Goal: Information Seeking & Learning: Learn about a topic

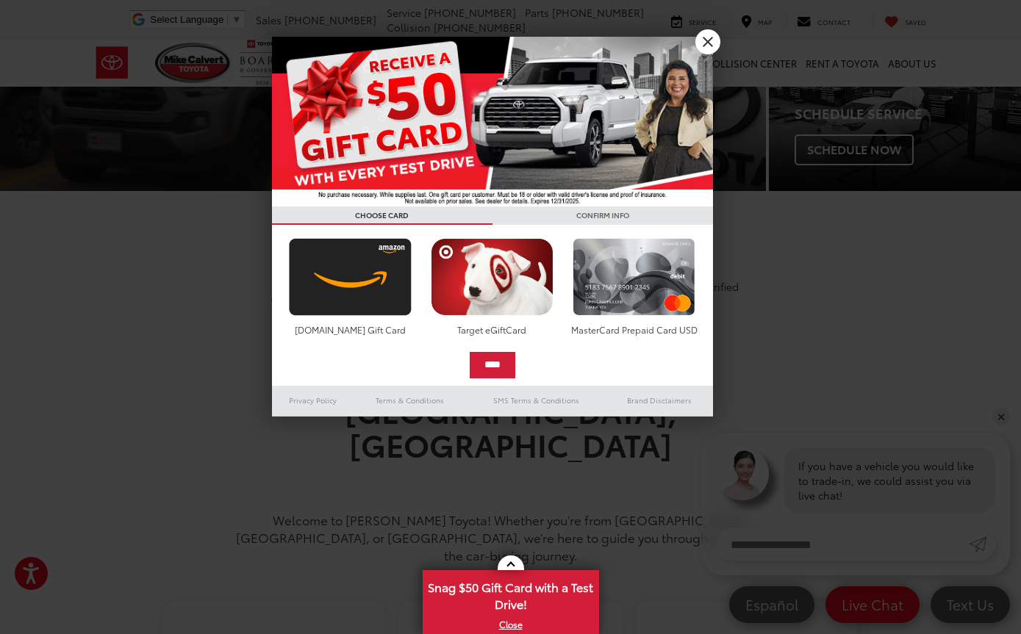
click at [706, 37] on link "X" at bounding box center [707, 41] width 25 height 25
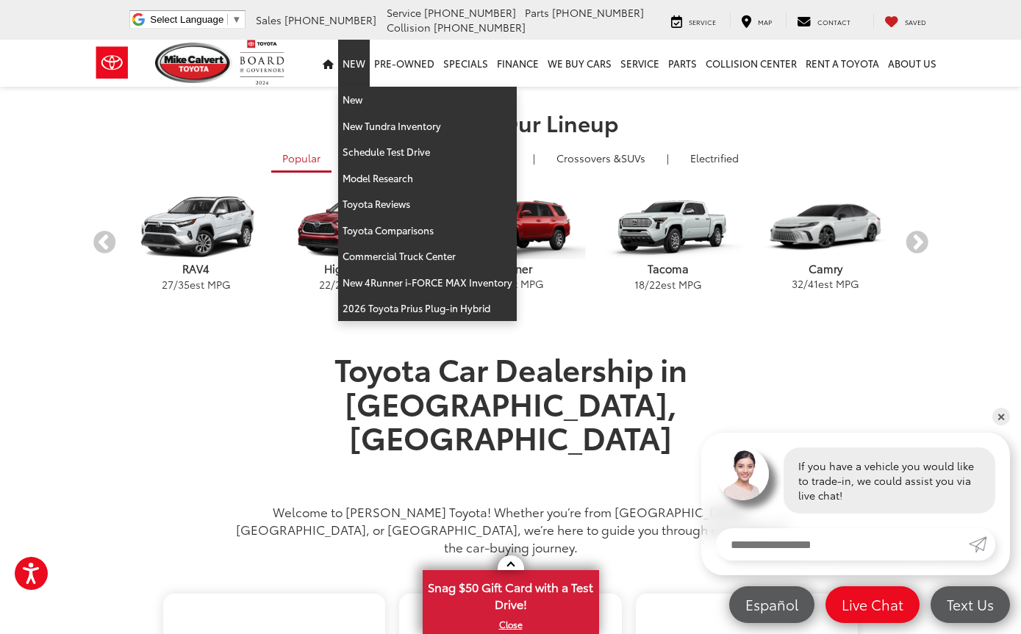
scroll to position [367, 0]
click at [923, 240] on button "Next" at bounding box center [917, 245] width 26 height 26
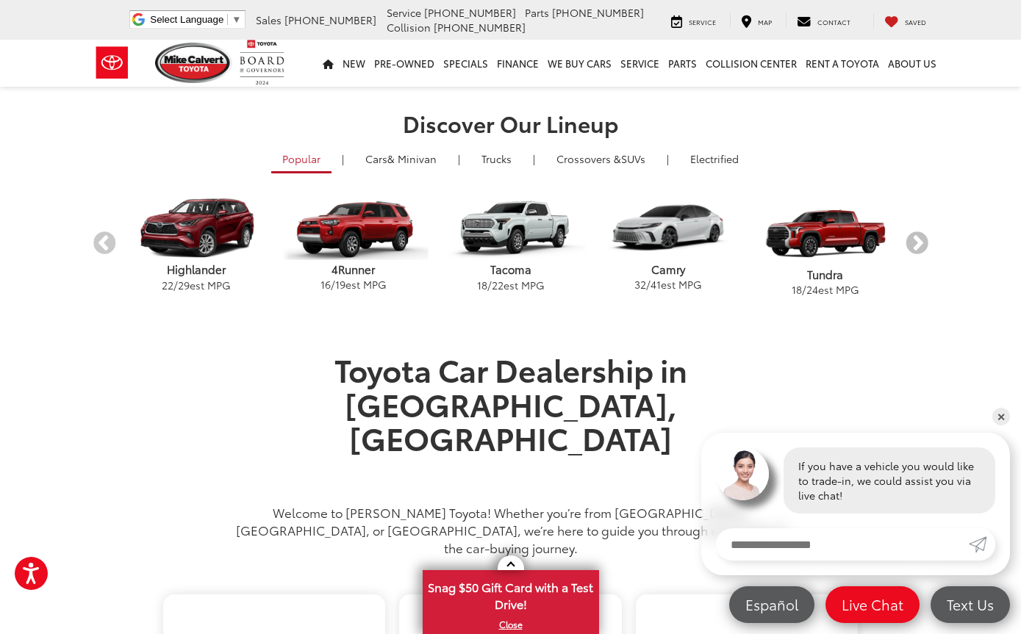
click at [923, 244] on button "Next" at bounding box center [917, 245] width 26 height 26
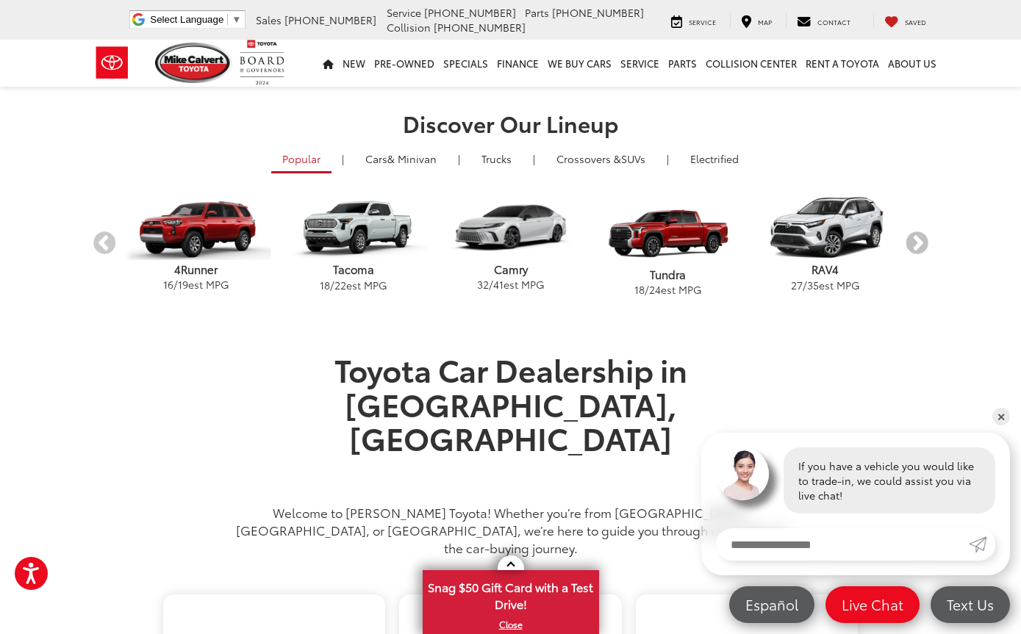
click at [923, 237] on button "Next" at bounding box center [917, 245] width 26 height 26
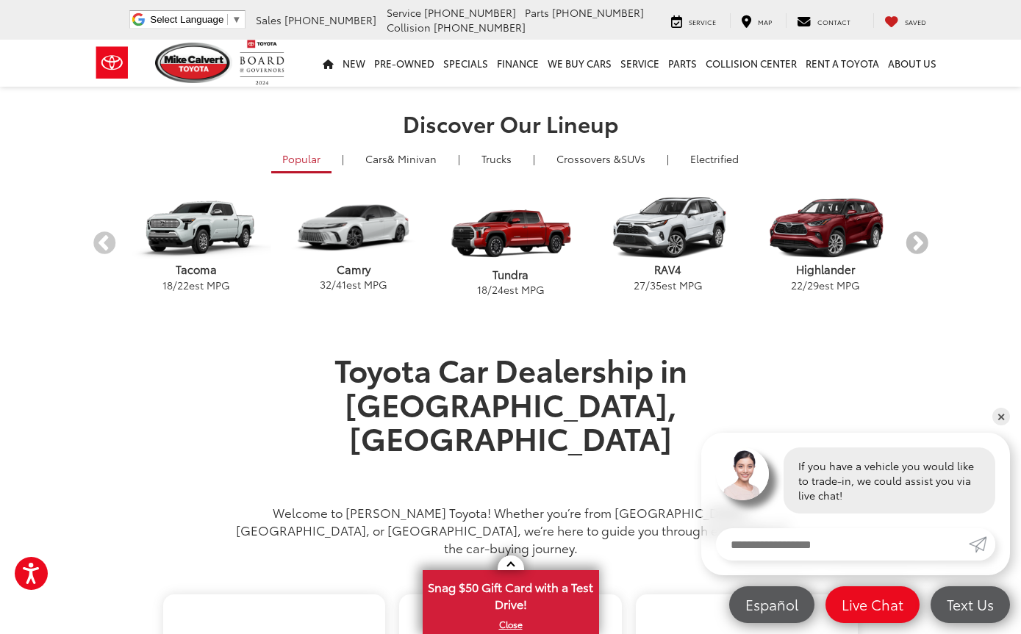
click at [927, 238] on button "Next" at bounding box center [917, 245] width 26 height 26
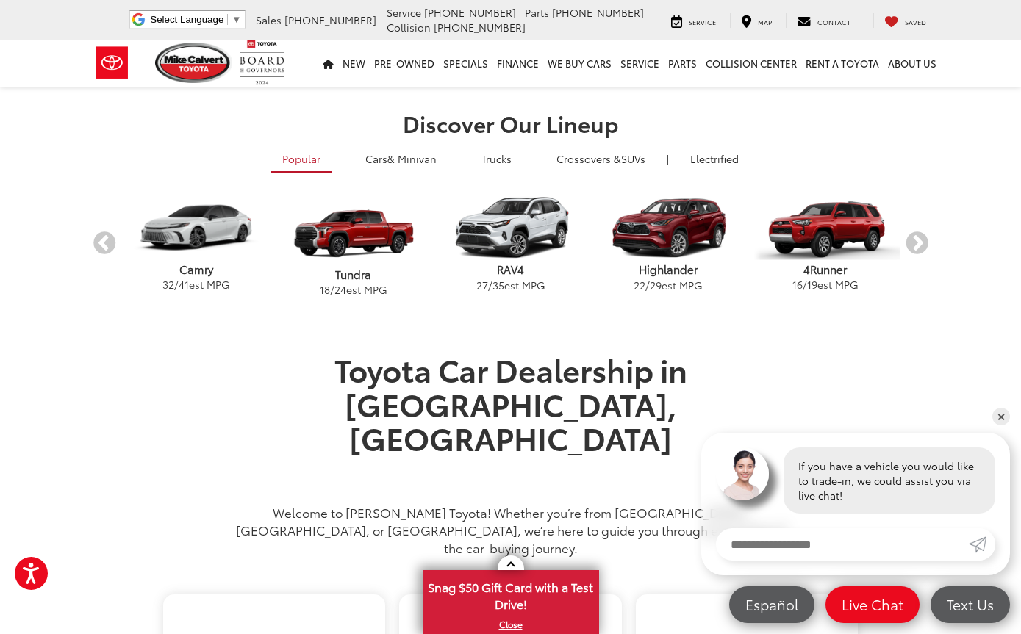
click at [938, 240] on div "Discover Our Lineup Popular | Cars & Minivan | Trucks | Crossovers & SUVs | Ele…" at bounding box center [511, 207] width 860 height 193
click at [924, 237] on button "Next" at bounding box center [917, 245] width 26 height 26
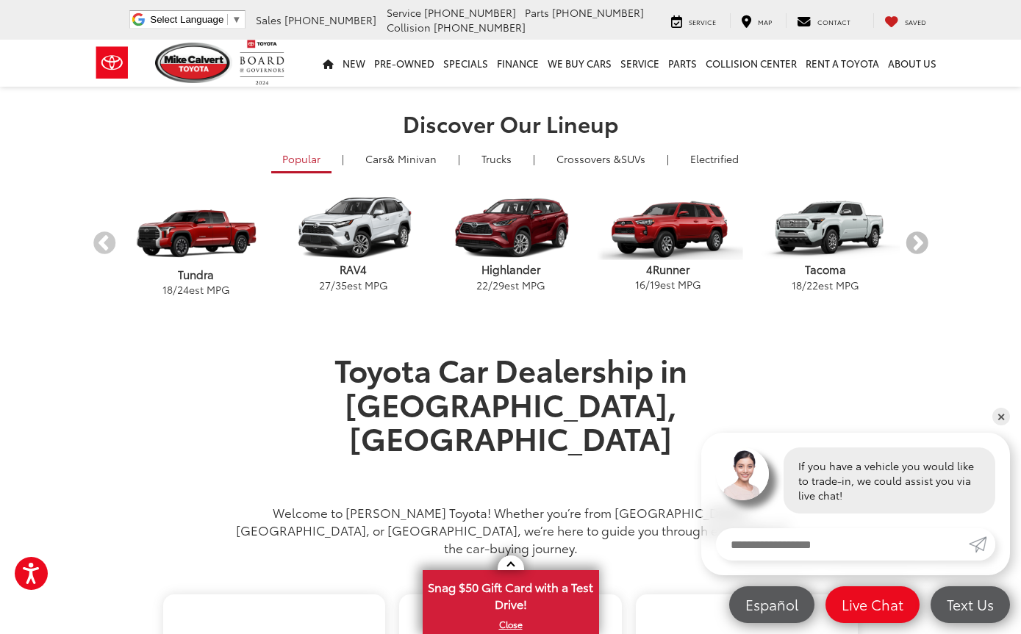
click at [928, 237] on button "Next" at bounding box center [917, 245] width 26 height 26
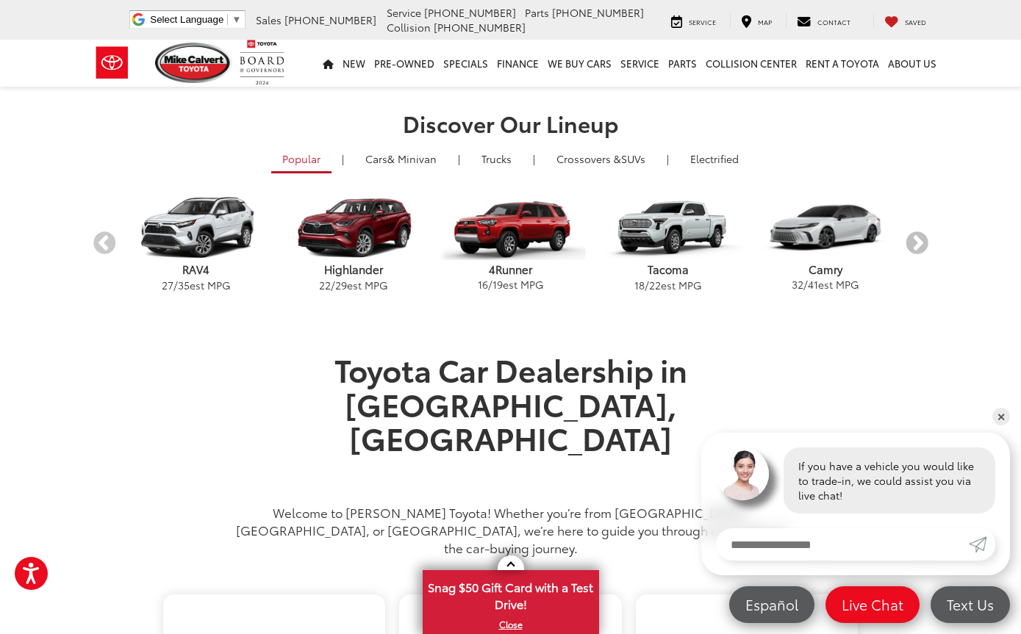
click at [928, 236] on button "Next" at bounding box center [917, 245] width 26 height 26
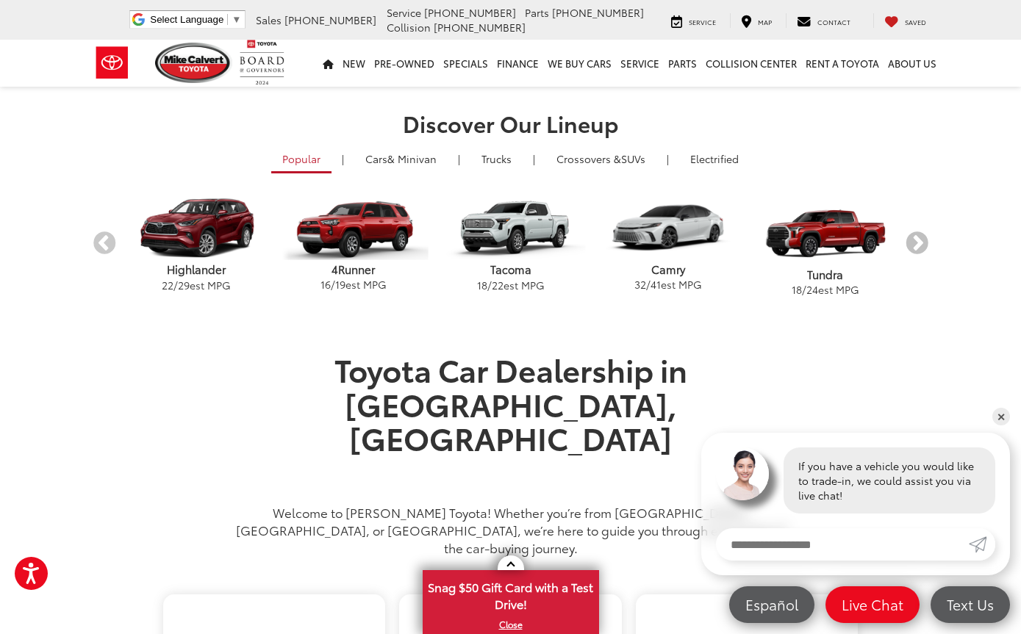
click at [928, 234] on button "Next" at bounding box center [917, 245] width 26 height 26
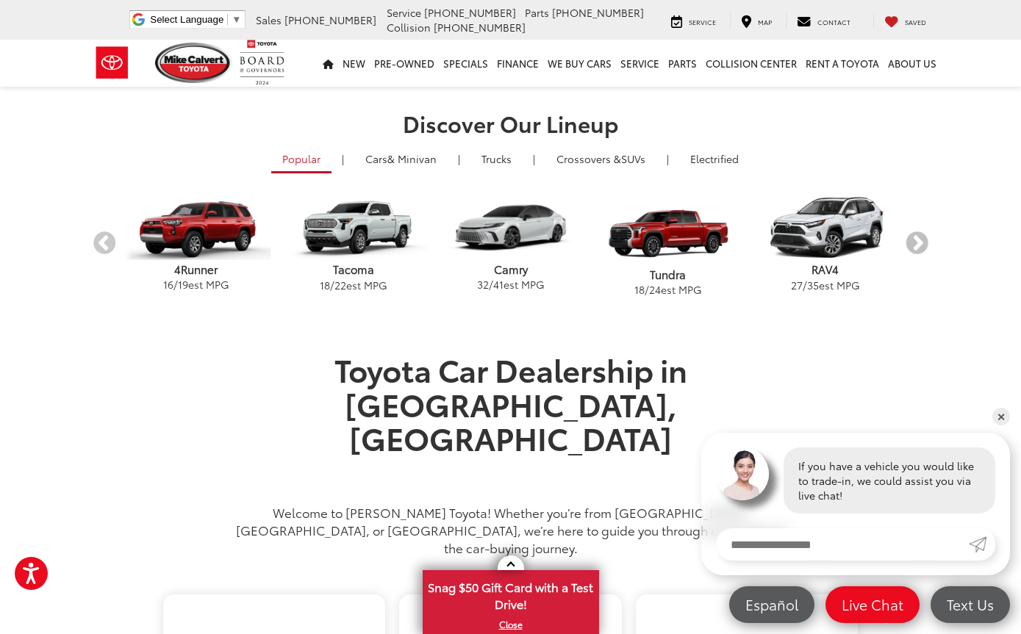
click at [924, 236] on button "Next" at bounding box center [917, 245] width 26 height 26
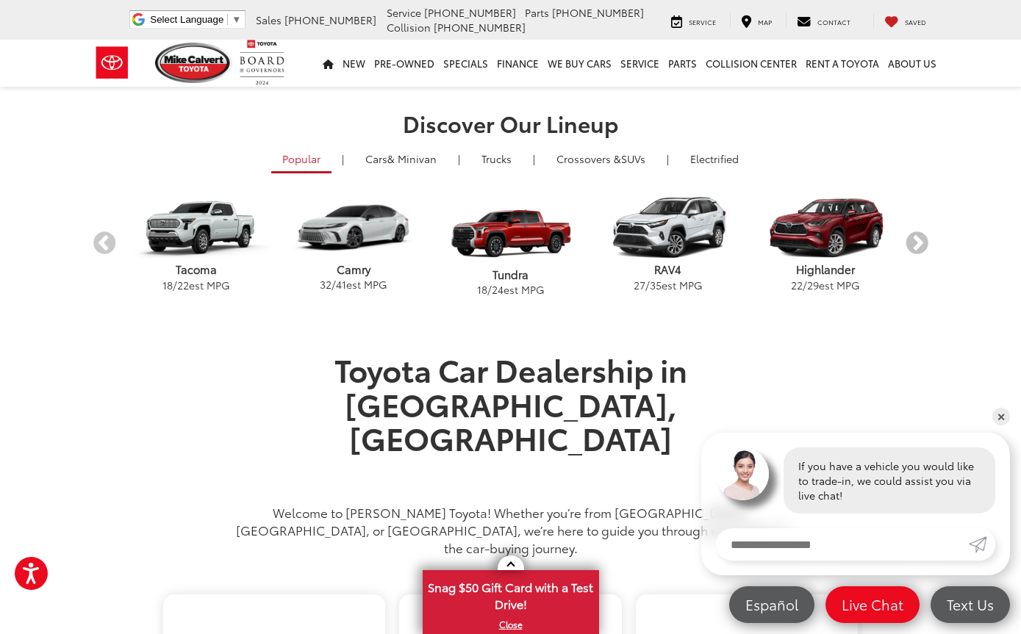
click at [929, 239] on button "Next" at bounding box center [917, 245] width 26 height 26
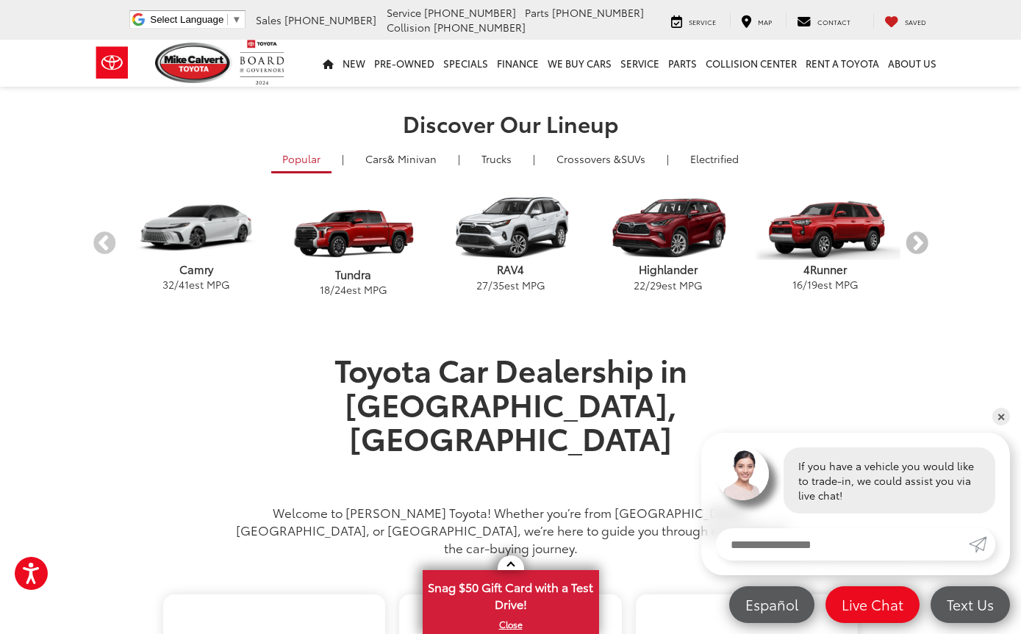
click at [926, 240] on button "Next" at bounding box center [917, 245] width 26 height 26
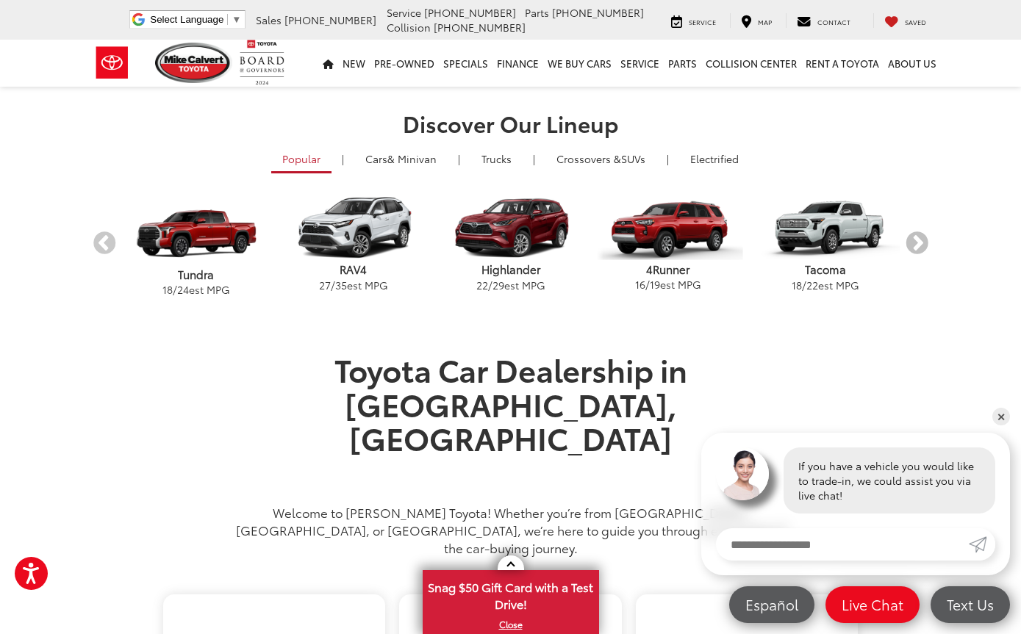
click at [929, 236] on button "Next" at bounding box center [917, 245] width 26 height 26
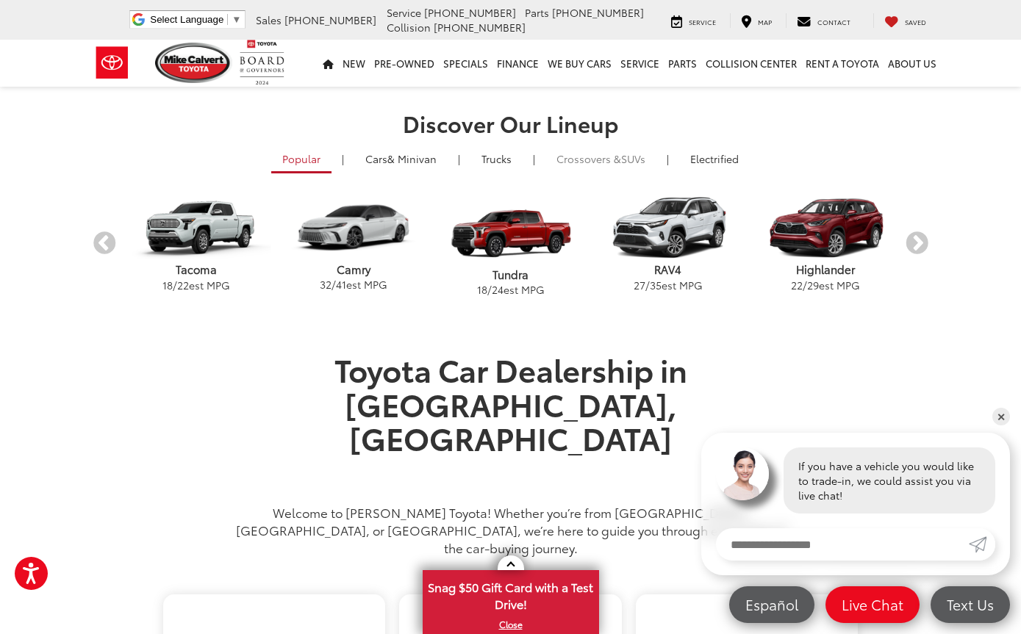
click at [604, 164] on span "Crossovers &" at bounding box center [589, 158] width 65 height 15
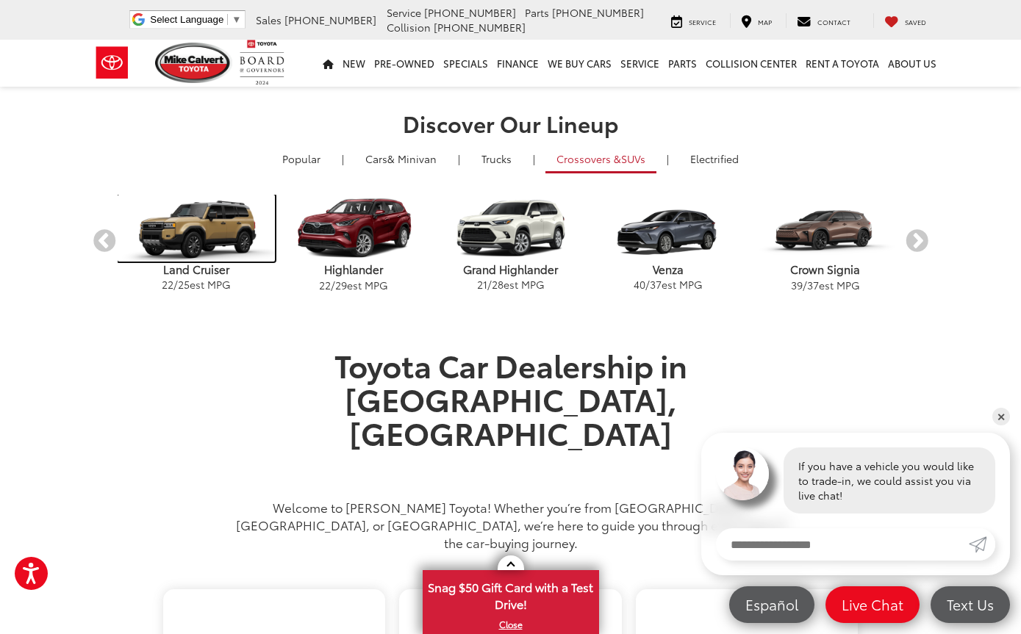
click at [198, 260] on img "carousel" at bounding box center [196, 228] width 157 height 67
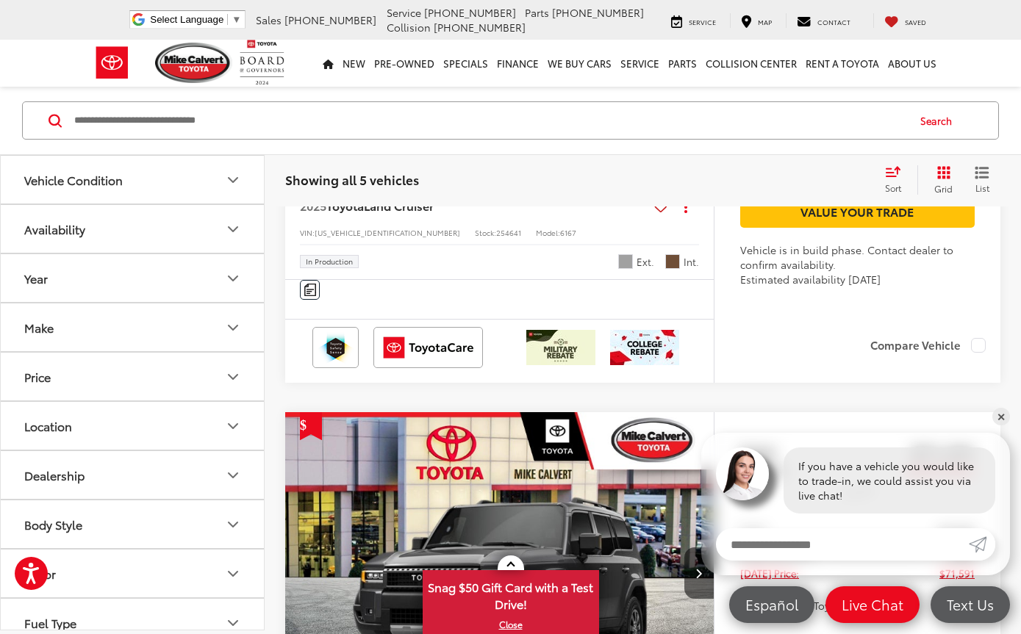
scroll to position [1737, 0]
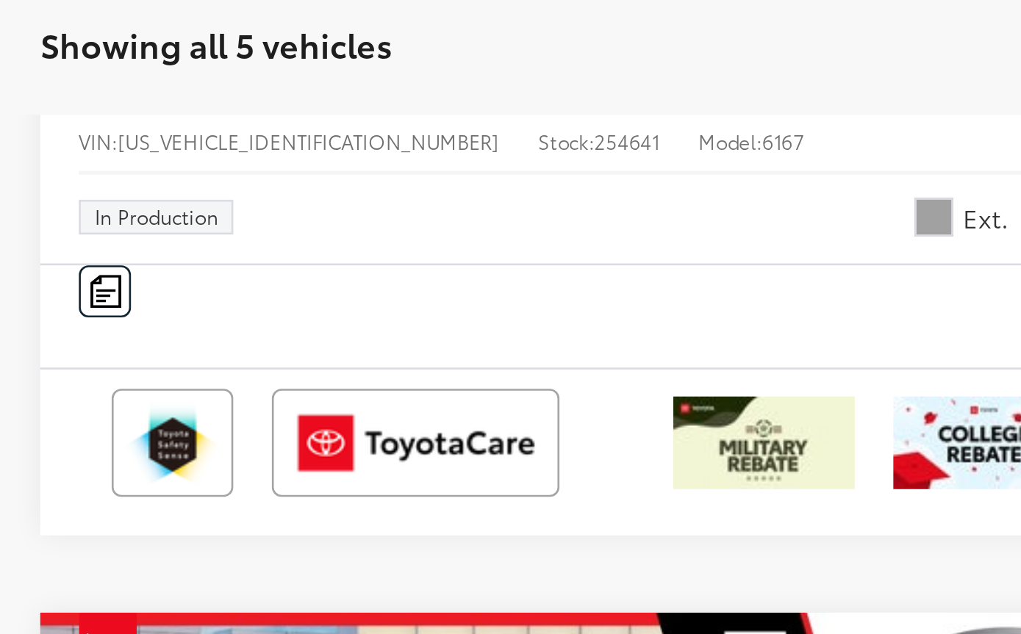
click at [306, 242] on span "In Production" at bounding box center [329, 245] width 47 height 7
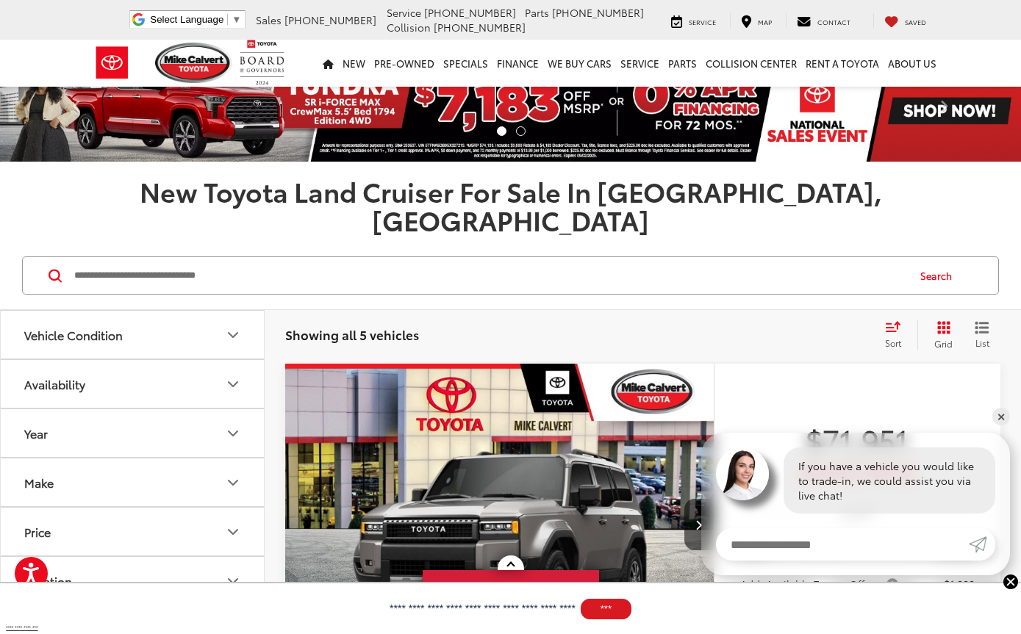
scroll to position [1, 0]
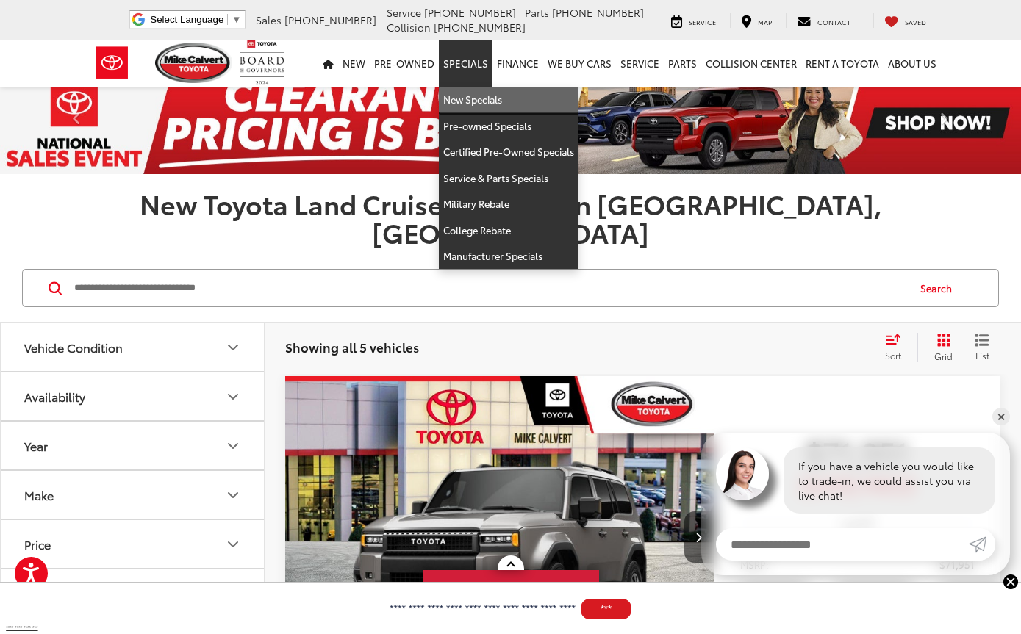
click at [488, 97] on link "New Specials" at bounding box center [509, 100] width 140 height 26
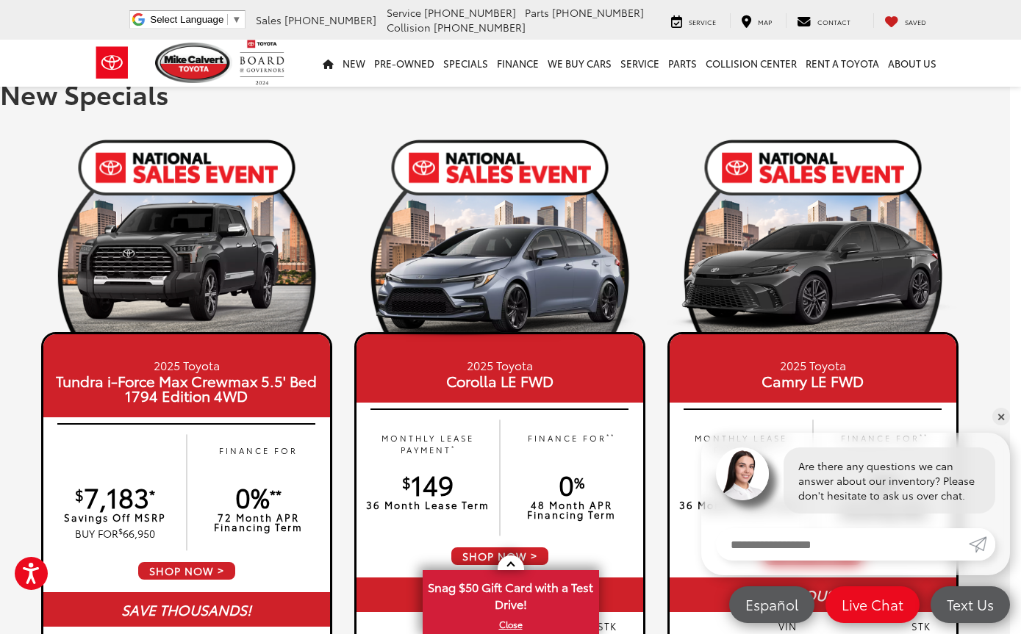
scroll to position [0, 11]
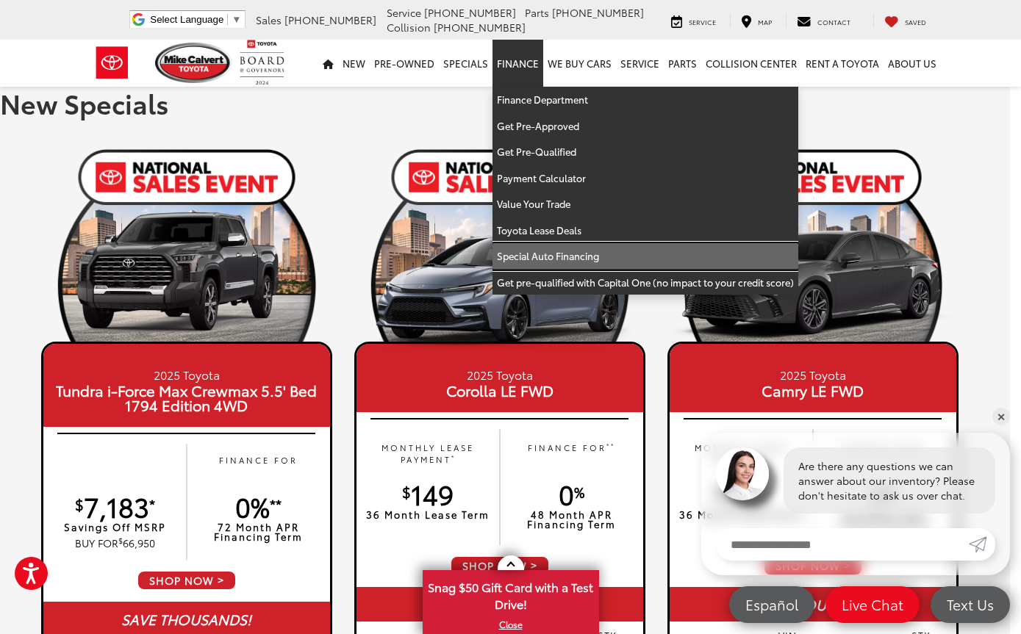
click at [579, 258] on link "Special Auto Financing" at bounding box center [646, 256] width 306 height 26
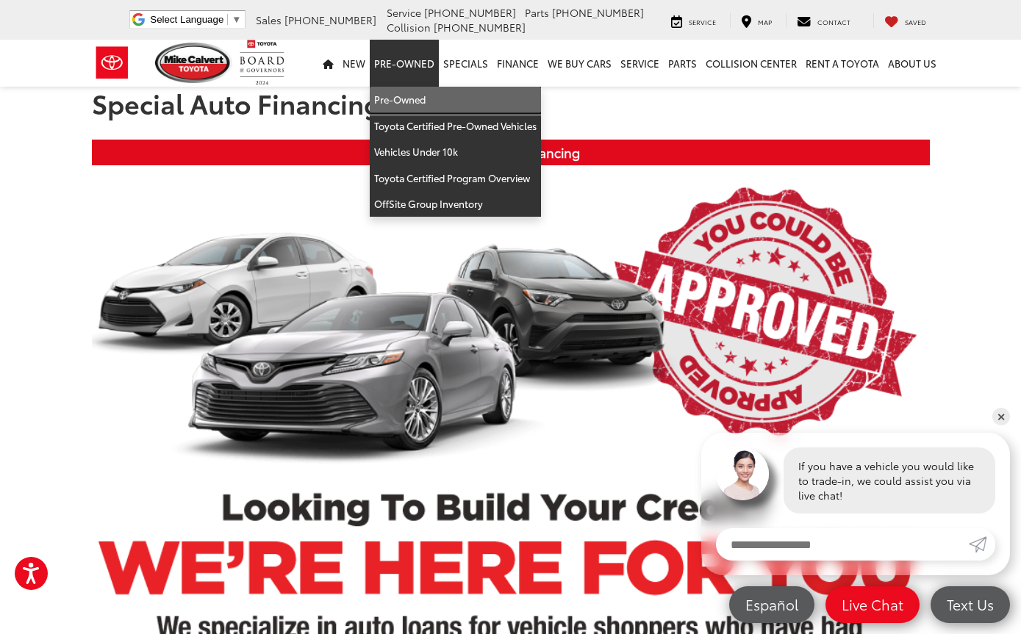
click at [412, 104] on link "Pre-Owned" at bounding box center [455, 100] width 171 height 26
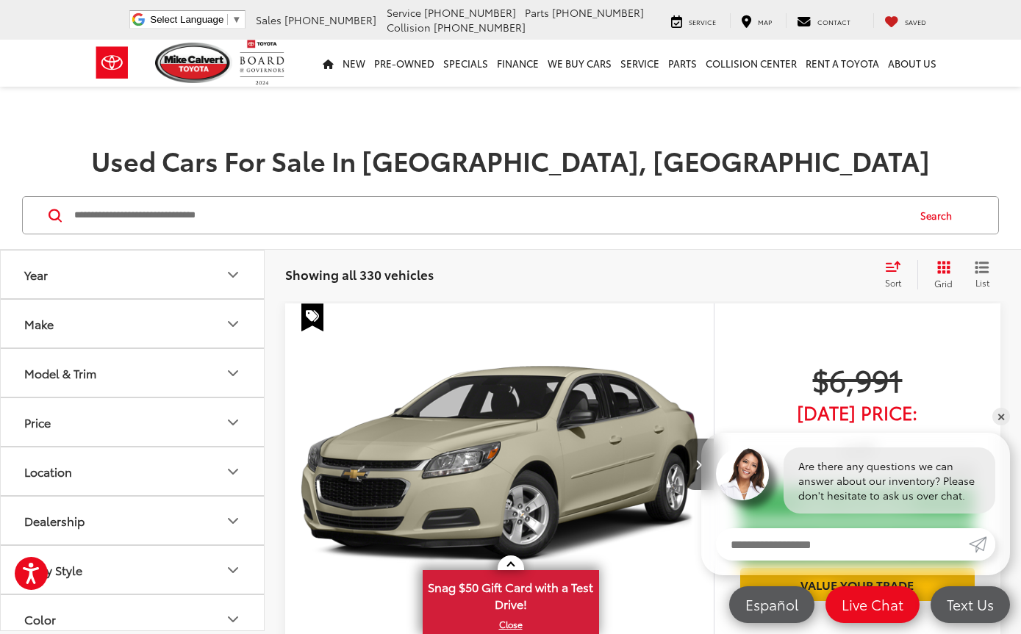
click at [484, 212] on input "Search by Make, Model, or Keyword" at bounding box center [490, 215] width 834 height 35
type input "**********"
click at [937, 216] on button "Search" at bounding box center [939, 215] width 67 height 37
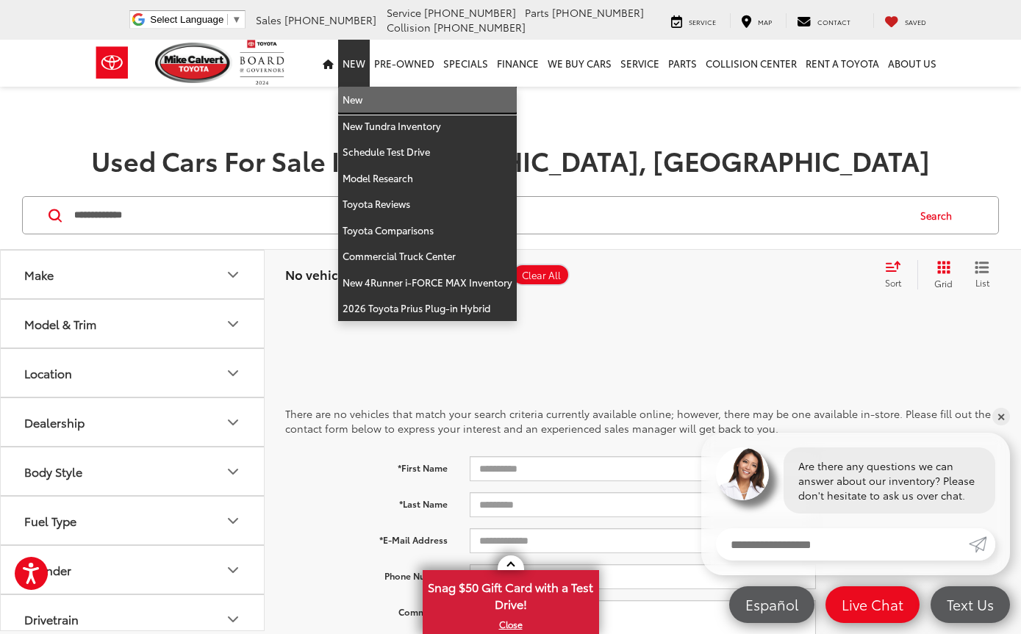
click at [371, 107] on link "New" at bounding box center [427, 100] width 179 height 26
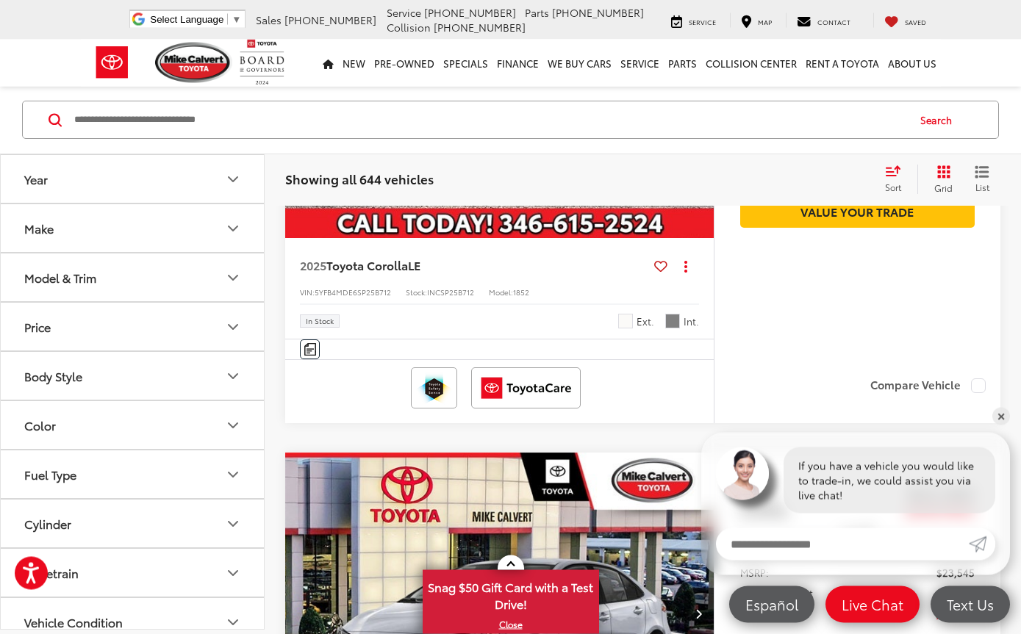
scroll to position [497, 0]
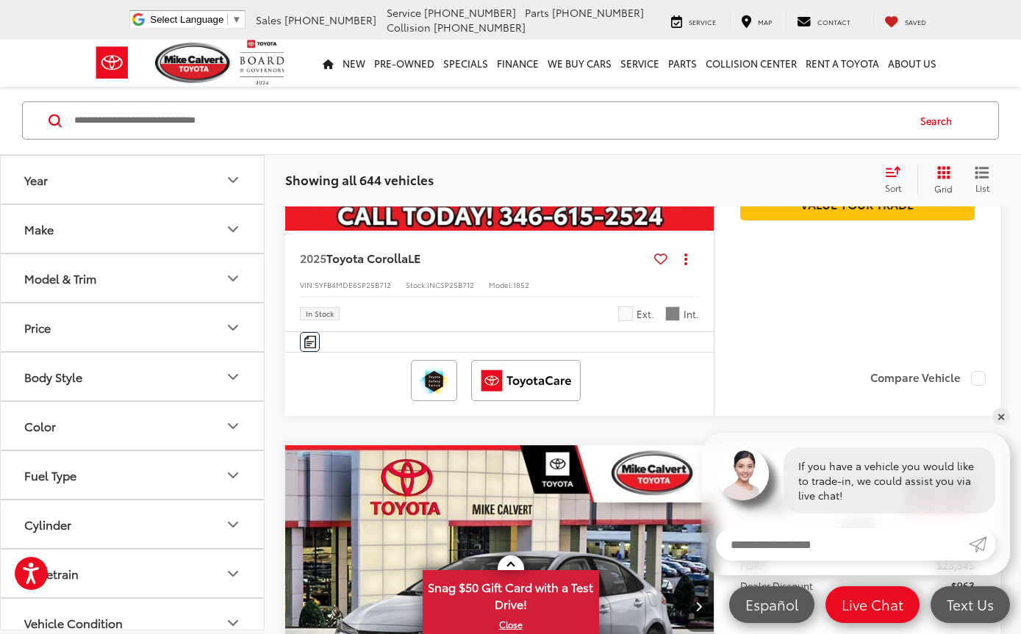
click at [53, 242] on button "Make" at bounding box center [133, 229] width 265 height 48
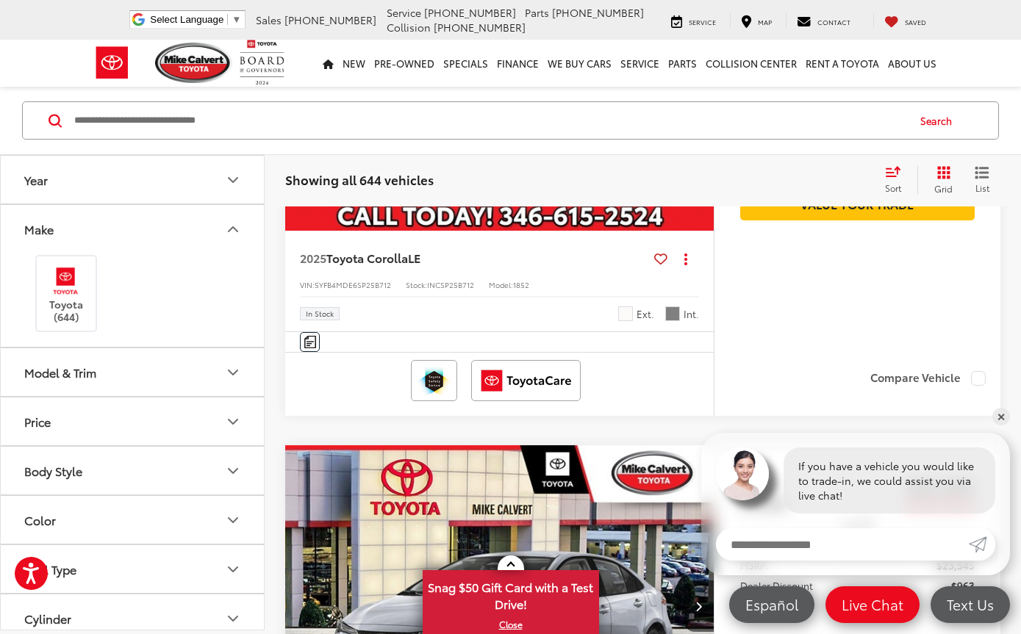
click at [235, 240] on button "Make" at bounding box center [133, 229] width 265 height 48
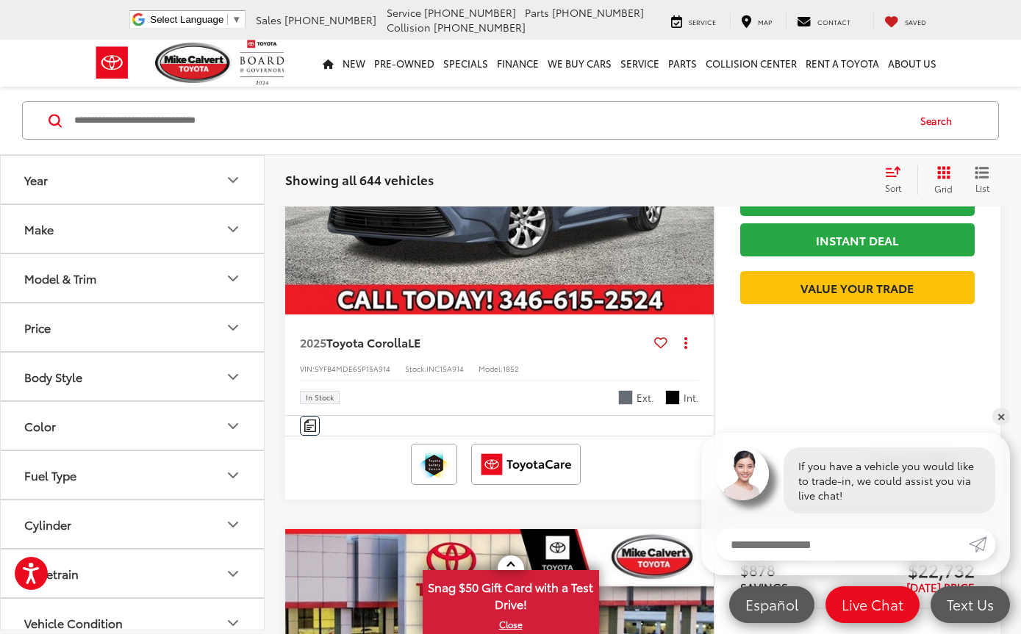
scroll to position [1492, 0]
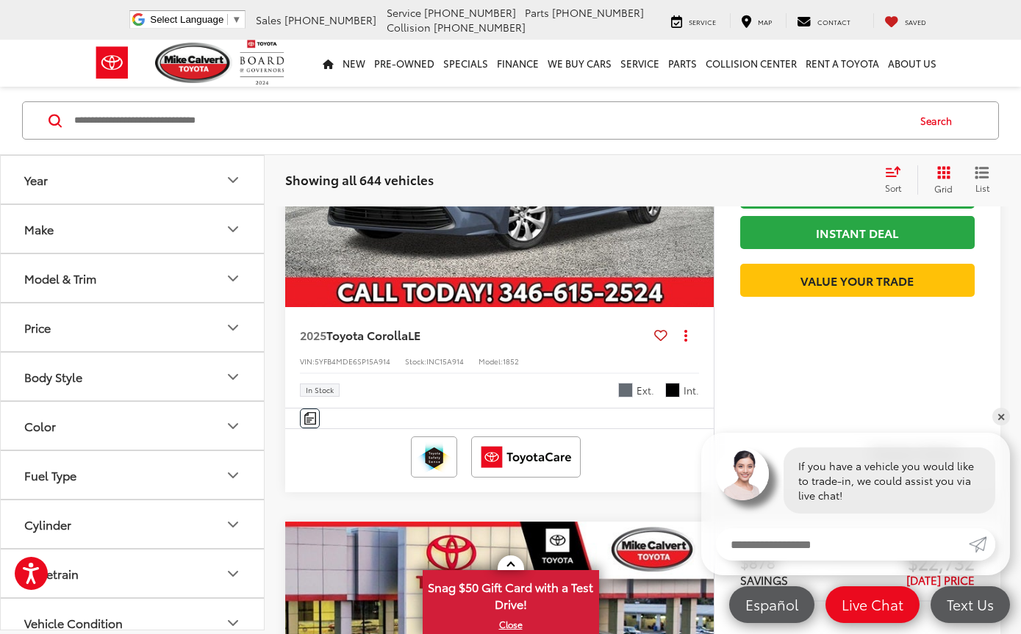
click at [412, 118] on input "Search by Make, Model, or Keyword" at bounding box center [490, 120] width 834 height 35
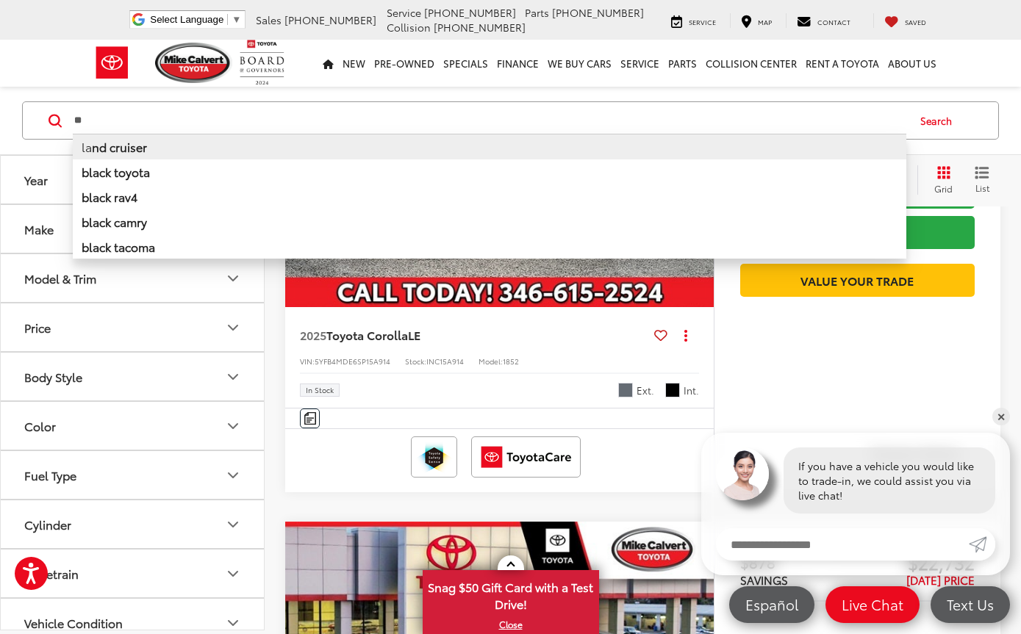
click at [129, 152] on b "nd cruiser" at bounding box center [119, 146] width 55 height 17
type input "**********"
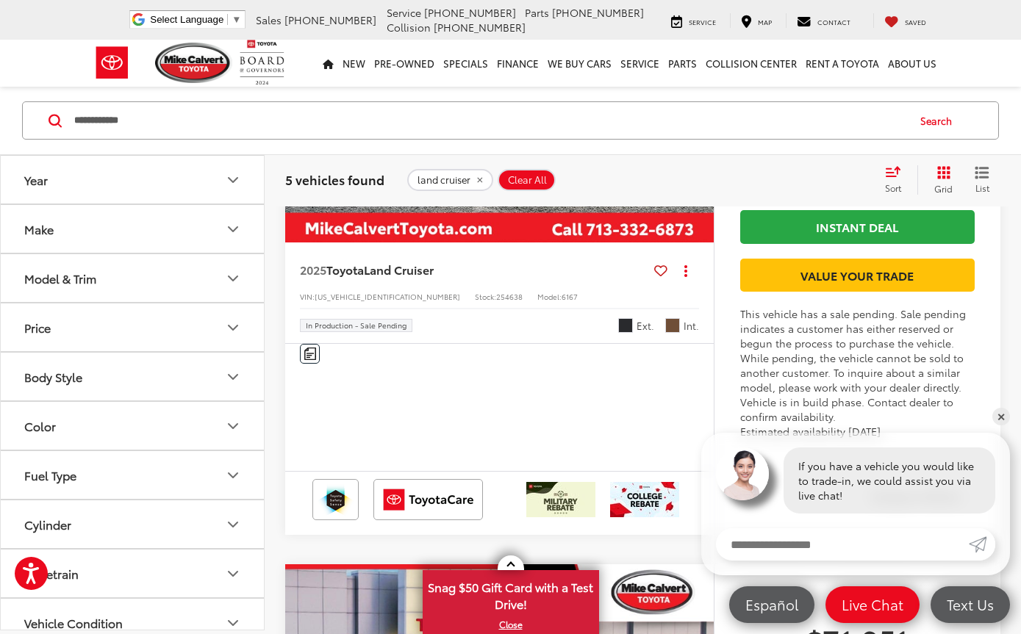
scroll to position [1660, 0]
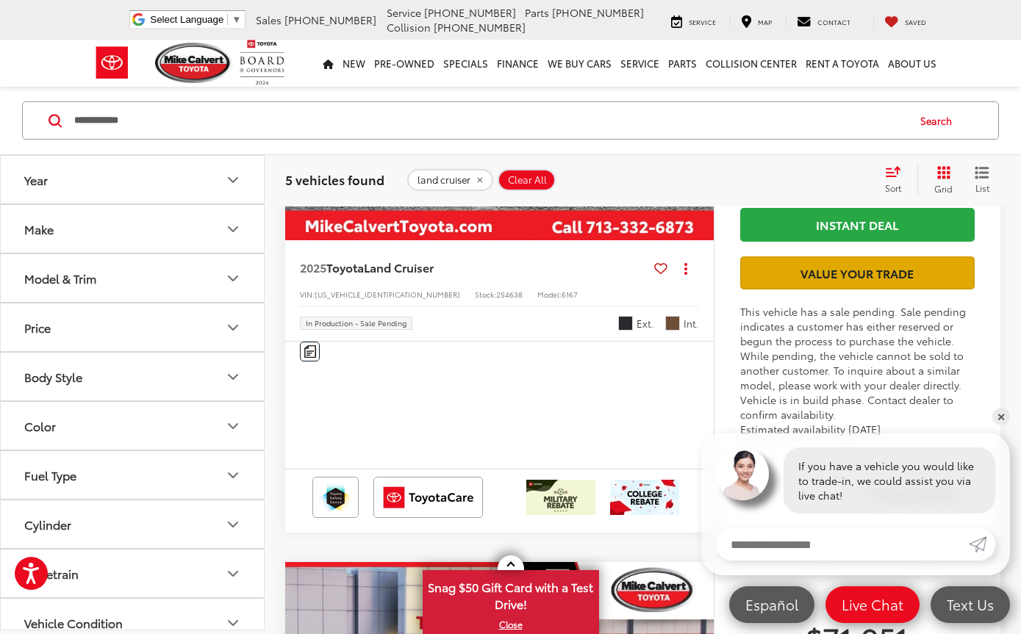
click at [890, 290] on link "Value Your Trade" at bounding box center [857, 273] width 235 height 33
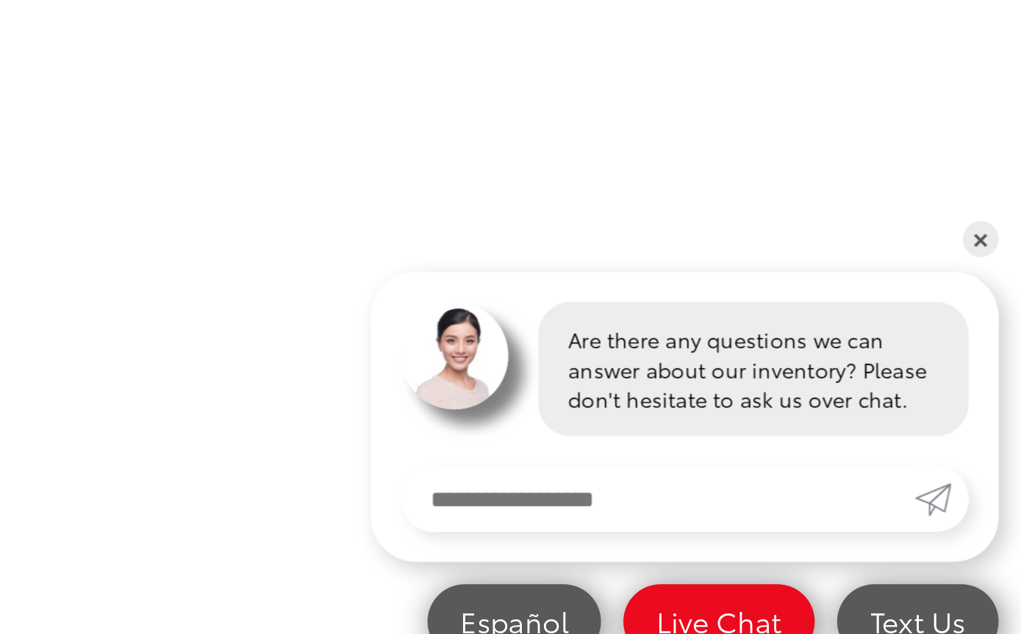
scroll to position [248, 0]
click at [992, 408] on link "✕" at bounding box center [1001, 417] width 18 height 18
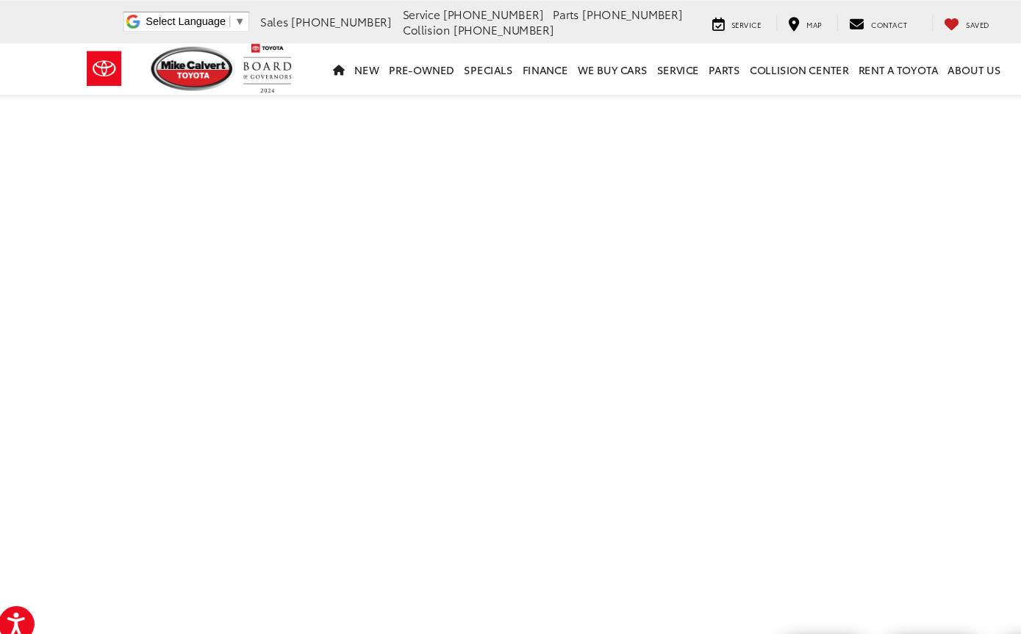
scroll to position [338, 0]
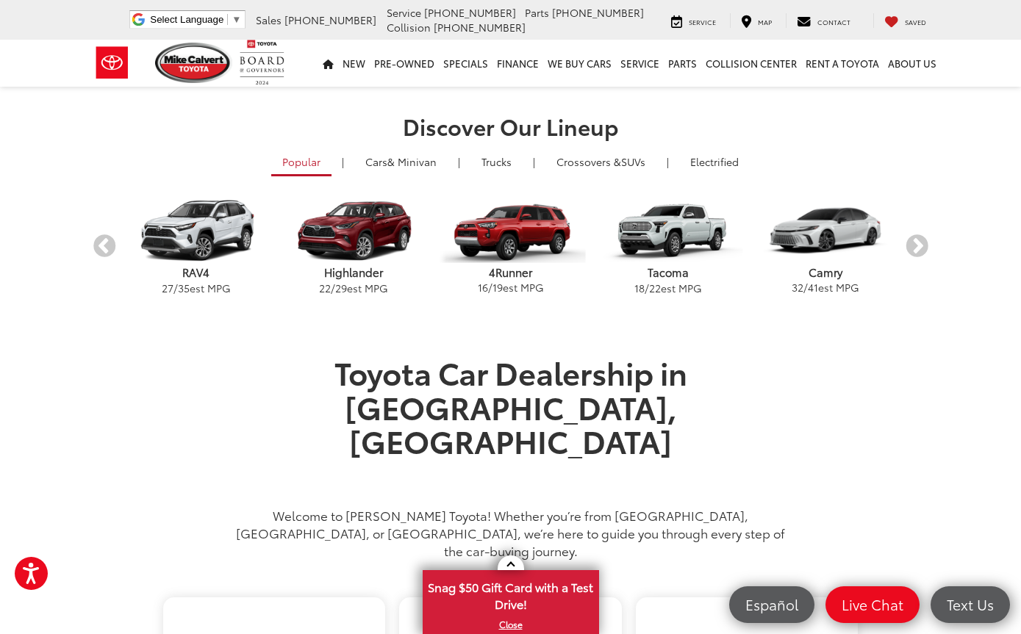
scroll to position [362, 0]
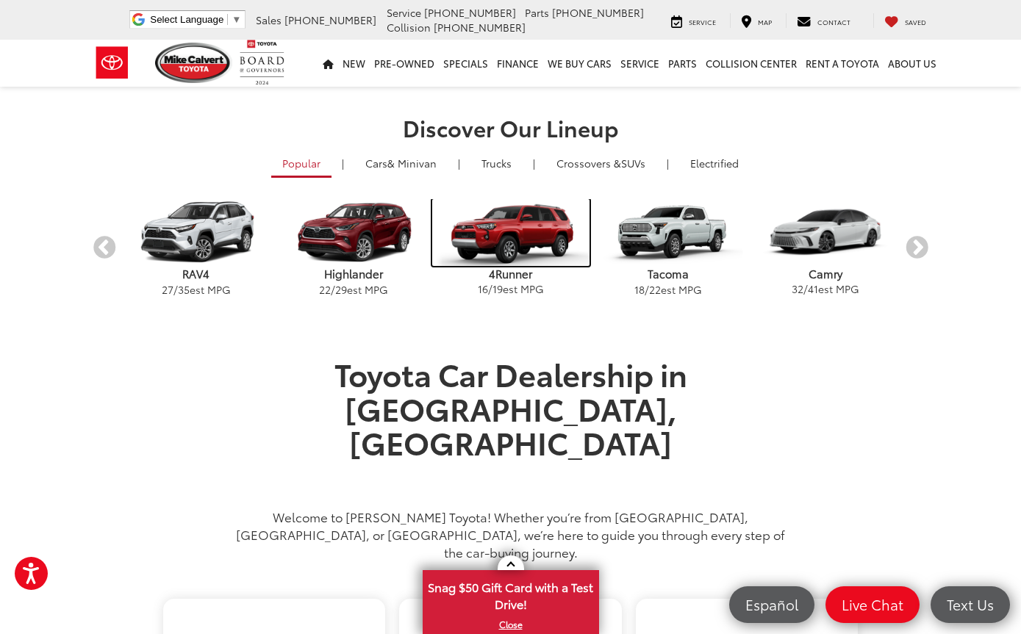
click at [528, 248] on img "carousel" at bounding box center [510, 232] width 157 height 67
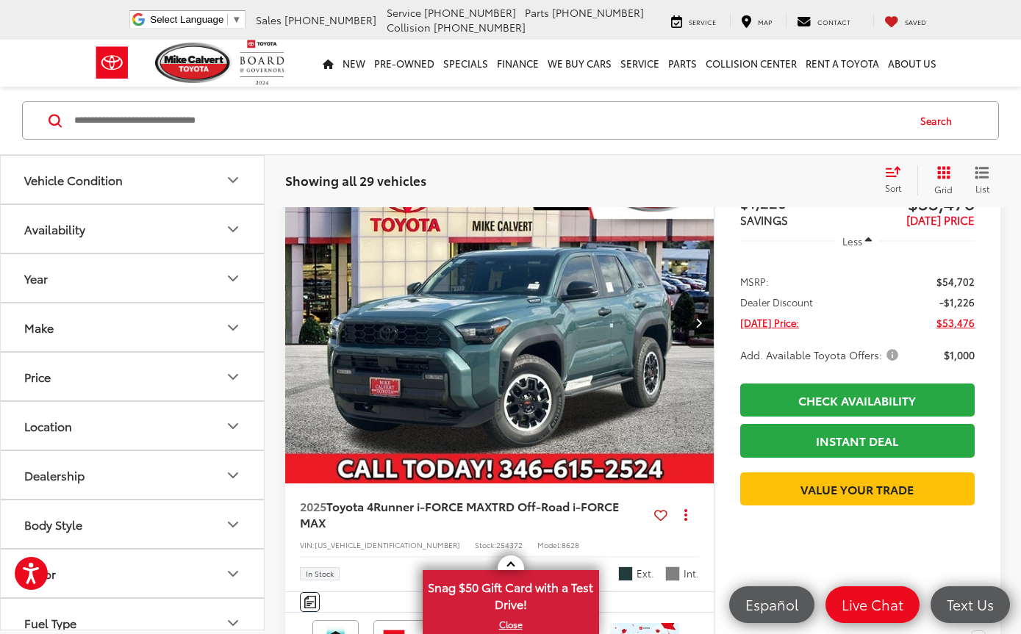
scroll to position [3421, 0]
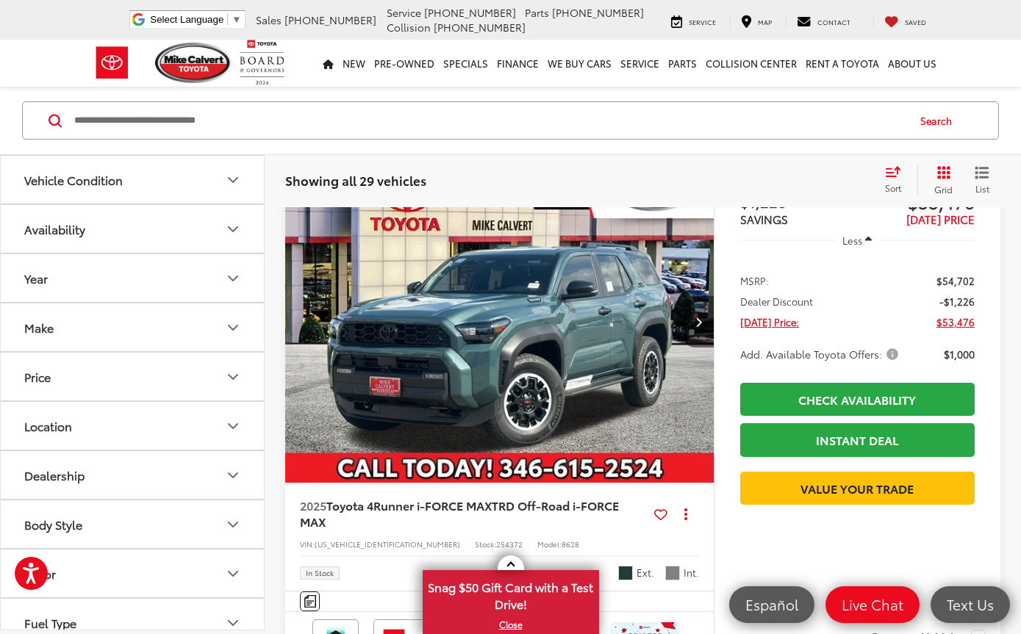
click at [686, 330] on button "Next image" at bounding box center [698, 321] width 29 height 51
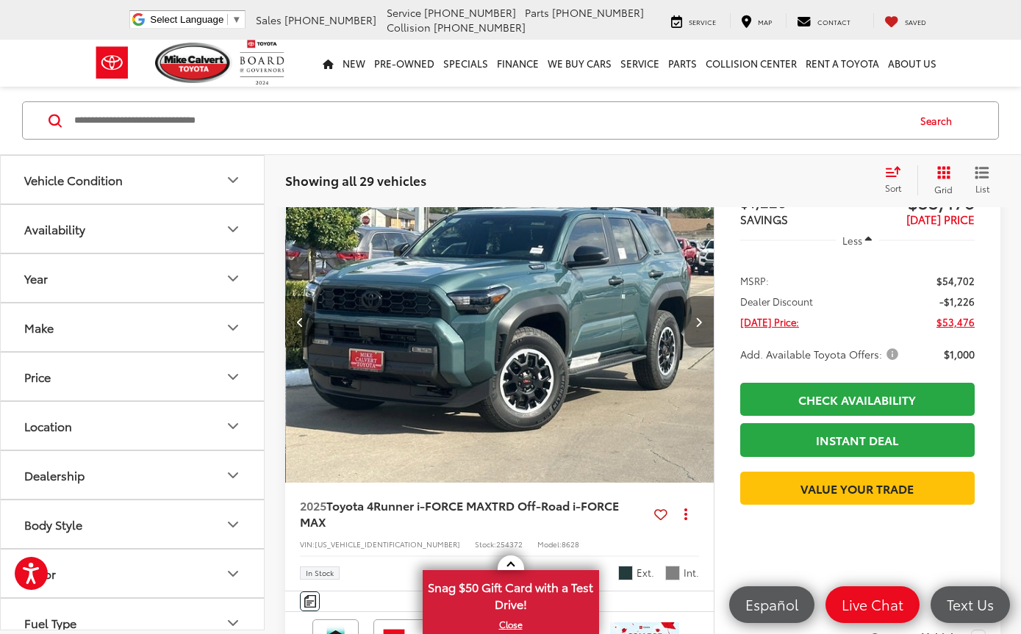
scroll to position [0, 431]
click at [686, 324] on button "Next image" at bounding box center [698, 321] width 29 height 51
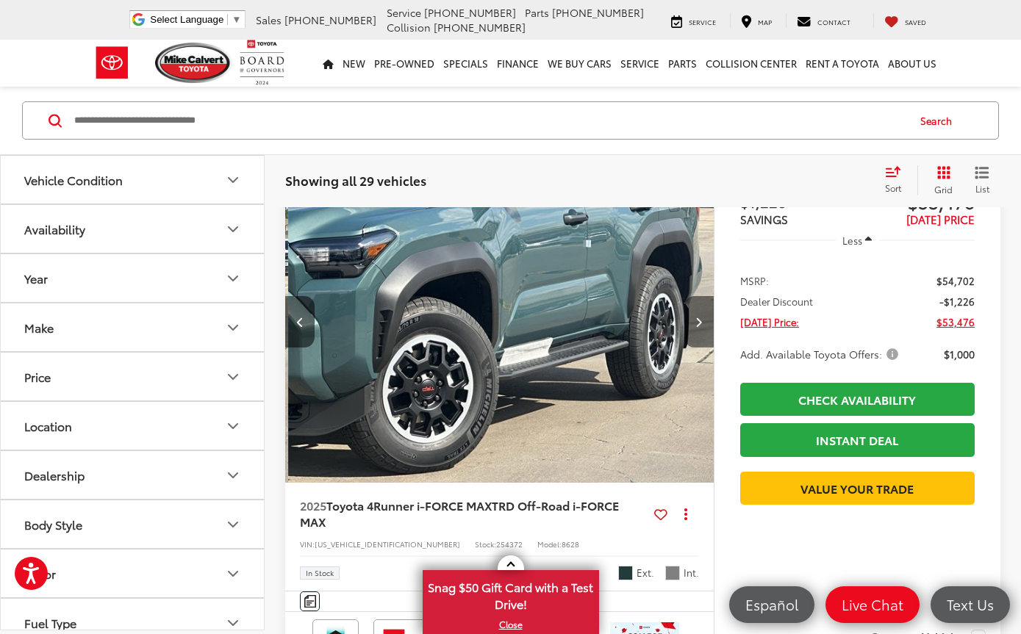
scroll to position [0, 862]
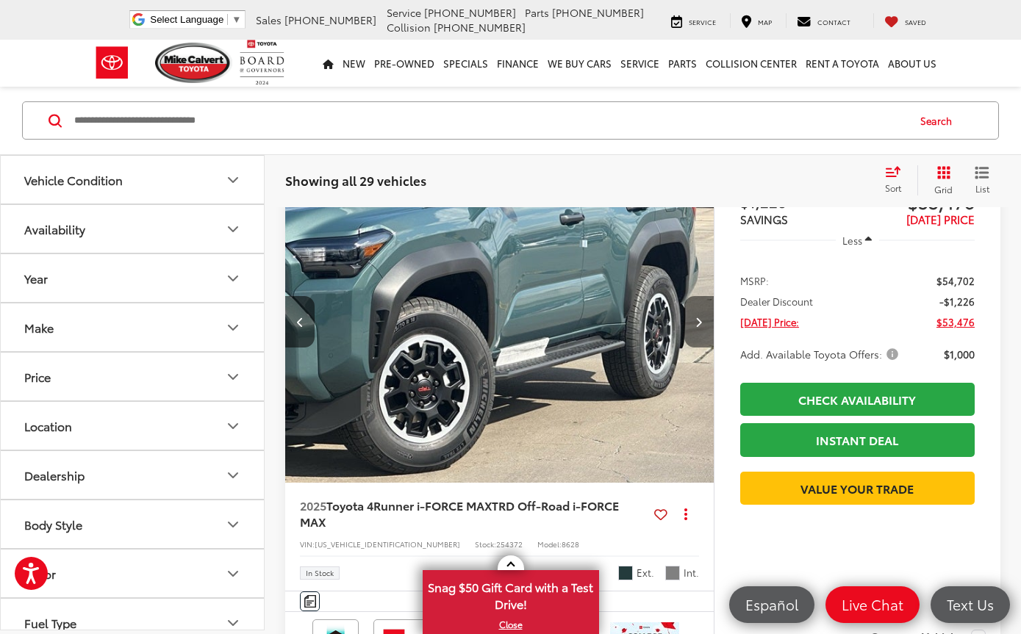
click at [689, 323] on button "Next image" at bounding box center [698, 321] width 29 height 51
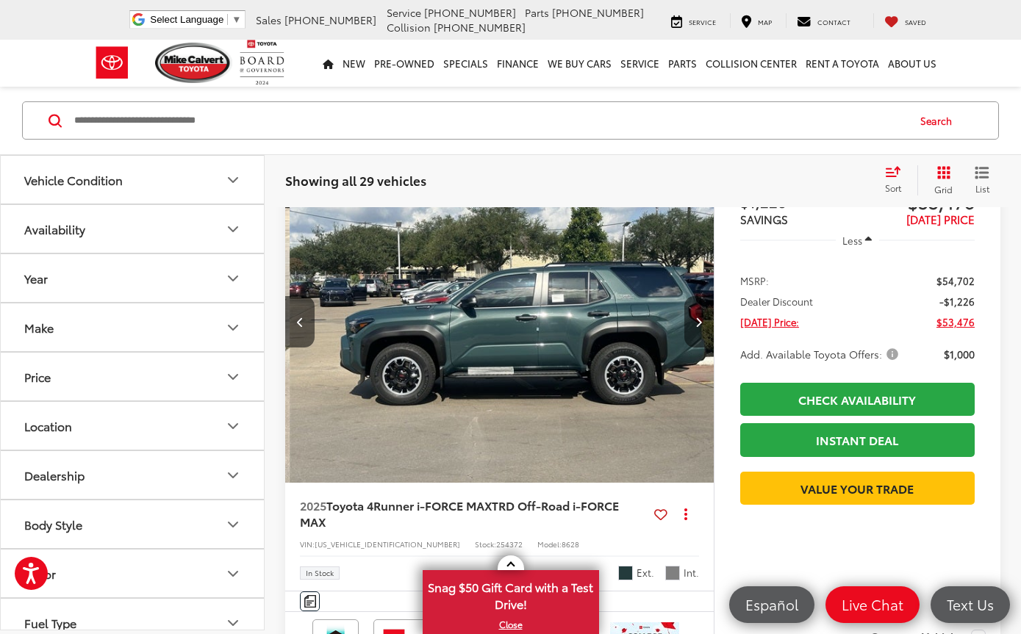
scroll to position [0, 1292]
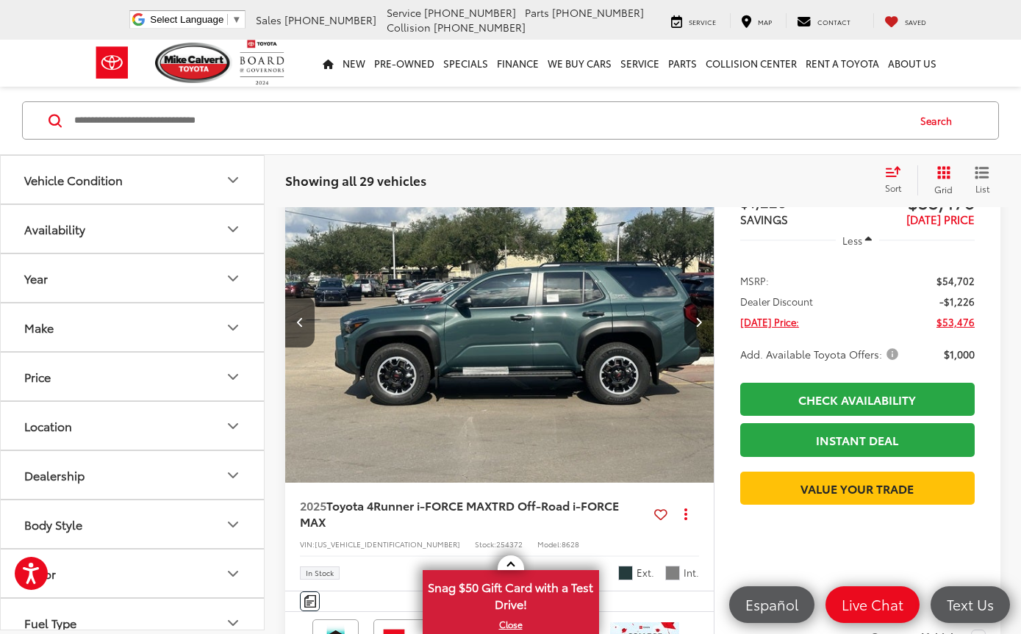
click at [682, 328] on img "2025 Toyota 4Runner i-FORCE MAX TRD Off-Road i-FORCE MAX 3" at bounding box center [500, 322] width 431 height 323
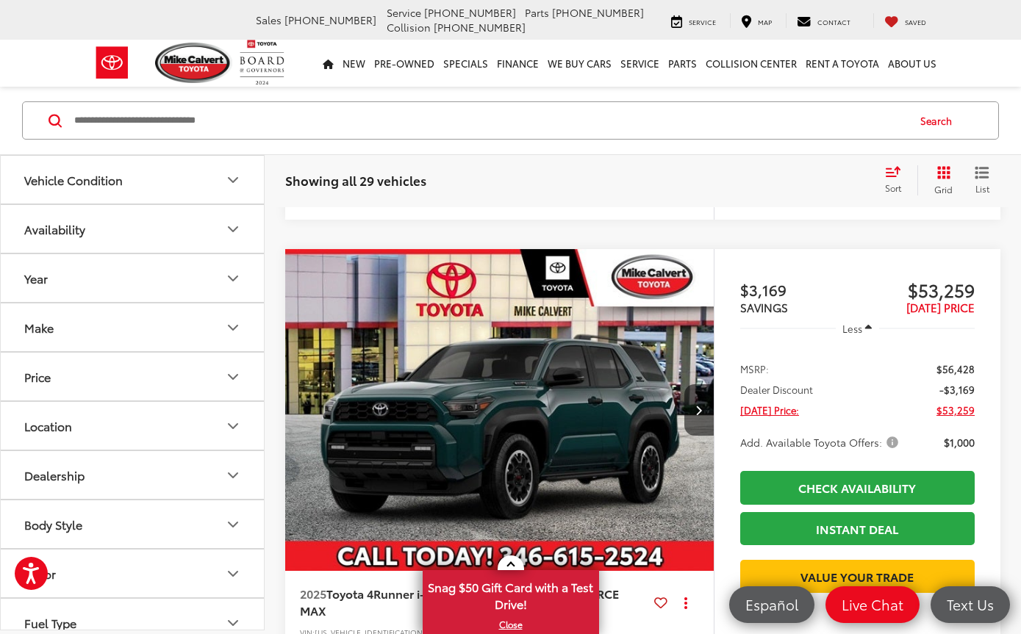
scroll to position [3875, 0]
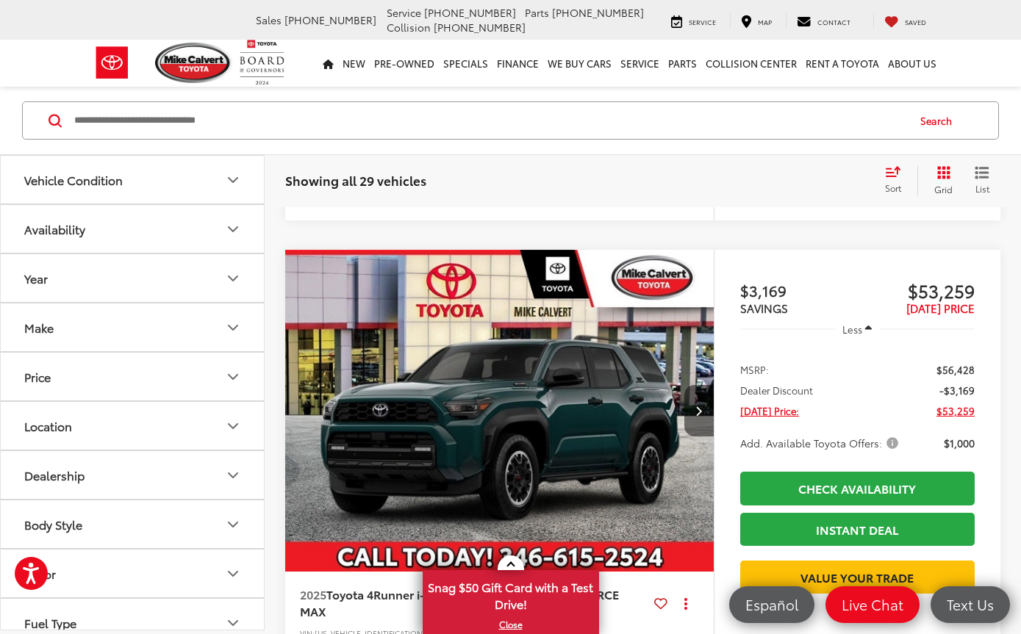
click at [692, 410] on button "Next image" at bounding box center [698, 410] width 29 height 51
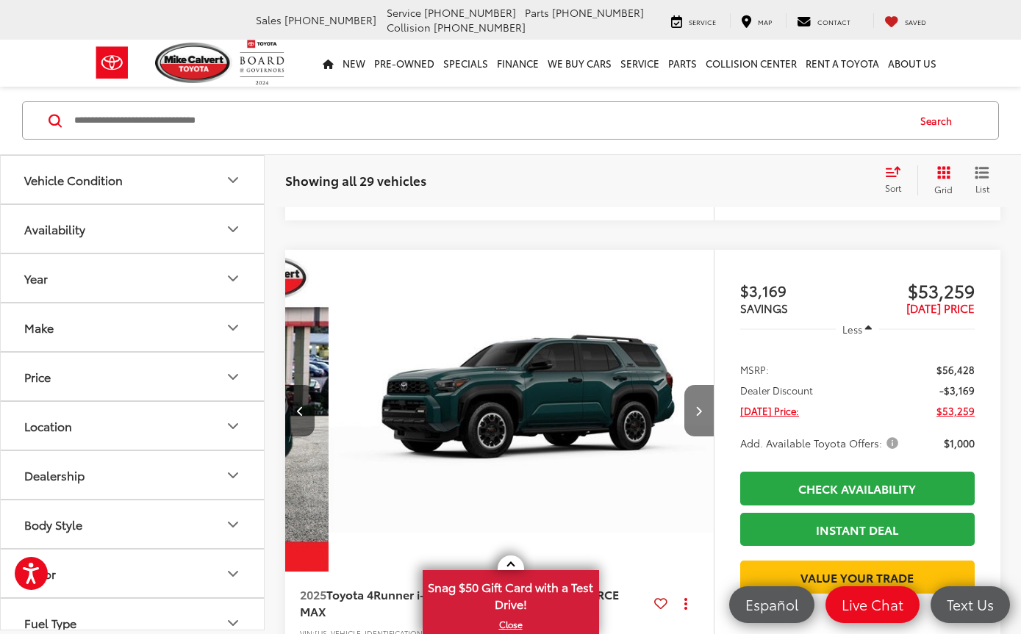
scroll to position [0, 431]
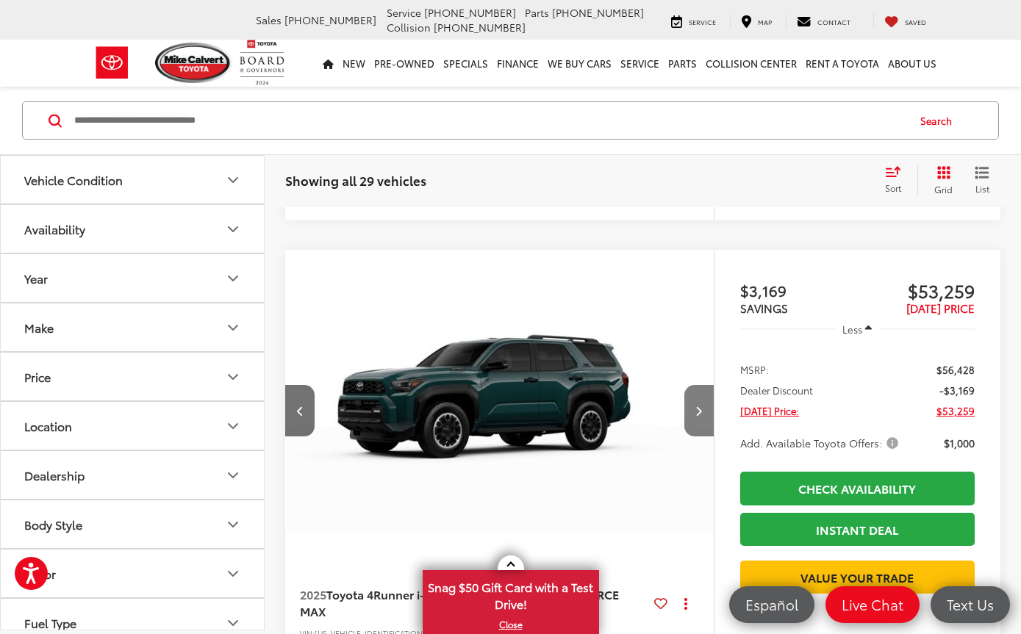
click at [700, 421] on button "Next image" at bounding box center [698, 410] width 29 height 51
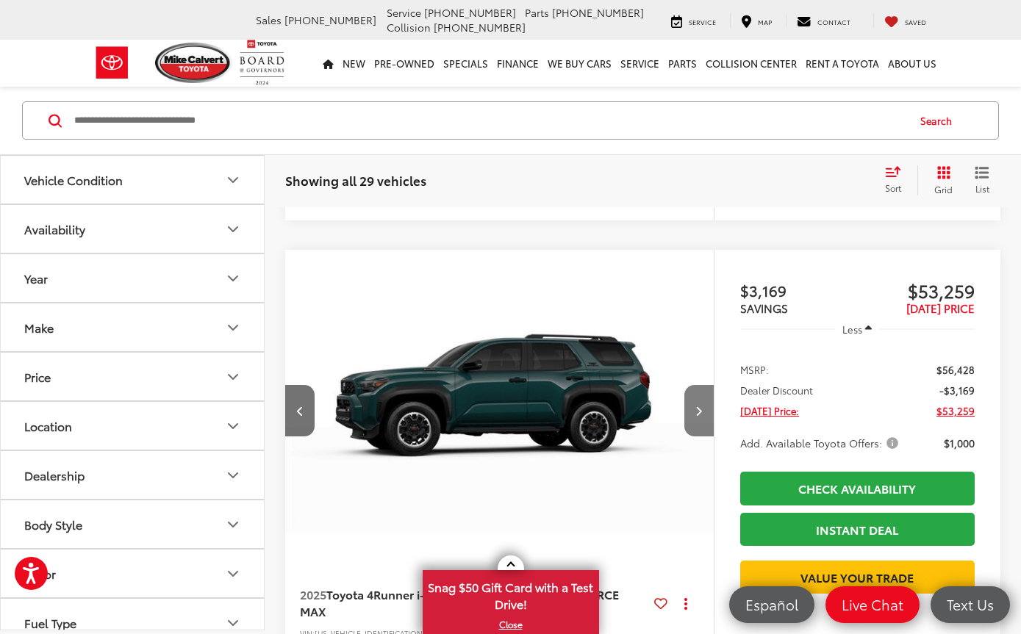
scroll to position [0, 862]
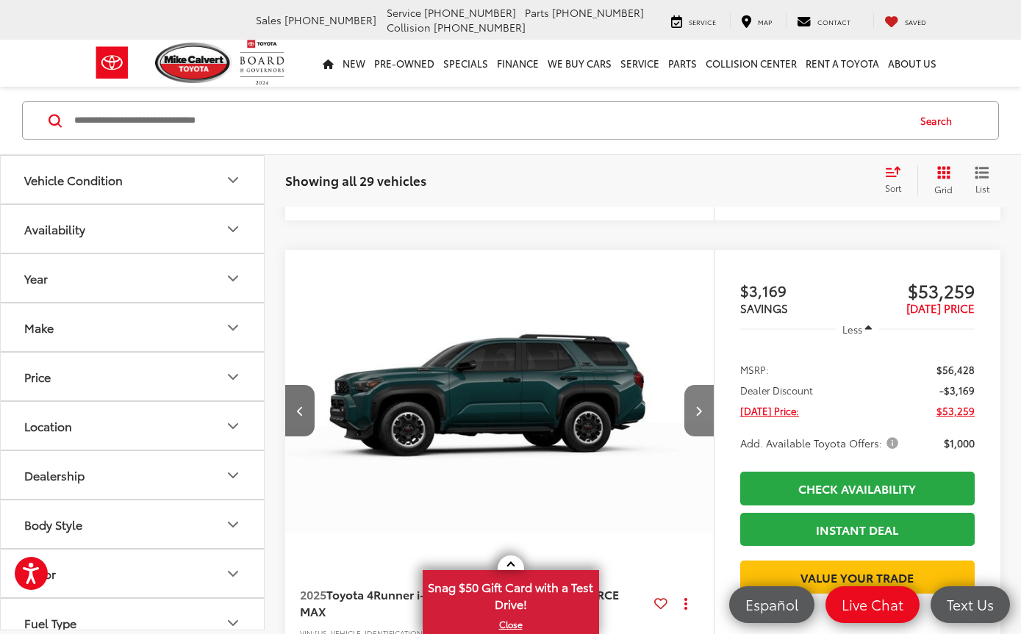
click at [695, 418] on button "Next image" at bounding box center [698, 410] width 29 height 51
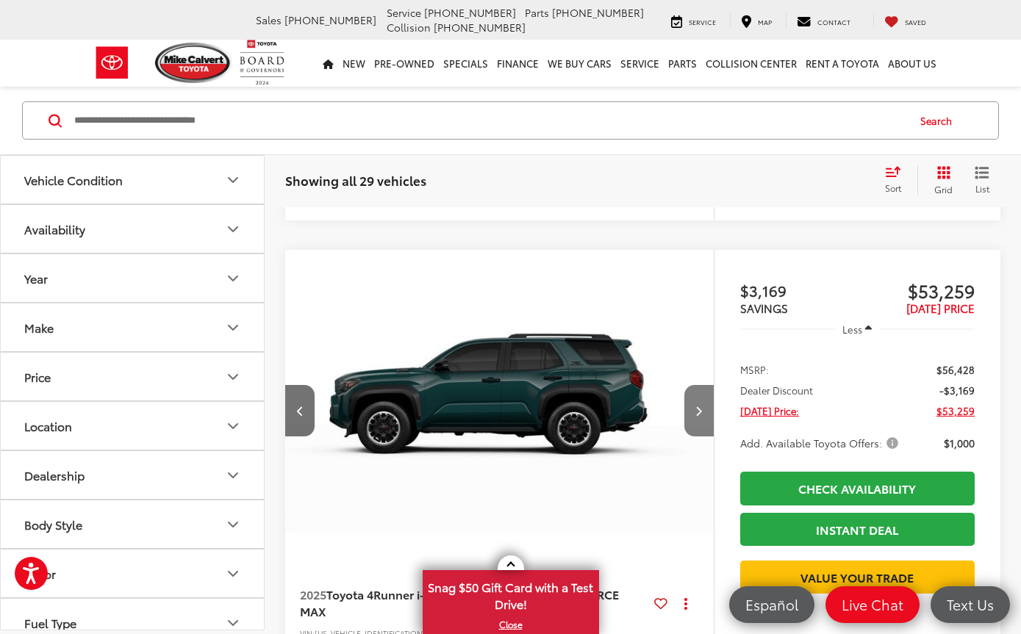
click at [695, 413] on button "Next image" at bounding box center [698, 410] width 29 height 51
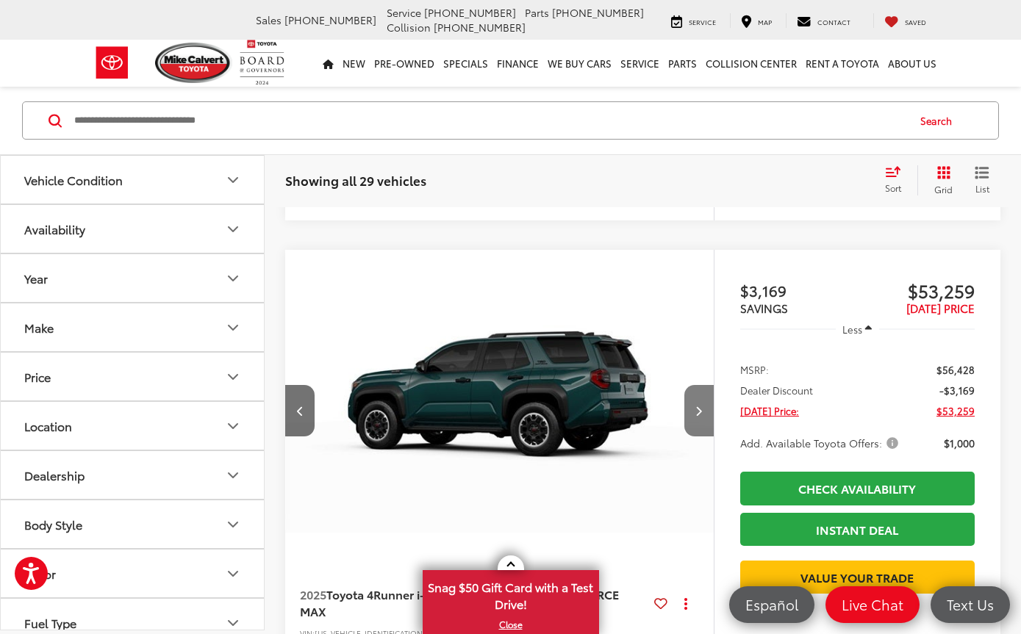
click at [692, 416] on button "Next image" at bounding box center [698, 410] width 29 height 51
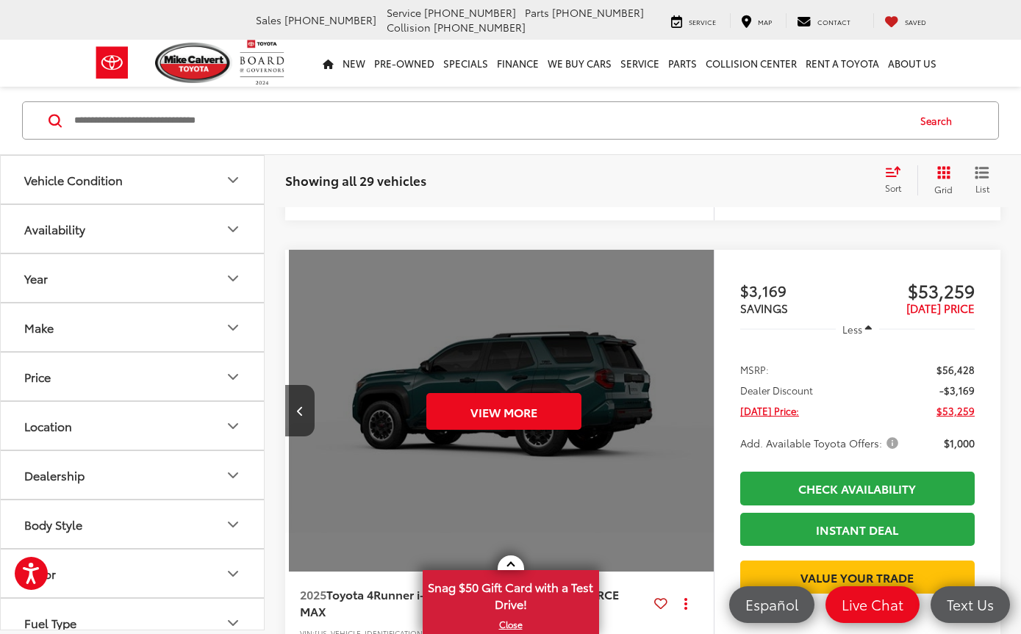
scroll to position [0, 2154]
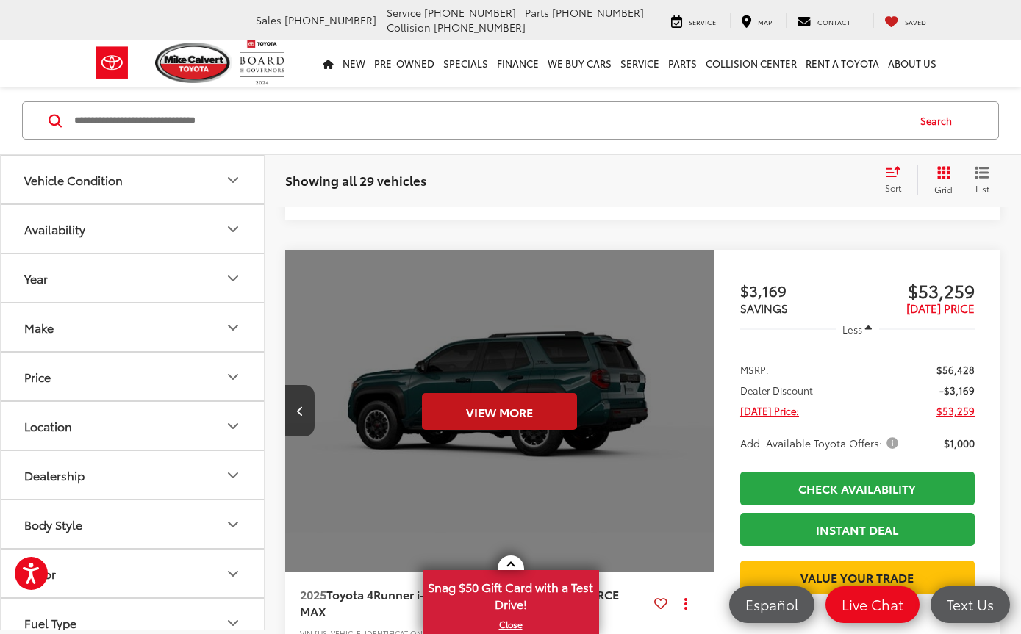
click at [542, 417] on button "View More" at bounding box center [499, 411] width 155 height 37
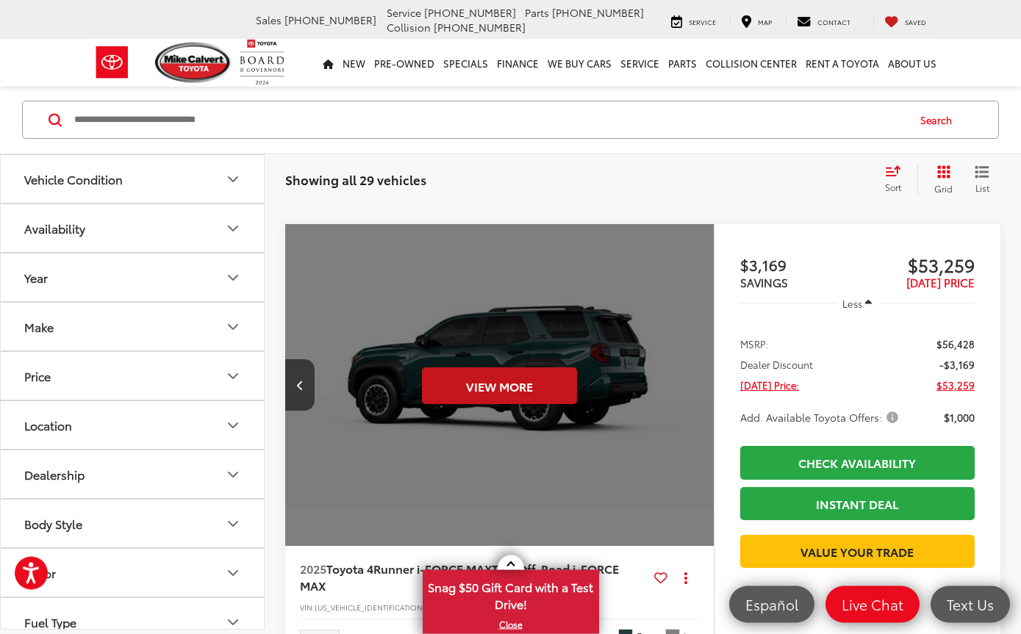
scroll to position [3878, 0]
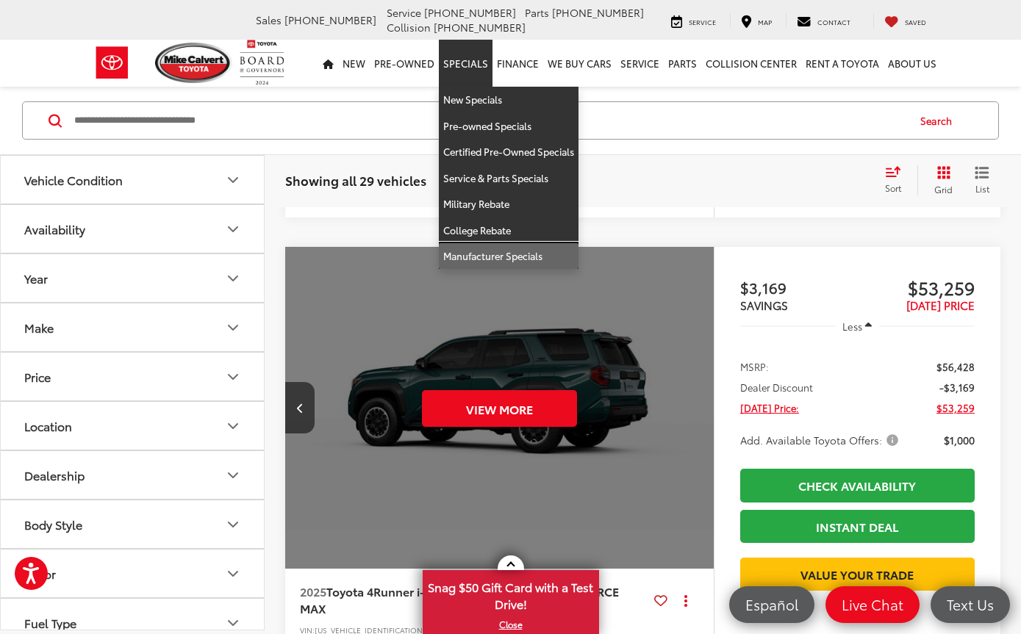
click at [518, 254] on link "Manufacturer Specials" at bounding box center [509, 256] width 140 height 26
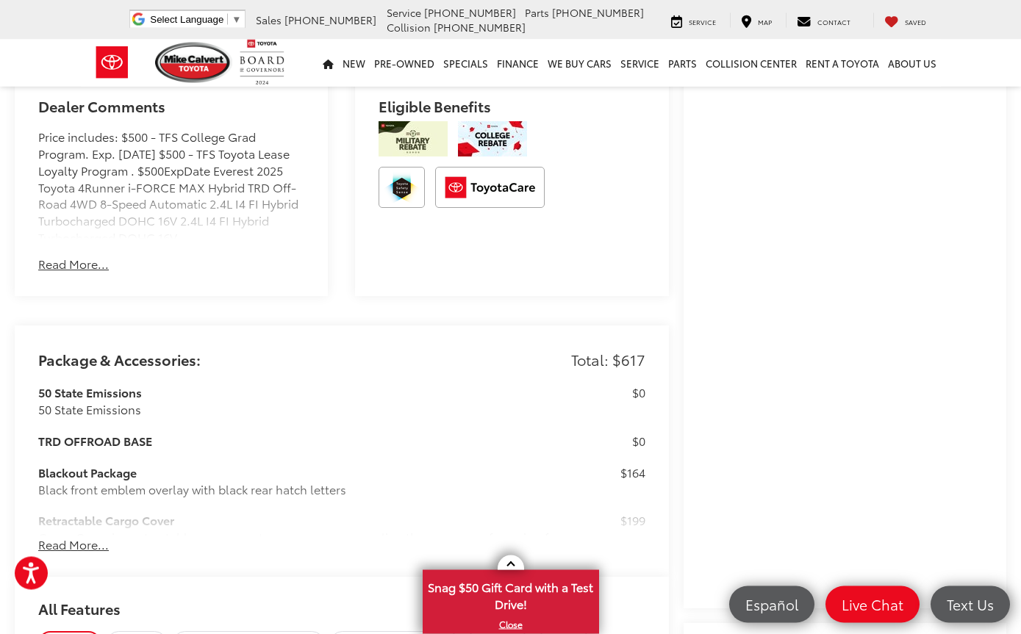
scroll to position [935, 0]
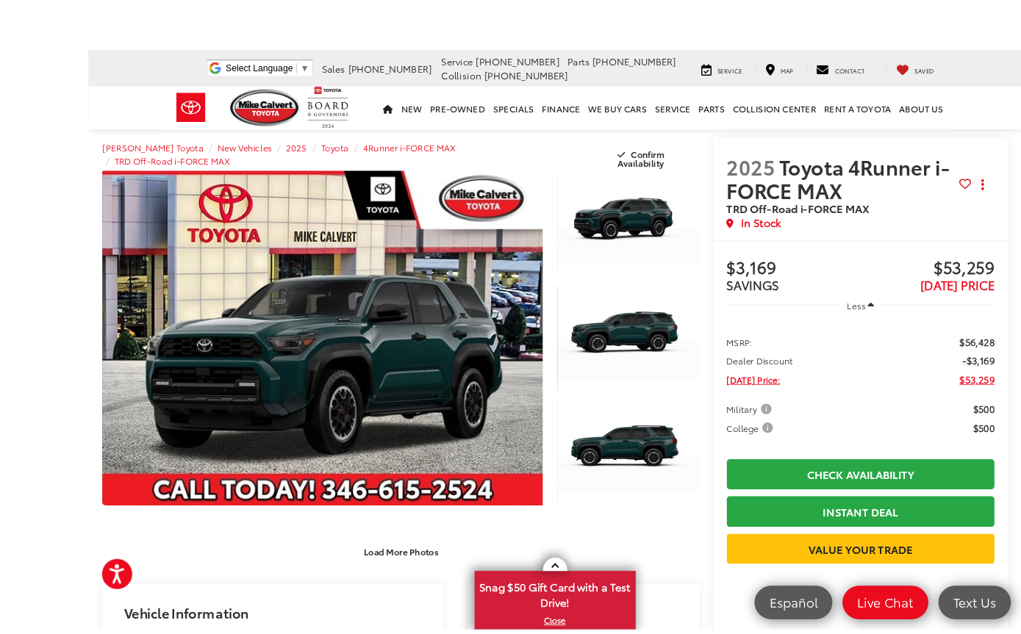
scroll to position [3, 0]
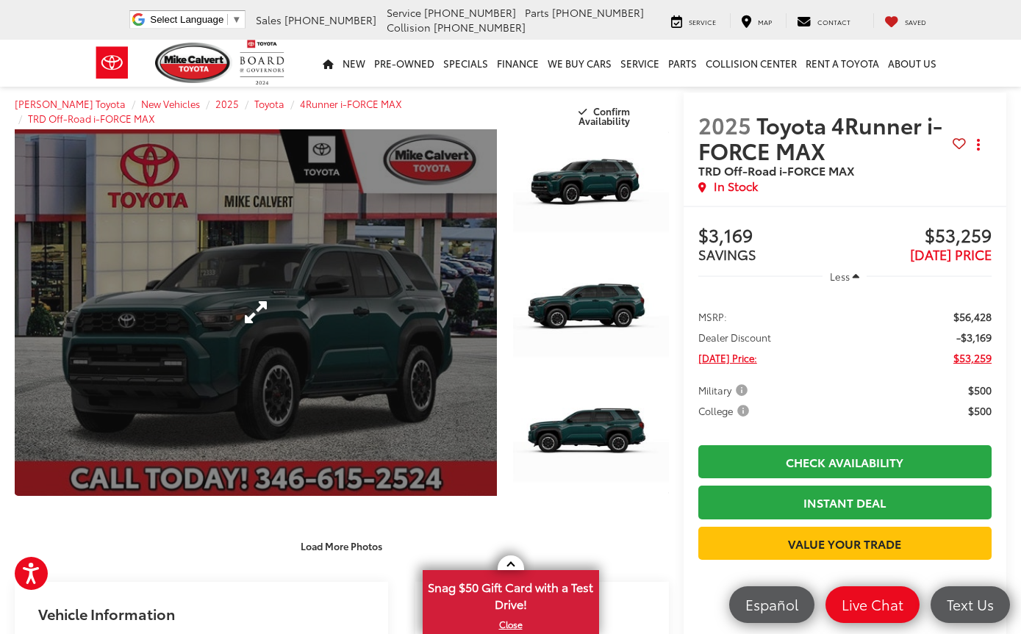
click at [282, 309] on link "Expand Photo 0" at bounding box center [256, 312] width 482 height 367
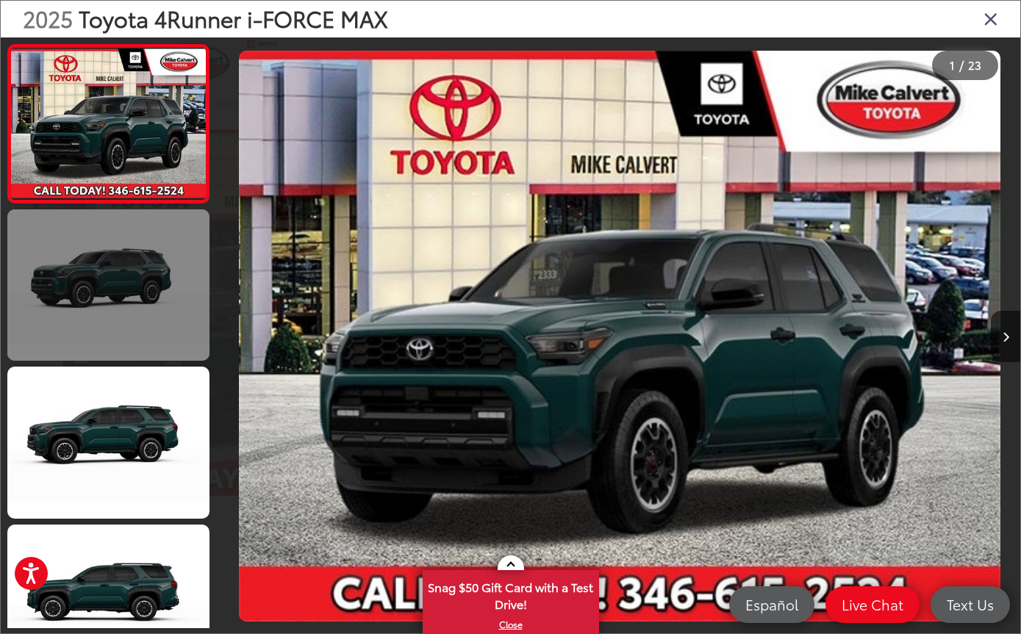
click at [176, 288] on link at bounding box center [108, 286] width 202 height 152
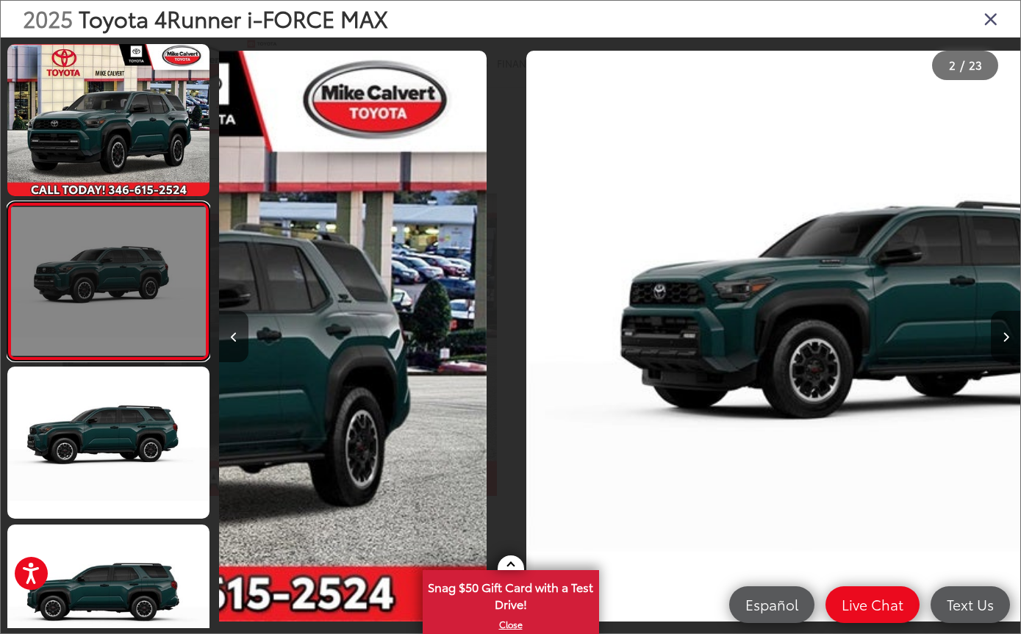
scroll to position [0, 801]
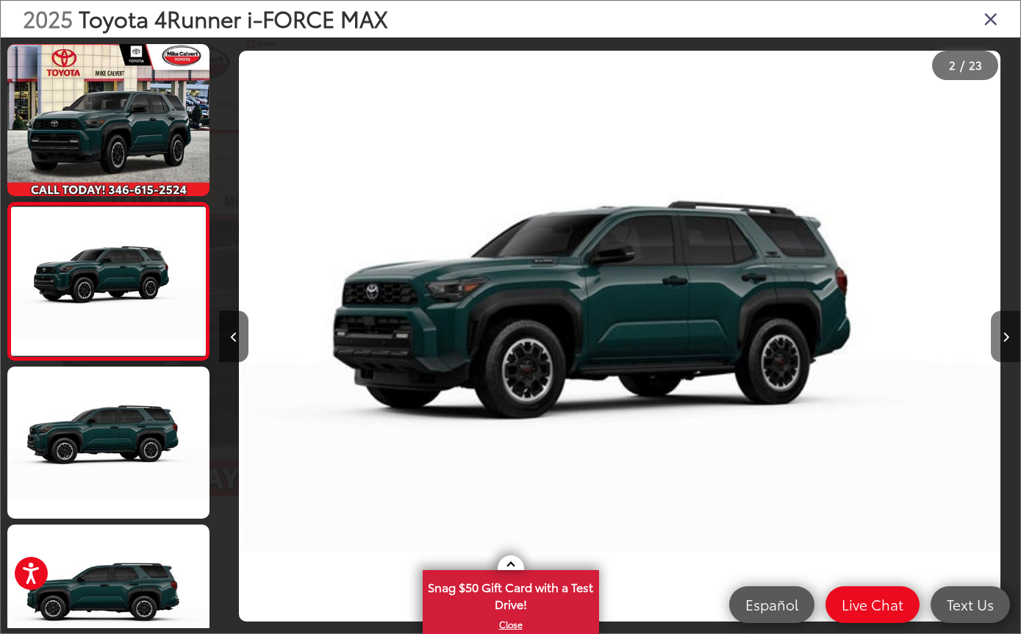
click at [992, 355] on button "Next image" at bounding box center [1005, 336] width 29 height 51
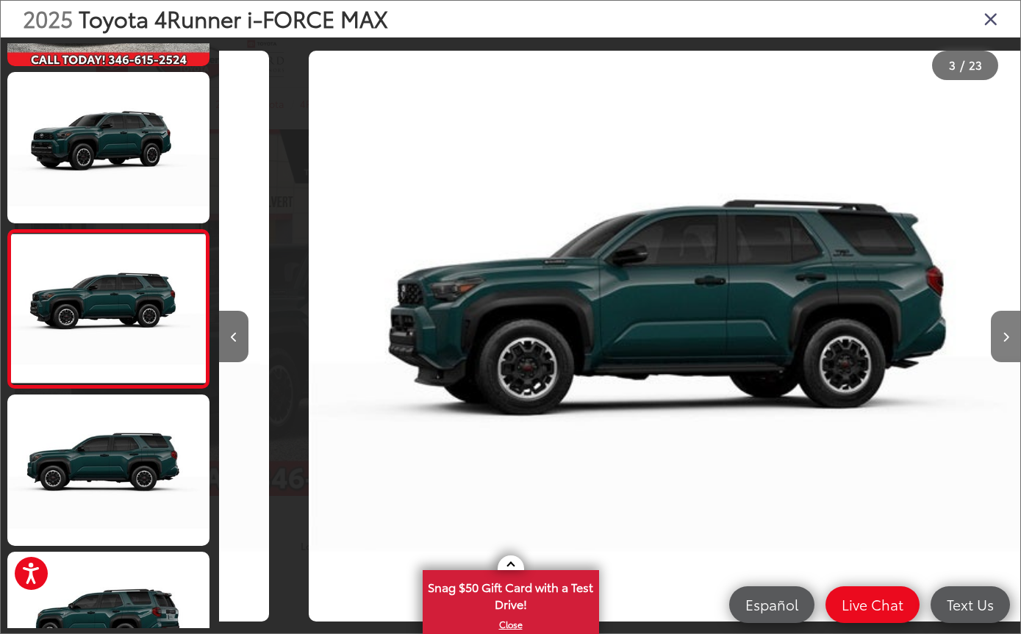
scroll to position [0, 1602]
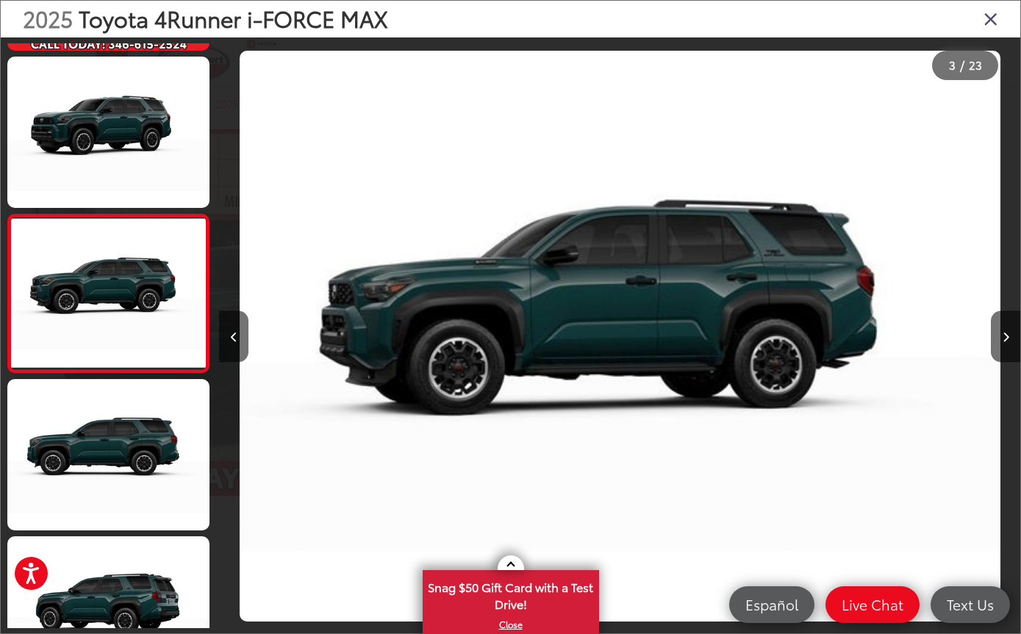
click at [979, 361] on div at bounding box center [920, 336] width 200 height 598
click at [995, 359] on button "Next image" at bounding box center [1005, 336] width 29 height 51
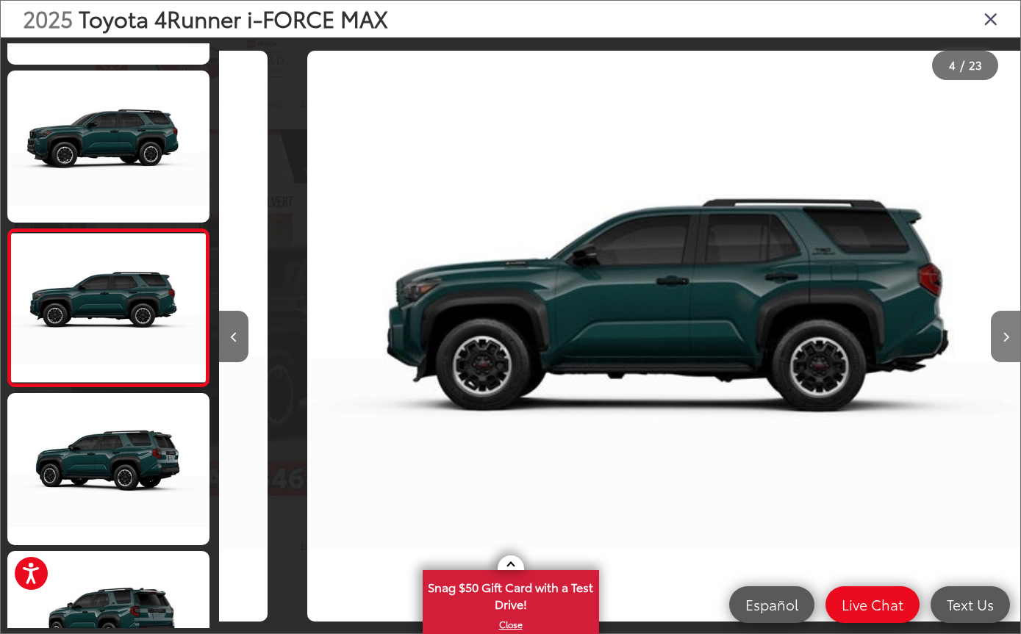
scroll to position [304, 0]
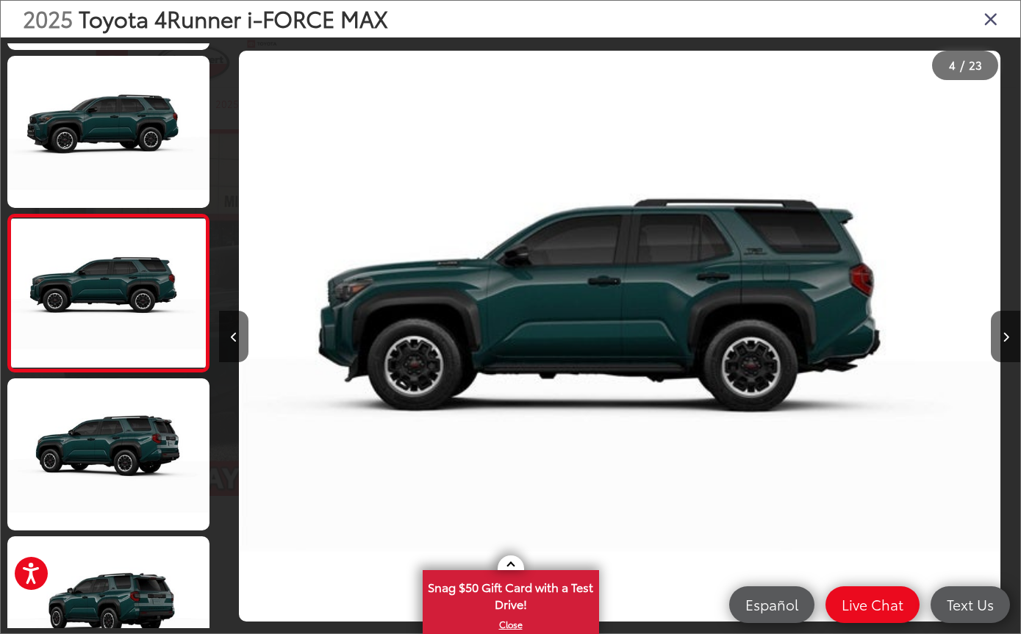
click at [715, 384] on img "2025 Toyota 4Runner i-FORCE MAX TRD Off-Road i-FORCE MAX 3" at bounding box center [620, 336] width 762 height 571
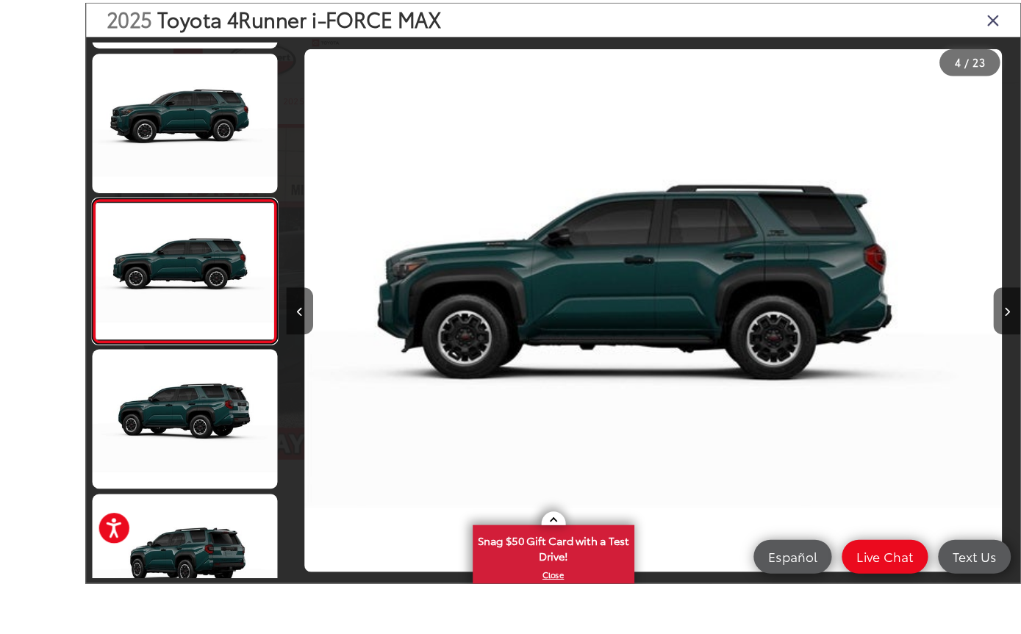
scroll to position [54, 0]
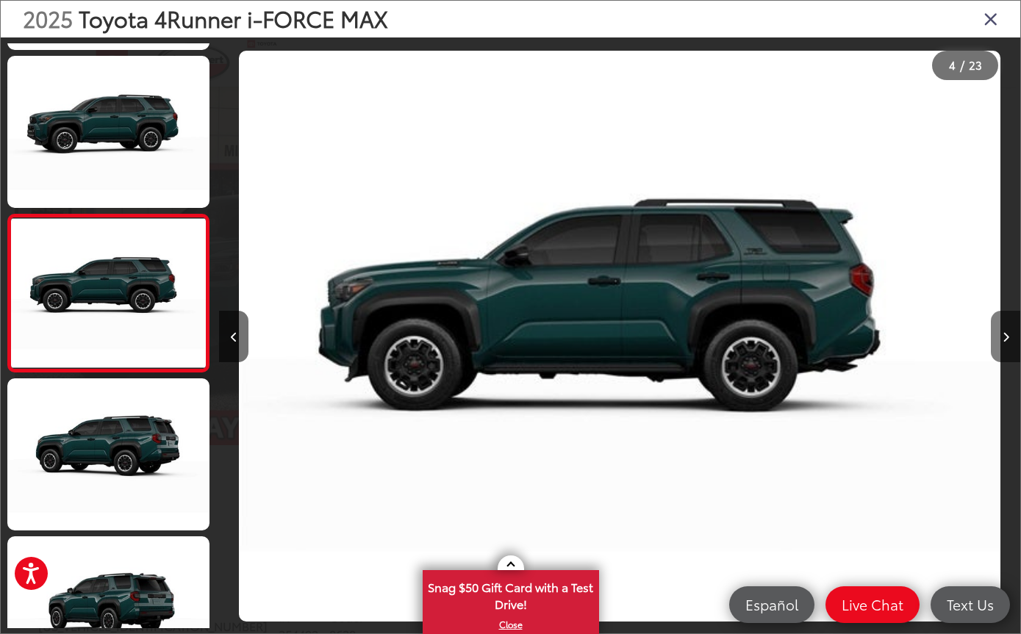
click at [1001, 358] on button "Next image" at bounding box center [1005, 336] width 29 height 51
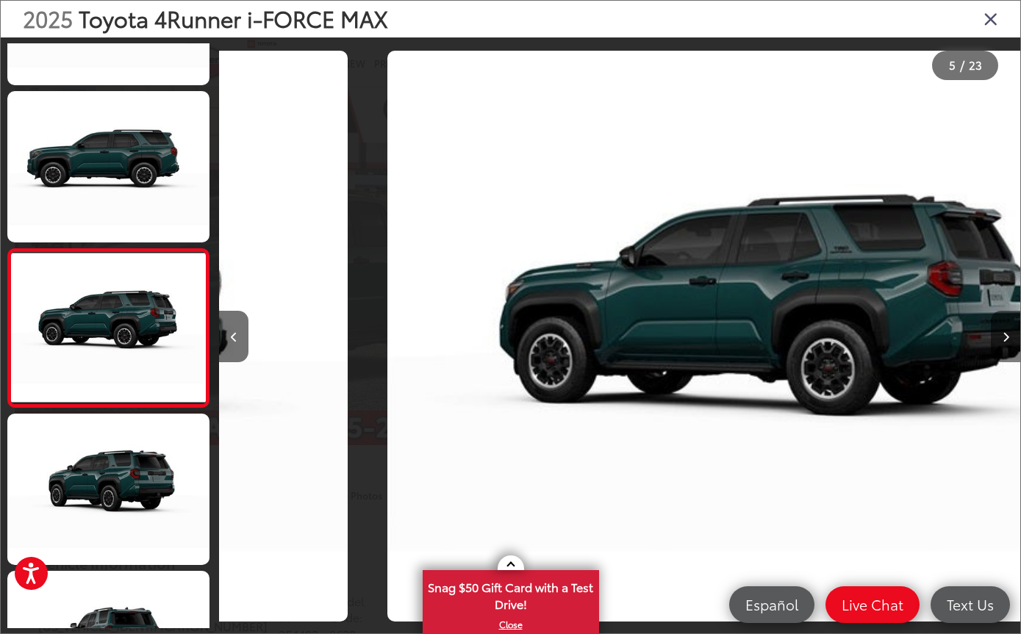
scroll to position [461, 0]
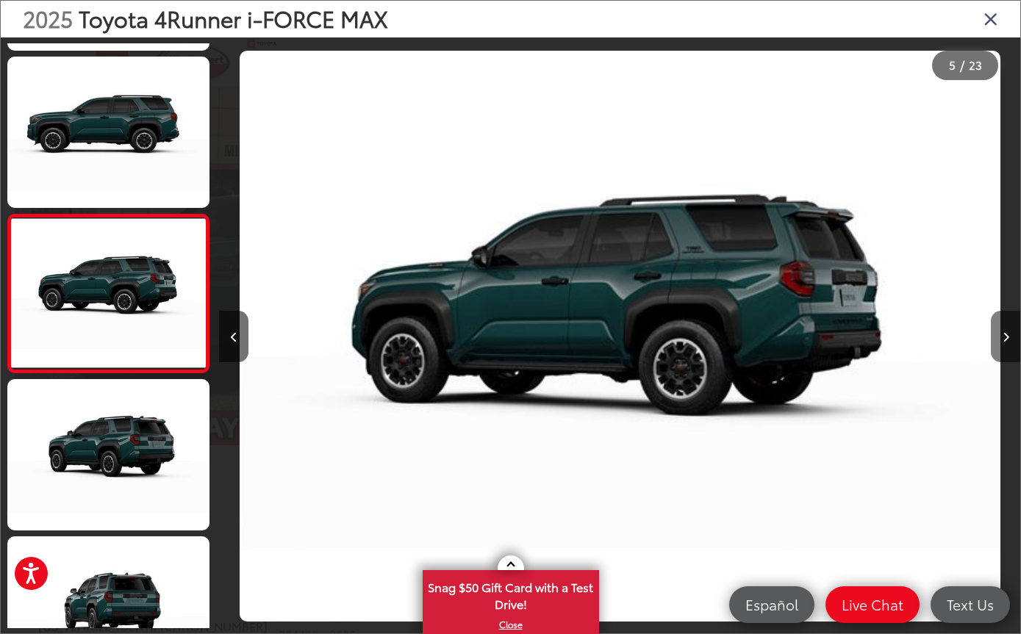
click at [1011, 355] on button "Next image" at bounding box center [1005, 336] width 29 height 51
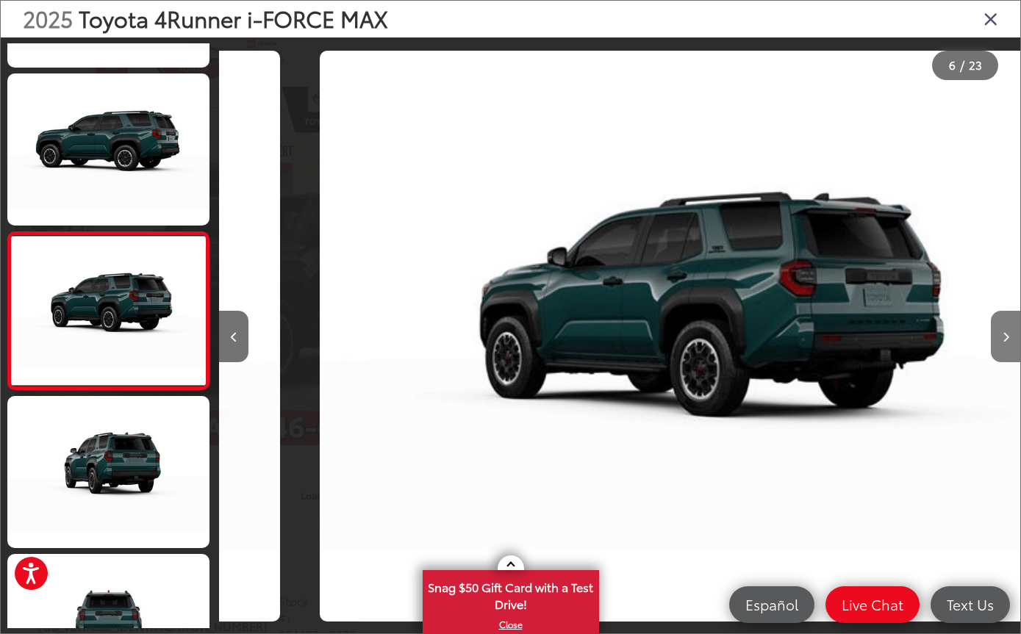
scroll to position [619, 0]
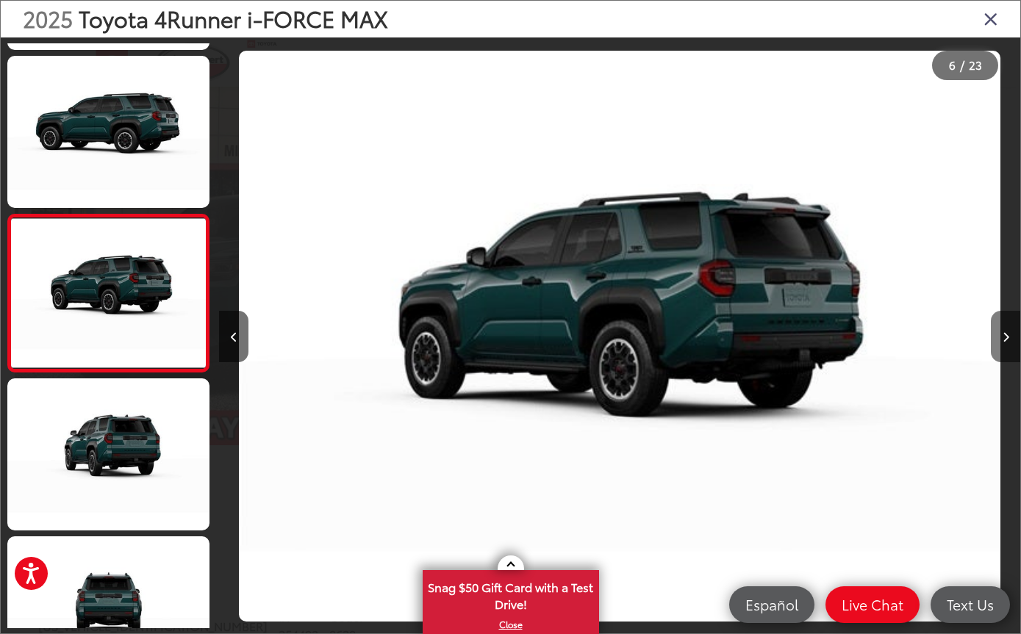
click at [1012, 362] on button "Next image" at bounding box center [1005, 336] width 29 height 51
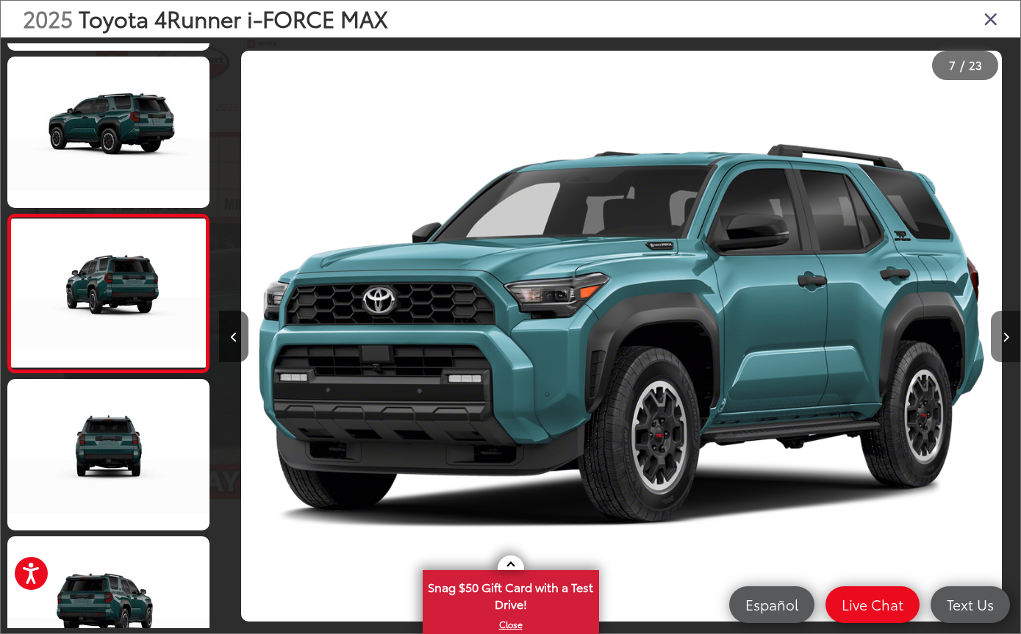
scroll to position [0, 9612]
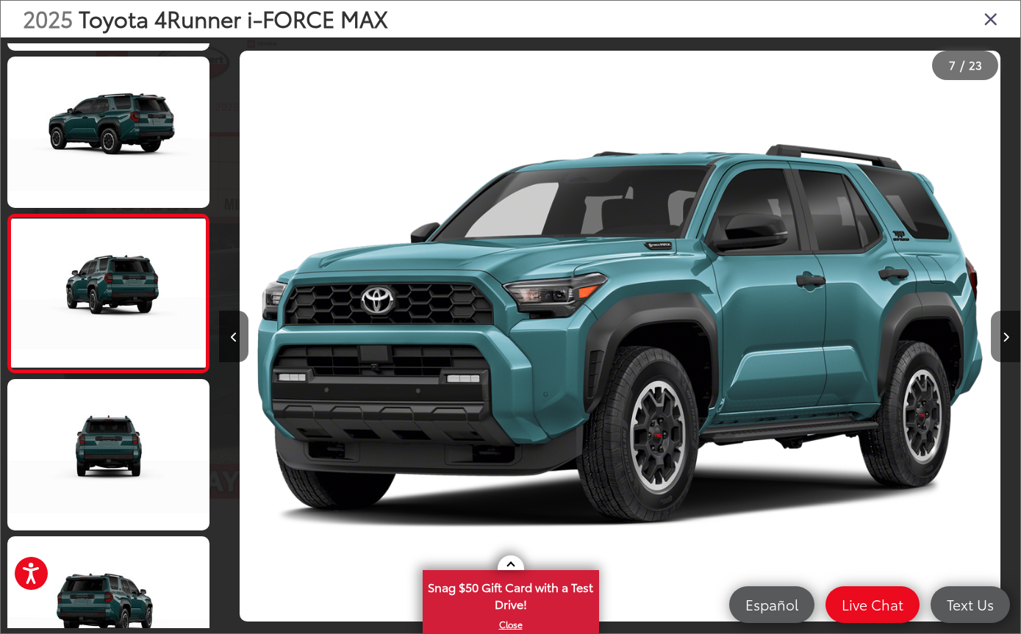
click at [996, 357] on button "Next image" at bounding box center [1005, 336] width 29 height 51
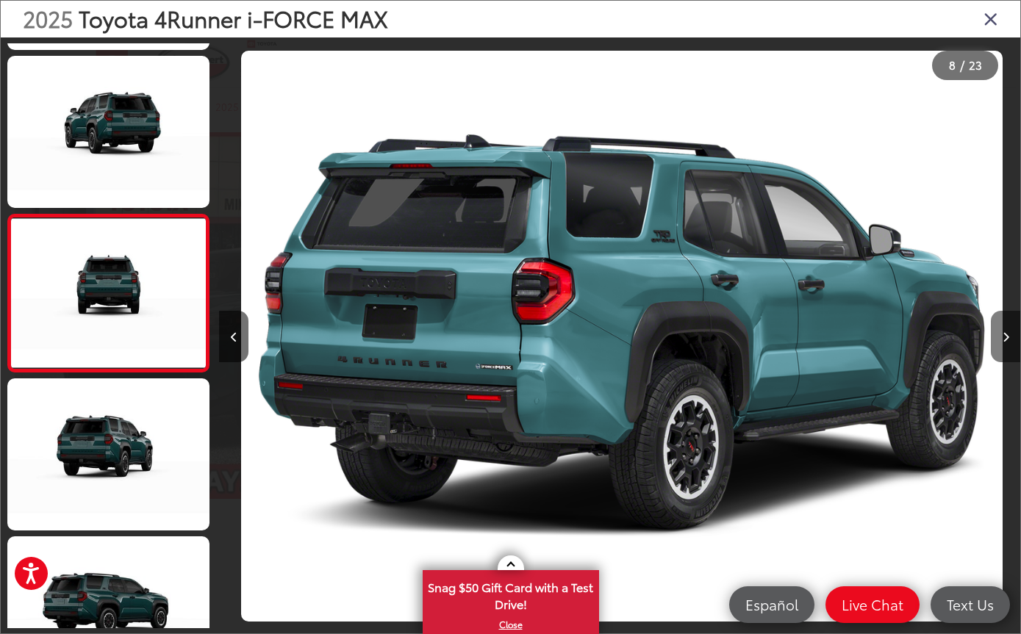
scroll to position [0, 10414]
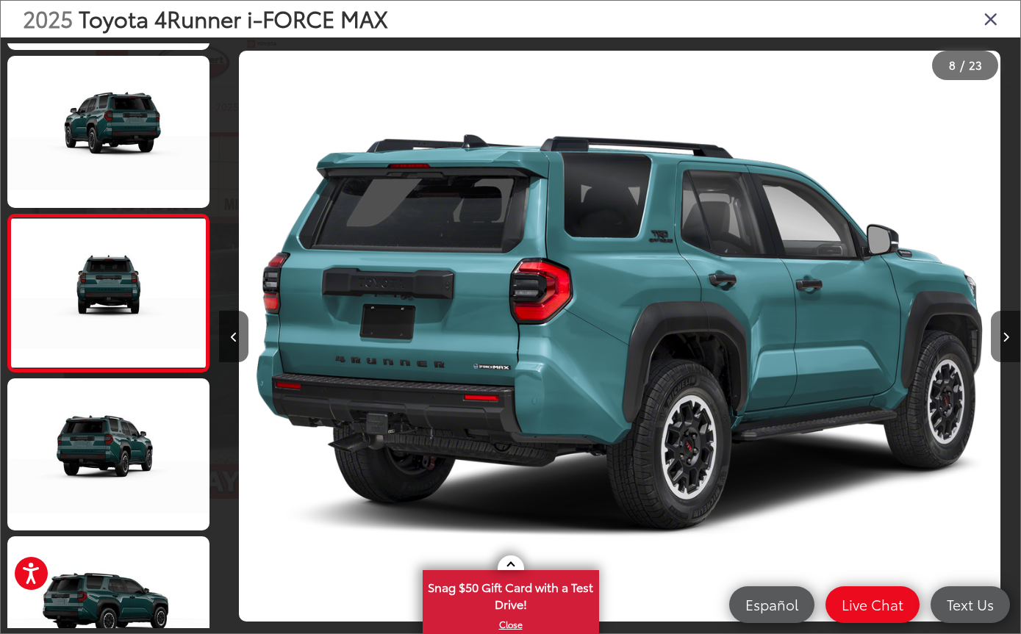
click at [1003, 343] on icon "Next image" at bounding box center [1006, 337] width 7 height 10
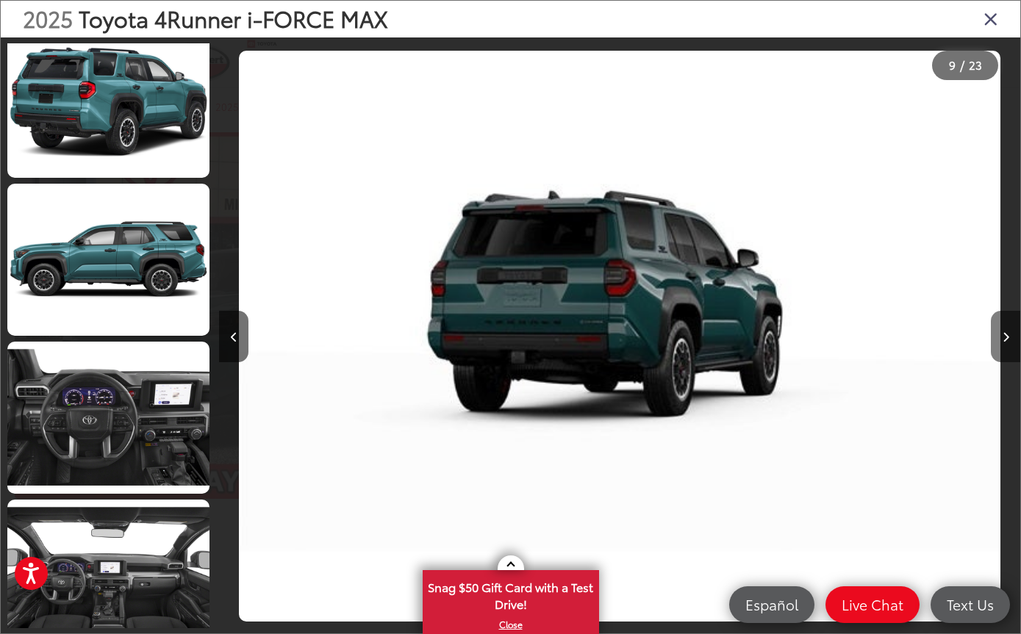
scroll to position [2111, 0]
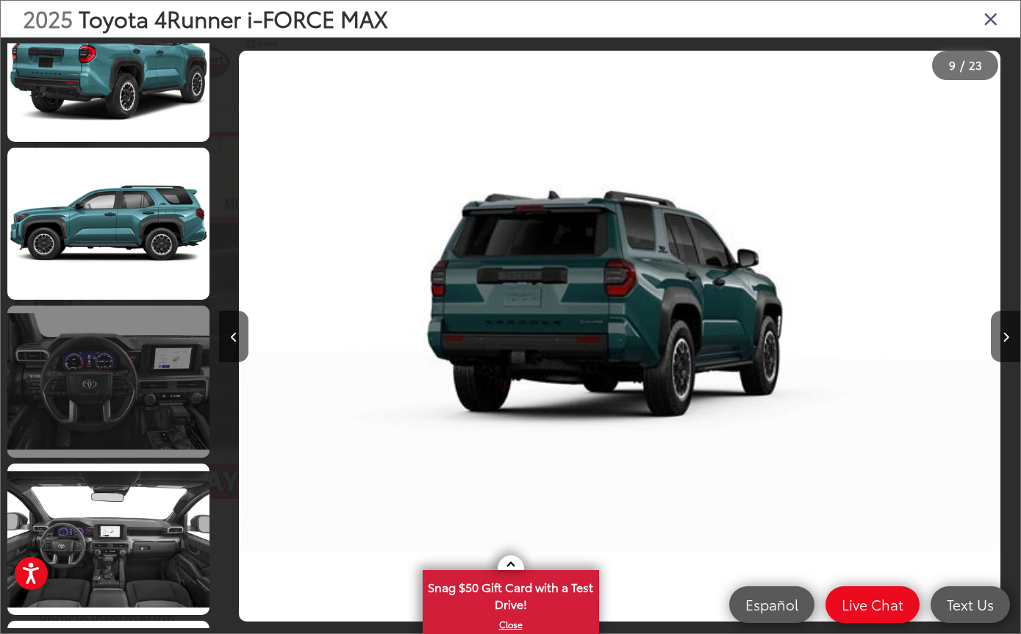
click at [134, 371] on link at bounding box center [108, 382] width 202 height 152
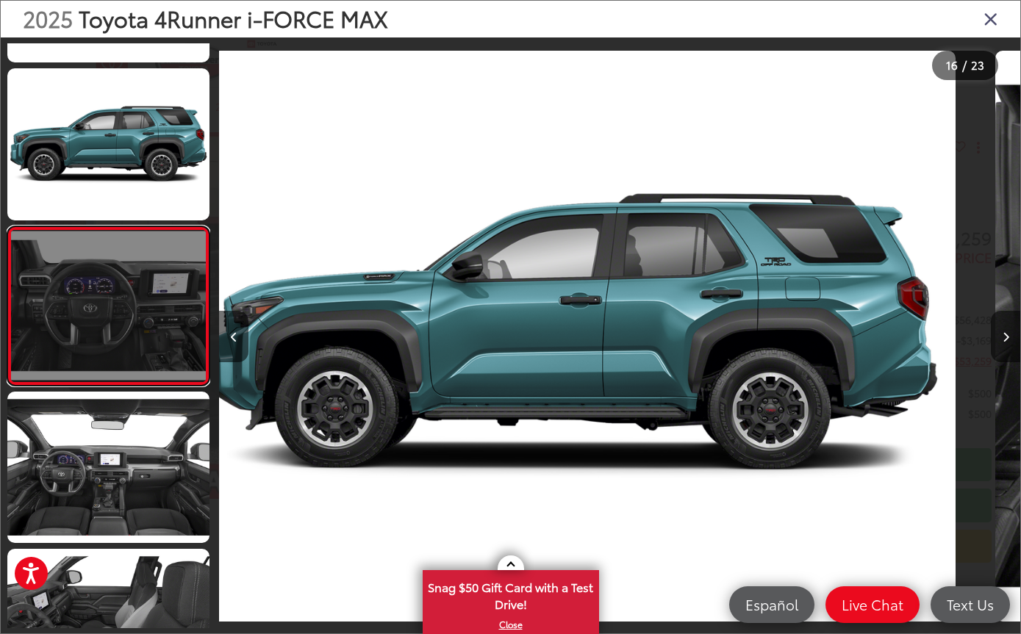
scroll to position [2196, 0]
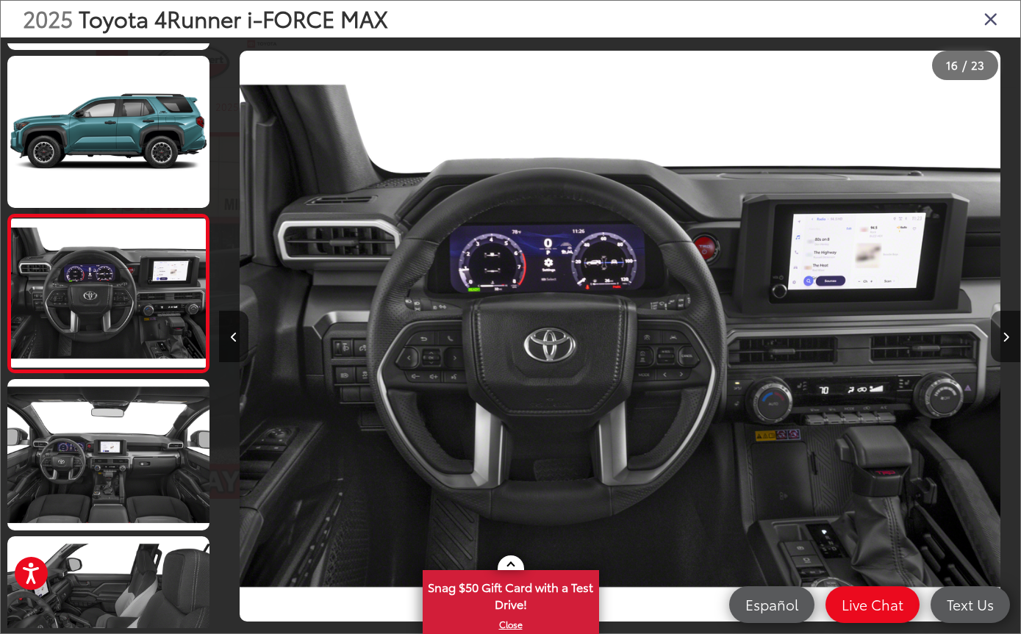
click at [982, 352] on div at bounding box center [920, 336] width 200 height 598
click at [991, 357] on button "Next image" at bounding box center [1005, 336] width 29 height 51
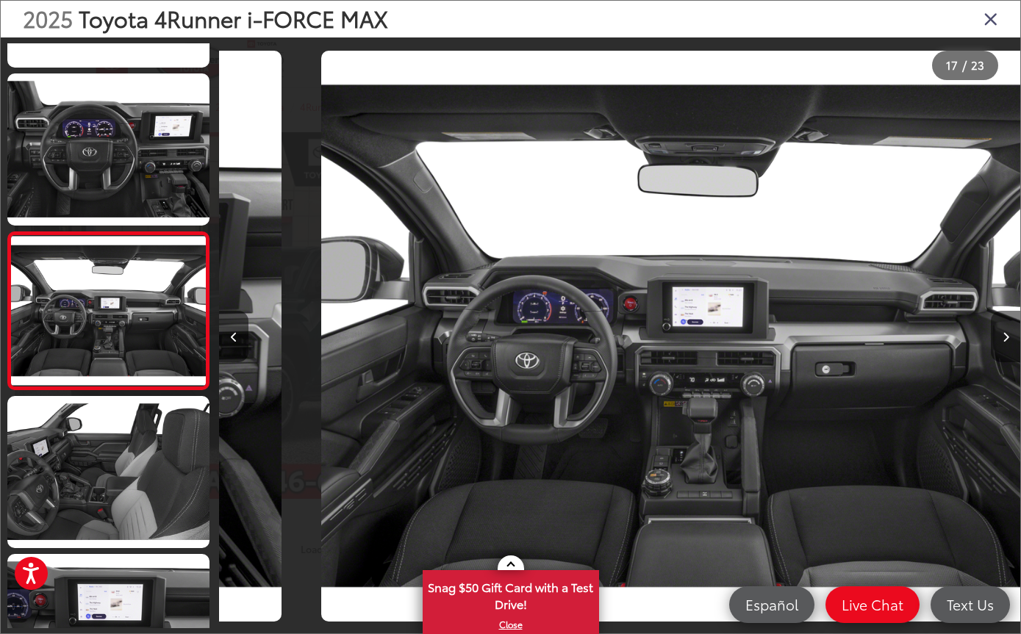
scroll to position [2354, 0]
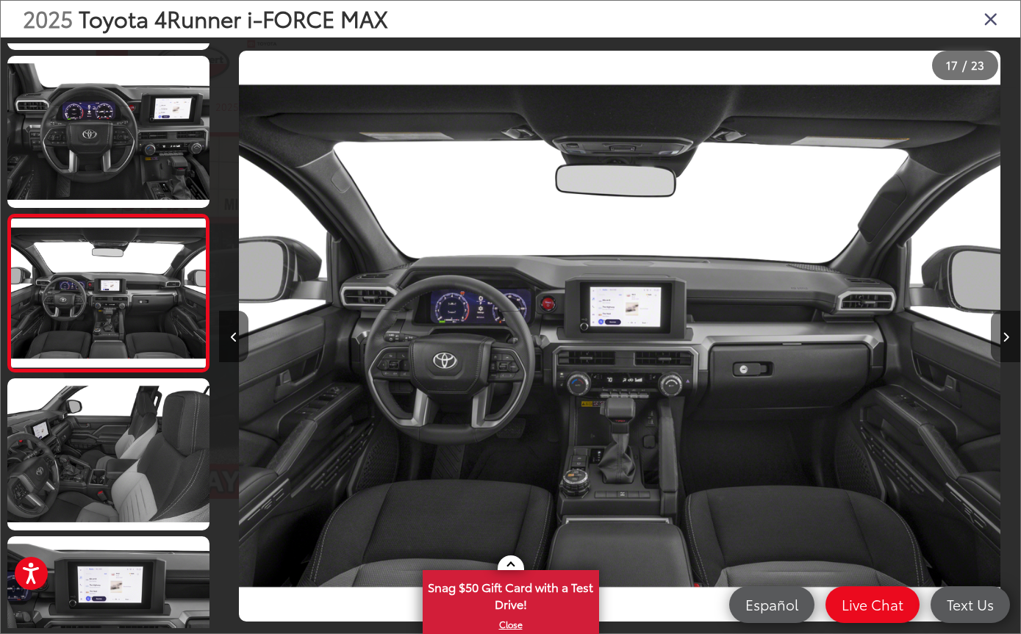
click at [992, 355] on button "Next image" at bounding box center [1005, 336] width 29 height 51
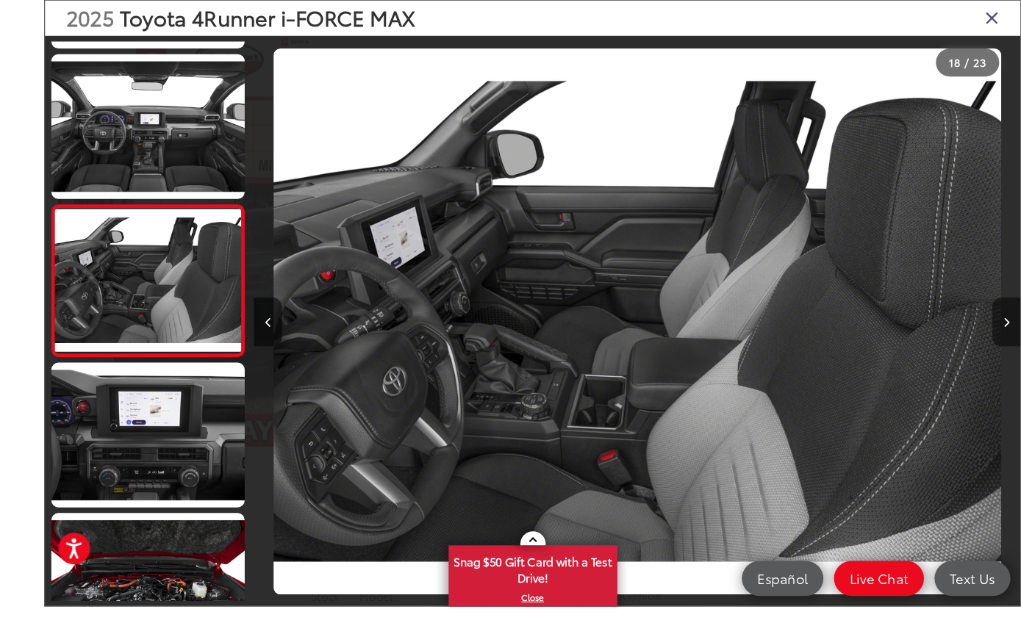
scroll to position [52, 0]
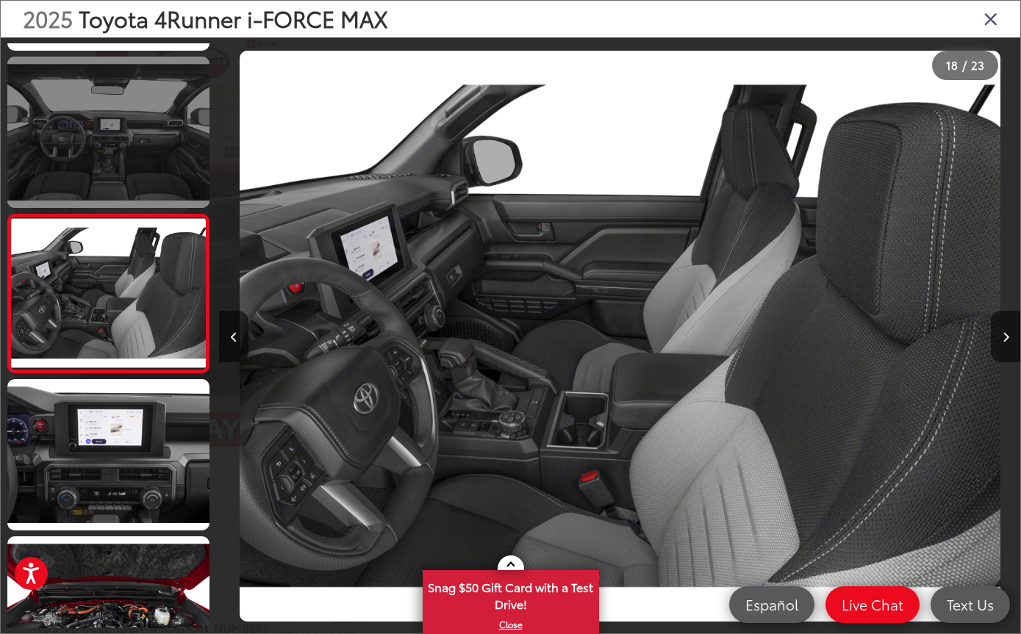
click at [129, 145] on link at bounding box center [108, 133] width 202 height 152
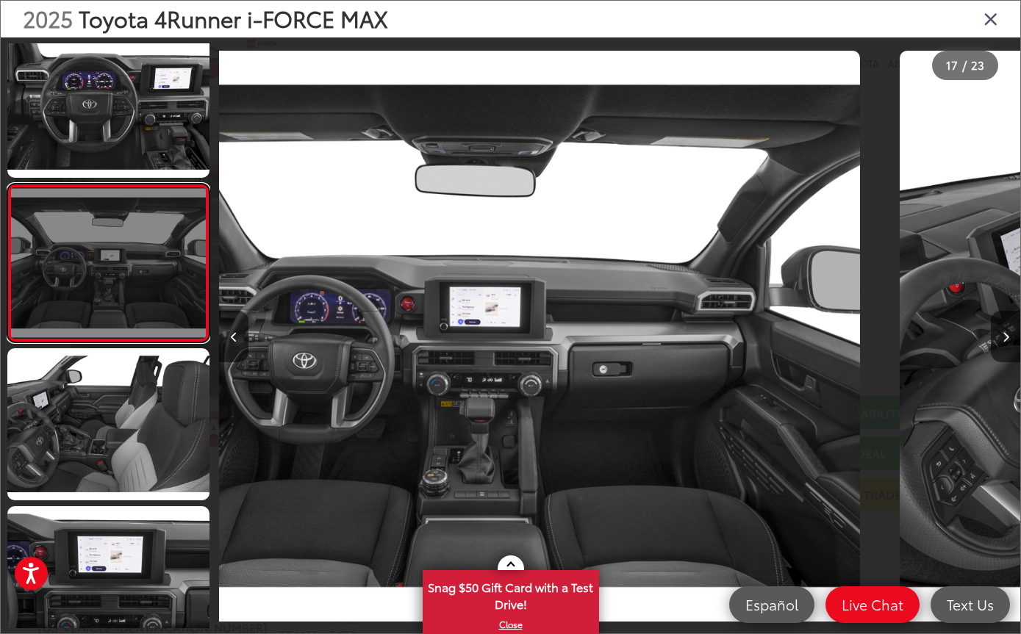
scroll to position [2354, 0]
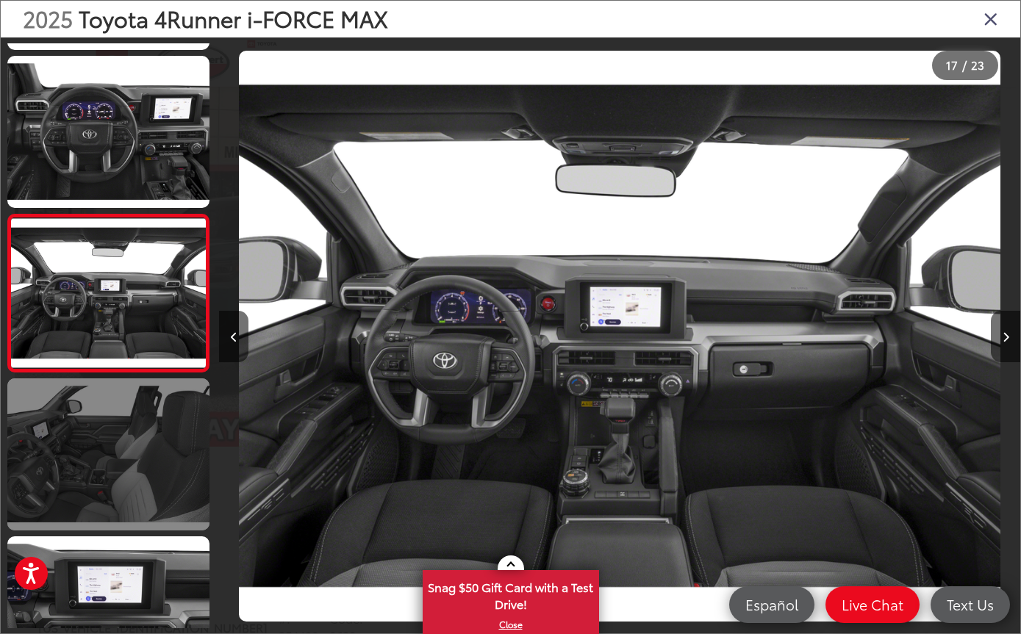
click at [159, 448] on link at bounding box center [108, 455] width 202 height 152
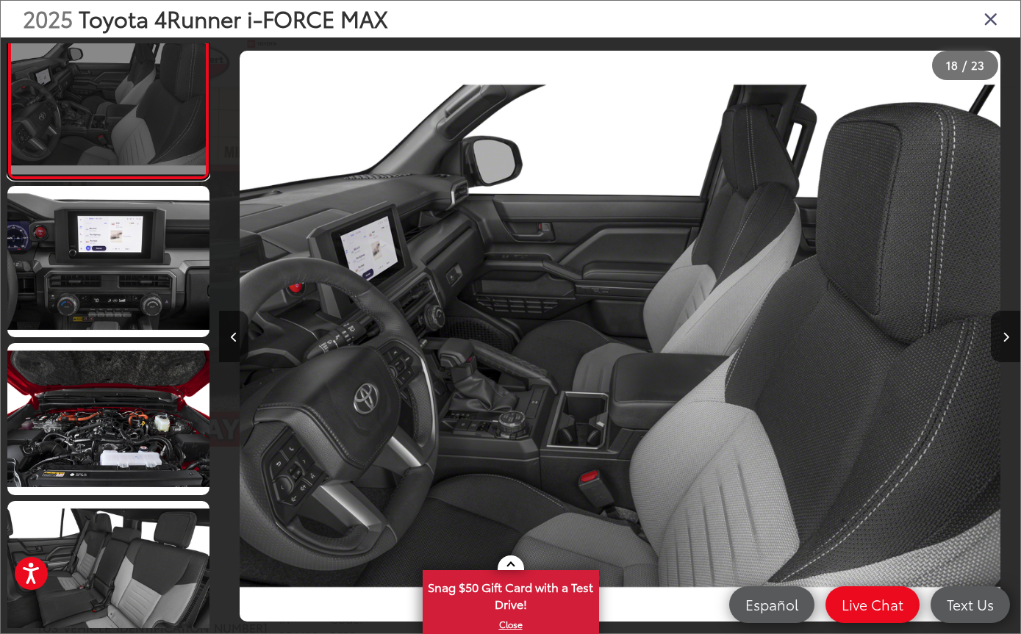
scroll to position [2705, 0]
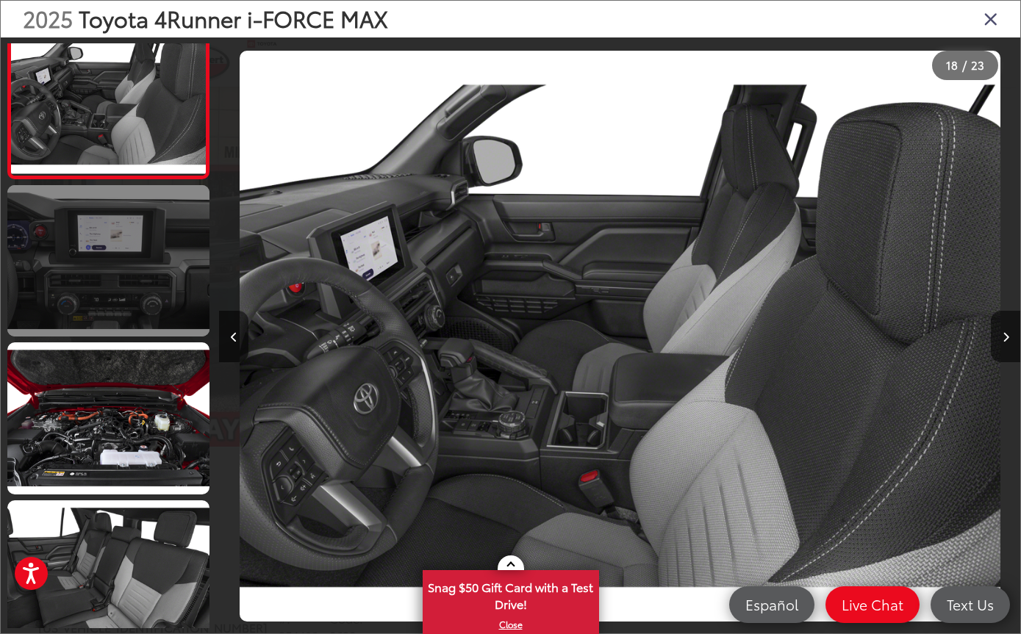
click at [122, 284] on link at bounding box center [108, 261] width 202 height 152
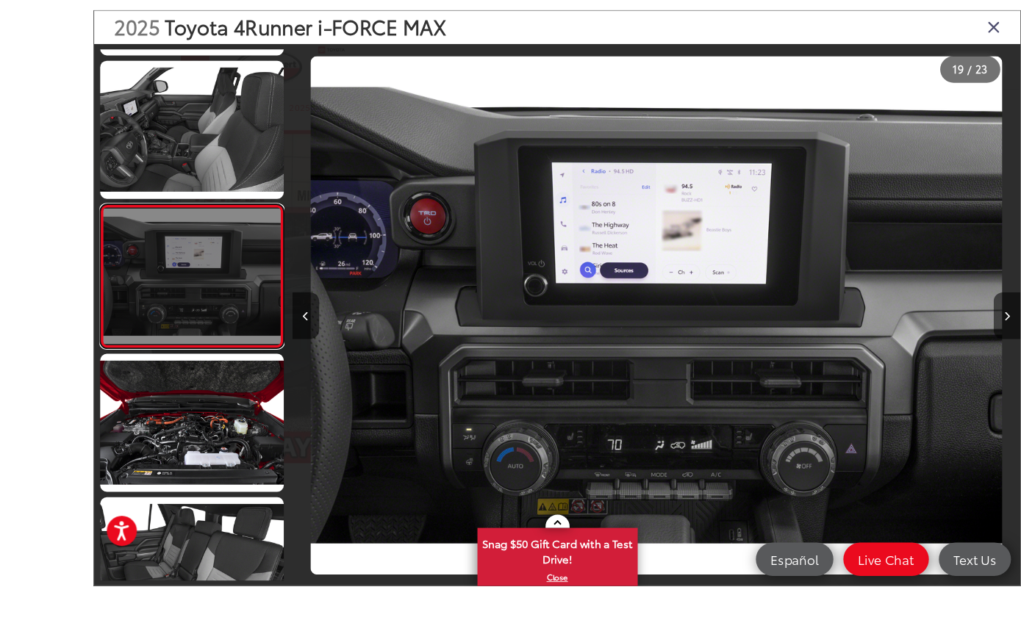
scroll to position [48, 0]
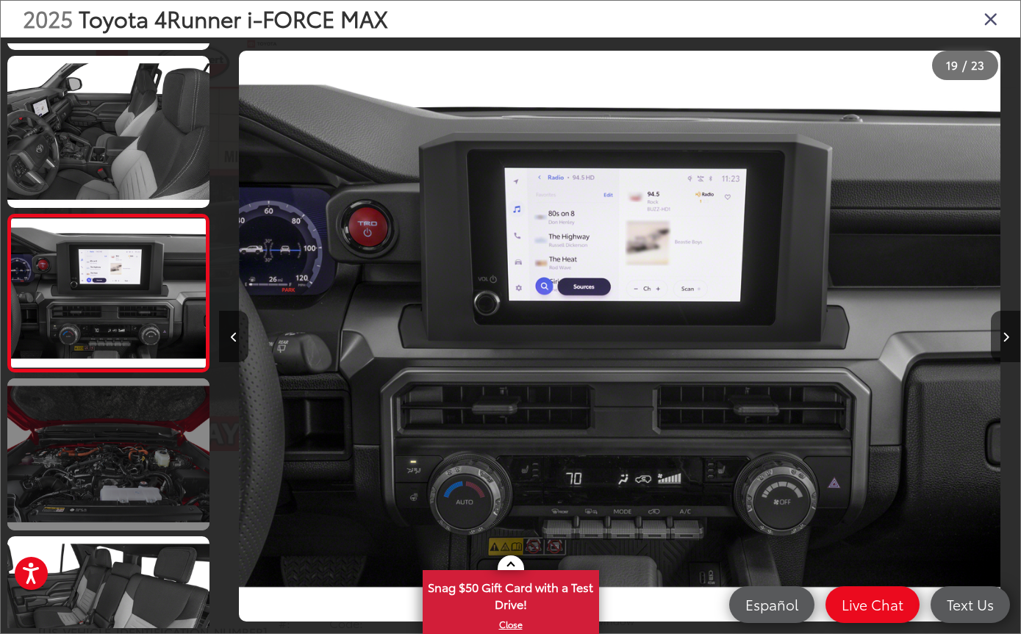
click at [112, 462] on link at bounding box center [108, 455] width 202 height 152
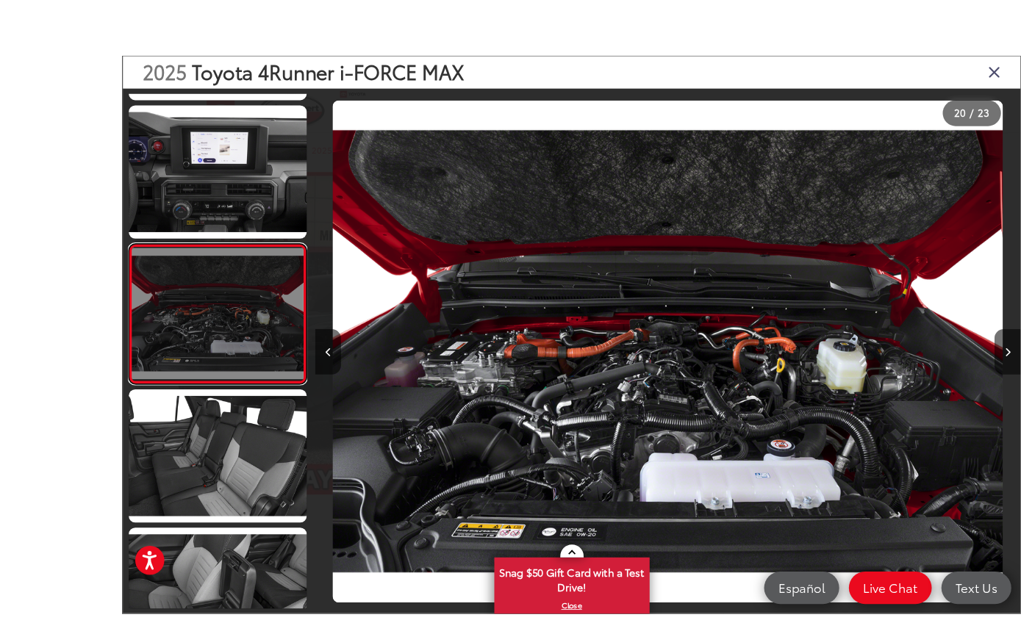
scroll to position [18, 0]
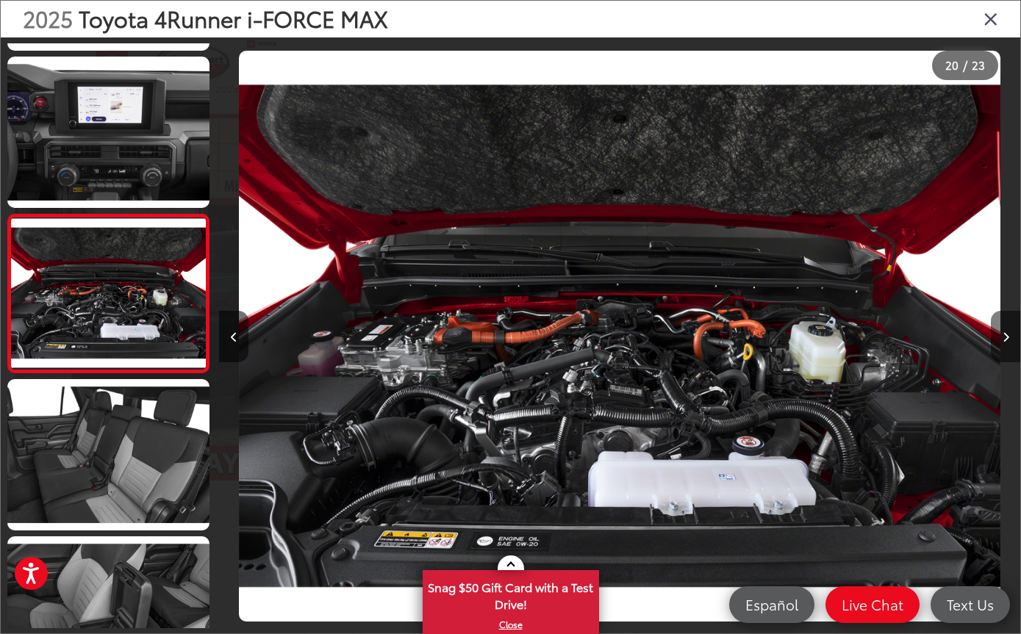
click at [999, 355] on button "Next image" at bounding box center [1005, 336] width 29 height 51
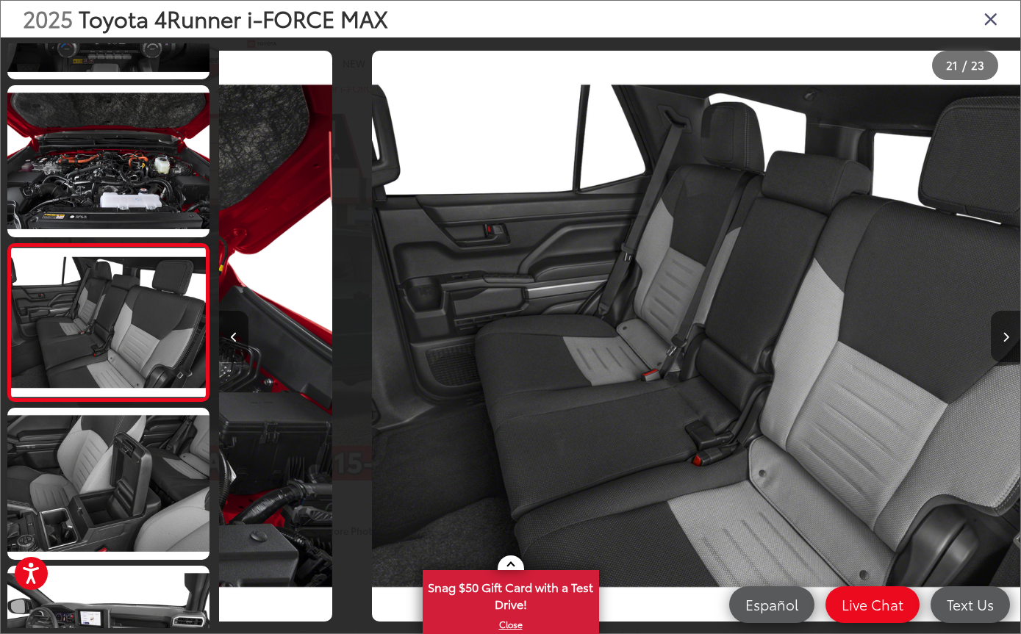
scroll to position [0, 16021]
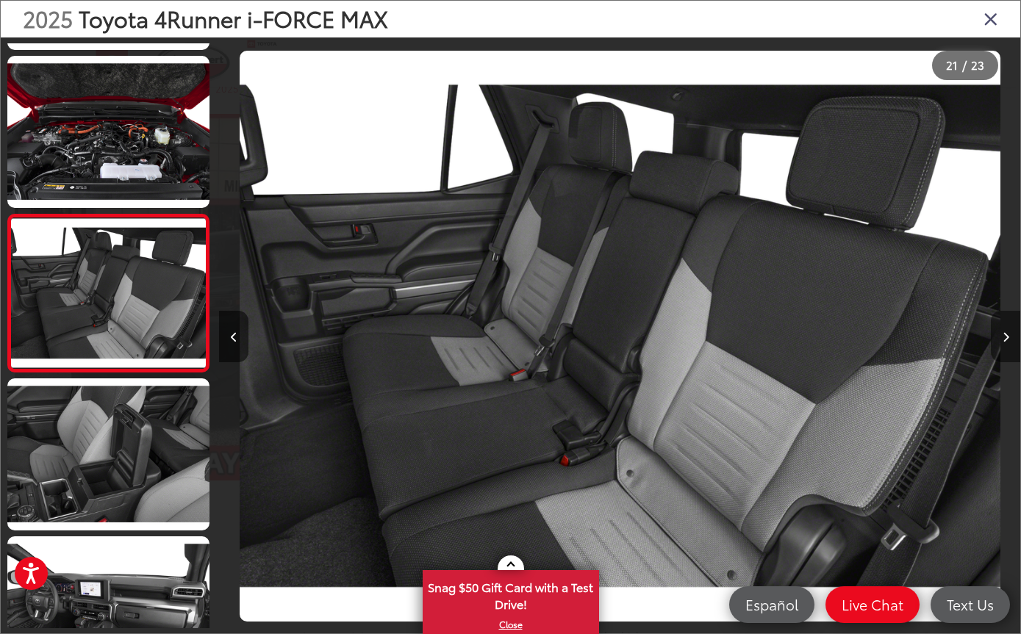
click at [998, 348] on button "Next image" at bounding box center [1005, 336] width 29 height 51
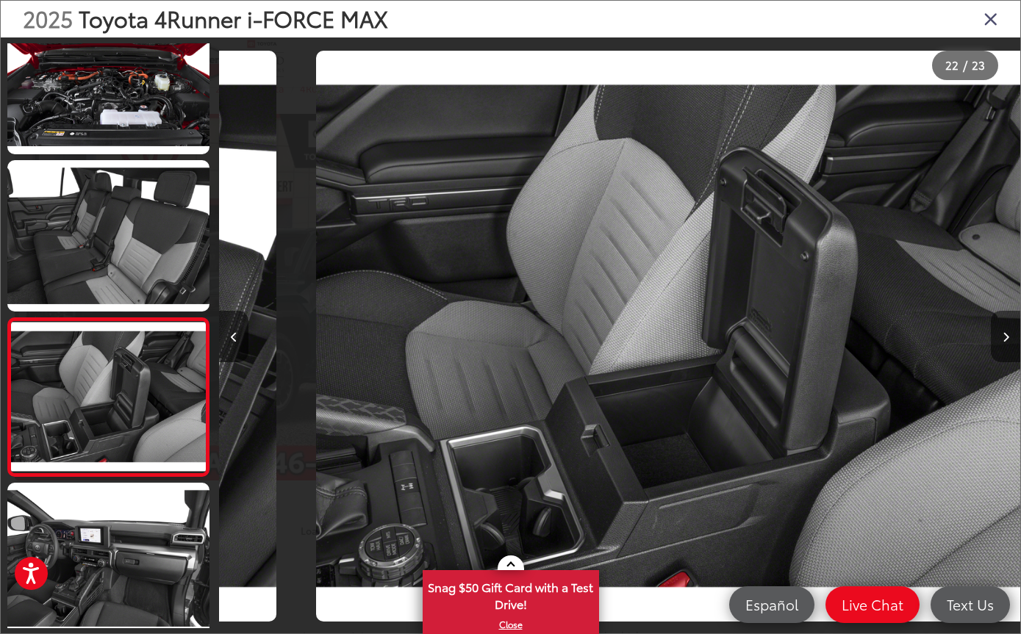
scroll to position [3044, 0]
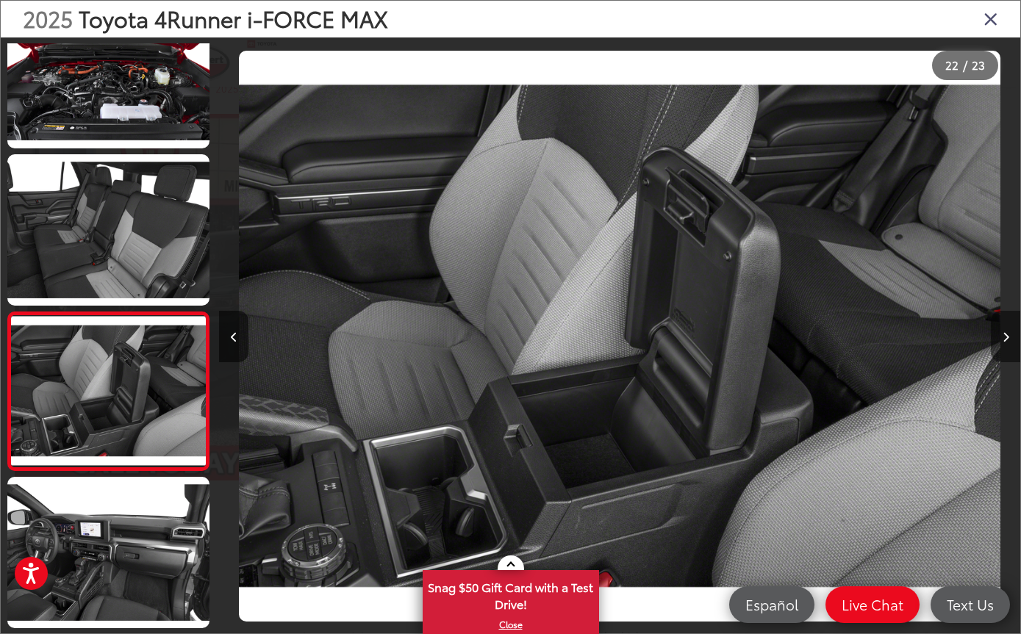
click at [995, 350] on button "Next image" at bounding box center [1005, 336] width 29 height 51
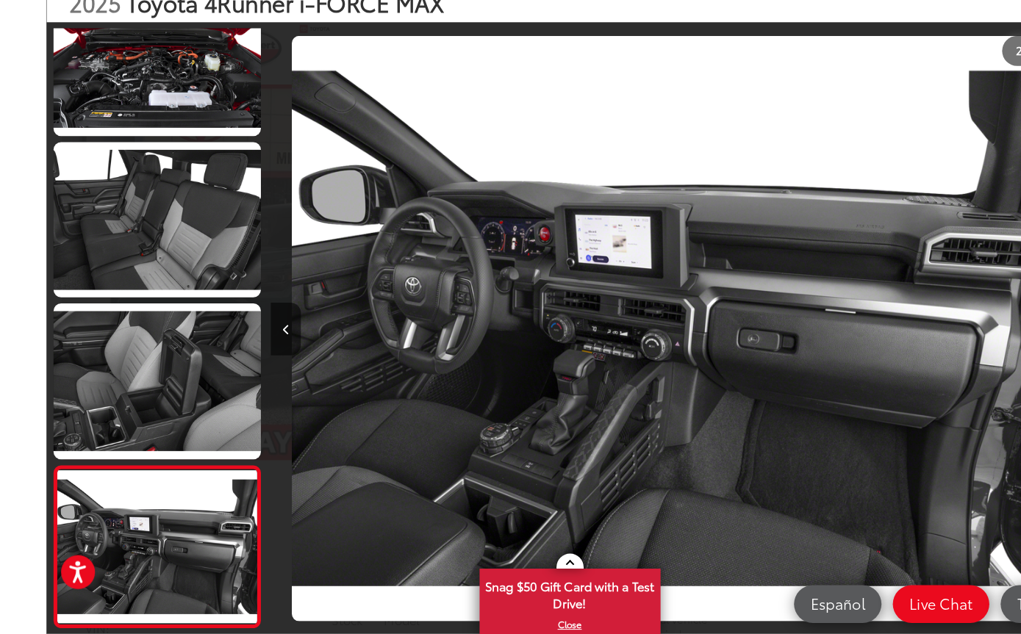
scroll to position [26, 0]
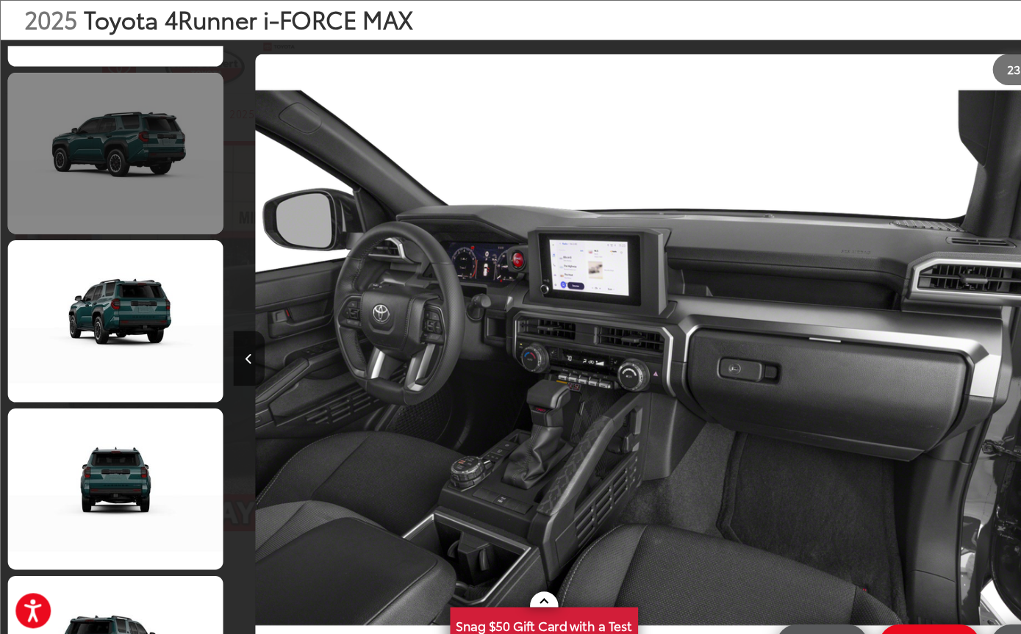
click at [13, 171] on link at bounding box center [108, 144] width 202 height 152
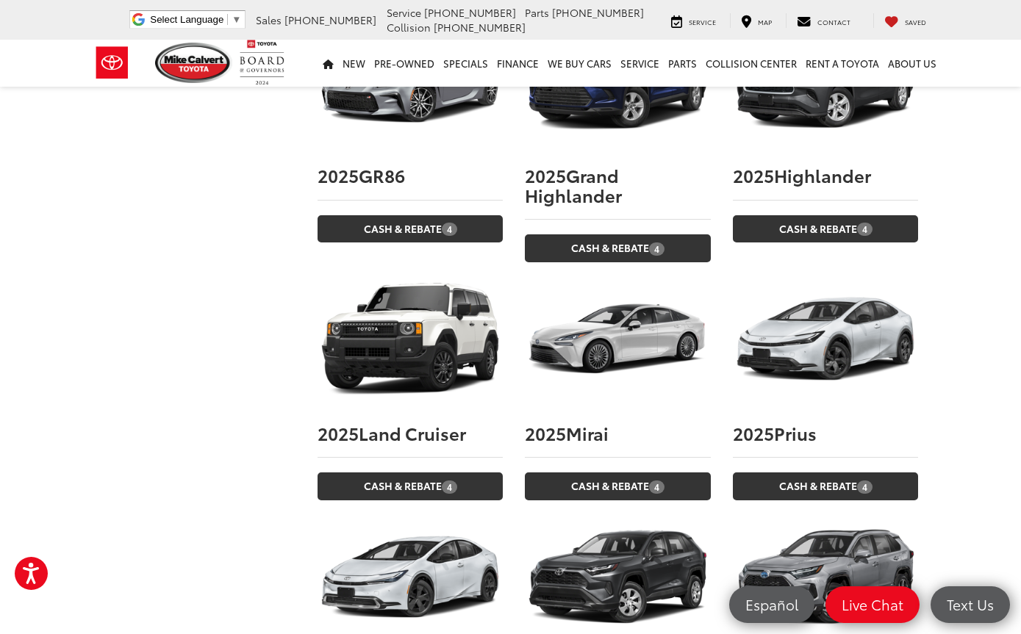
scroll to position [2156, 0]
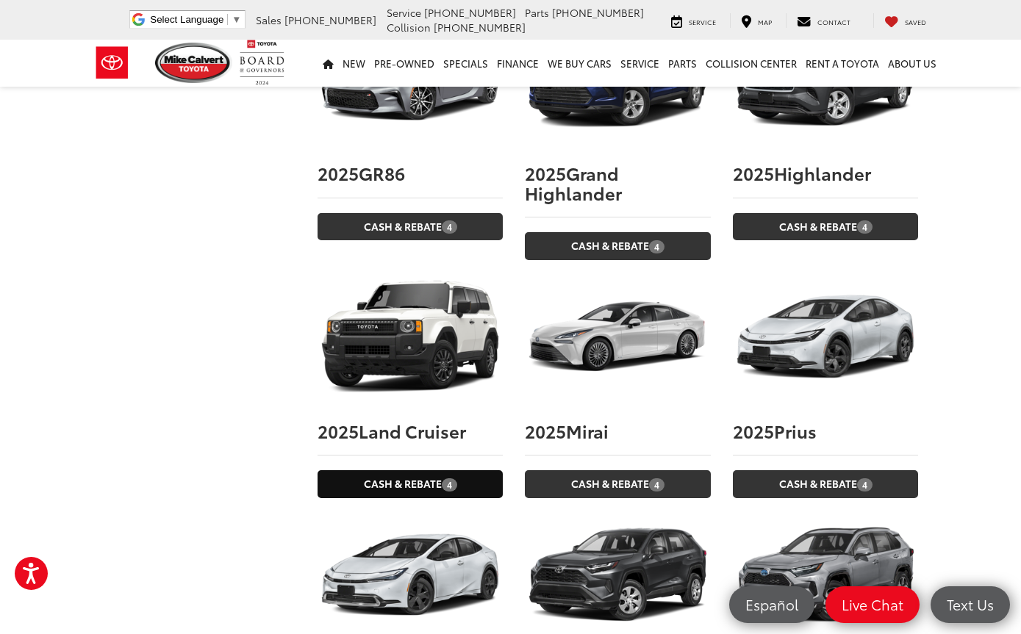
click at [408, 471] on link "Cash & Rebate 4" at bounding box center [410, 484] width 185 height 27
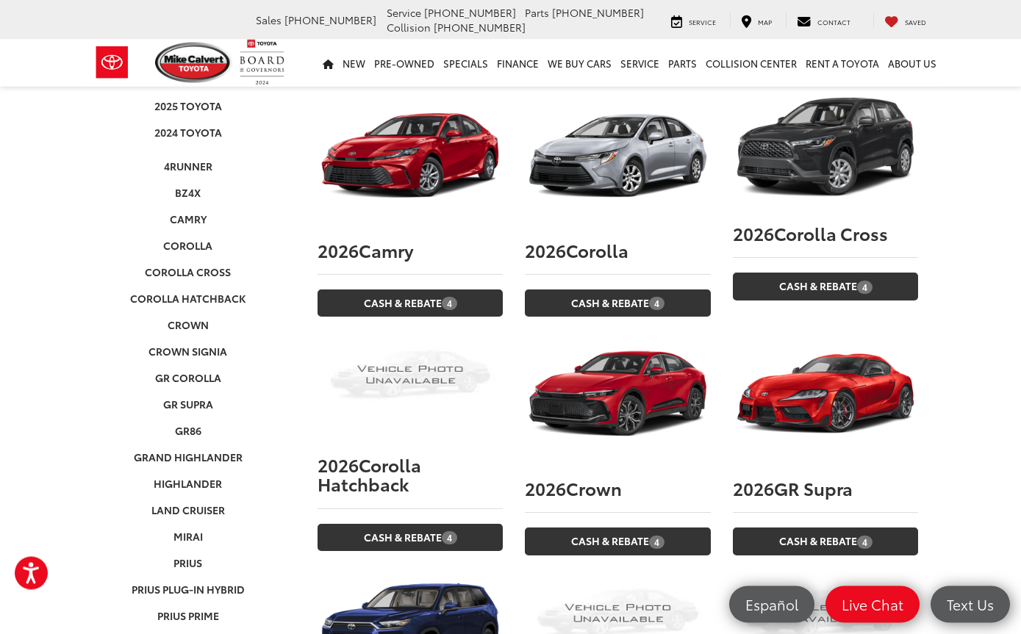
scroll to position [0, 0]
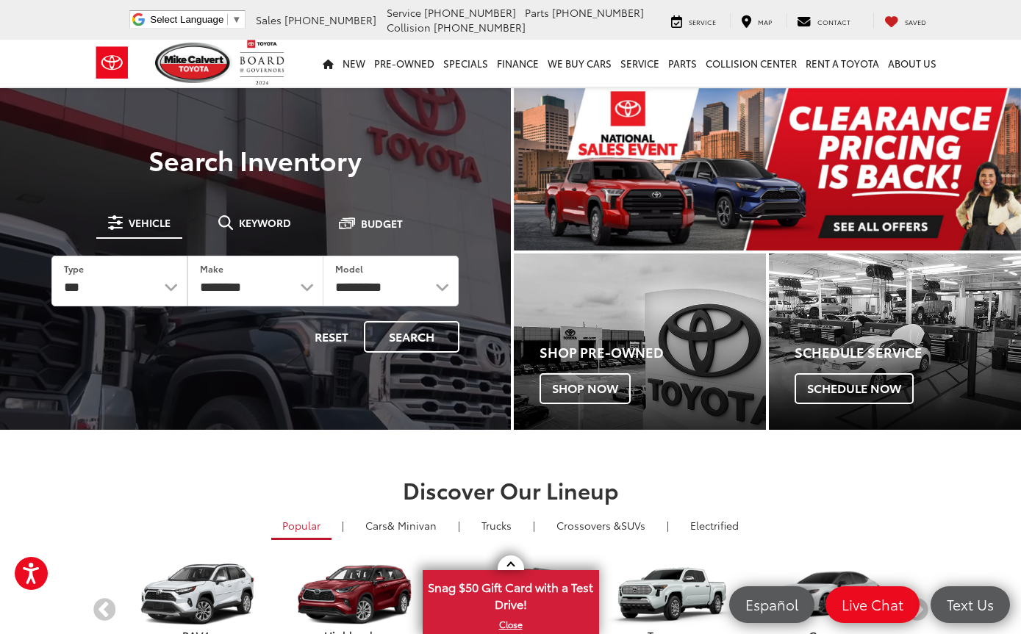
click at [874, 228] on img "carousel slide number 1 of 1" at bounding box center [768, 169] width 508 height 162
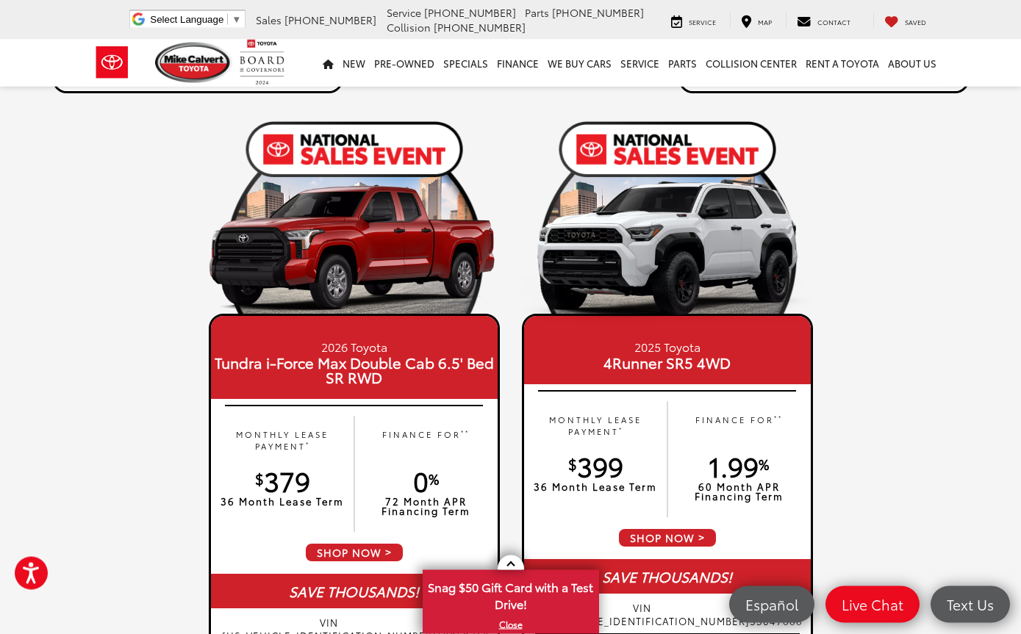
scroll to position [1307, 0]
click at [682, 248] on img at bounding box center [667, 251] width 291 height 146
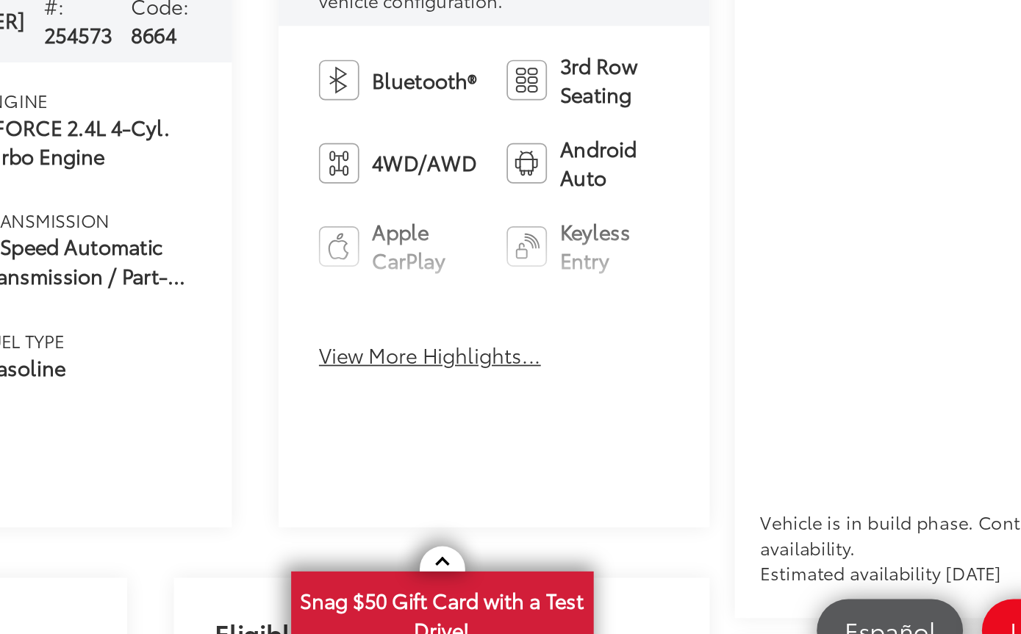
scroll to position [431, 0]
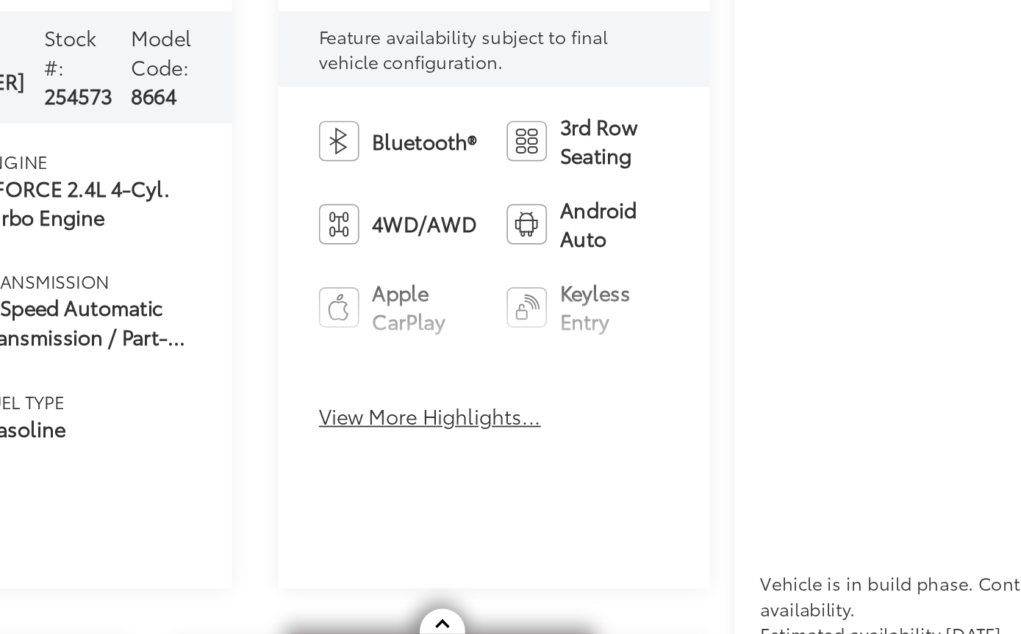
click at [439, 435] on button "View More Highlights..." at bounding box center [503, 443] width 129 height 17
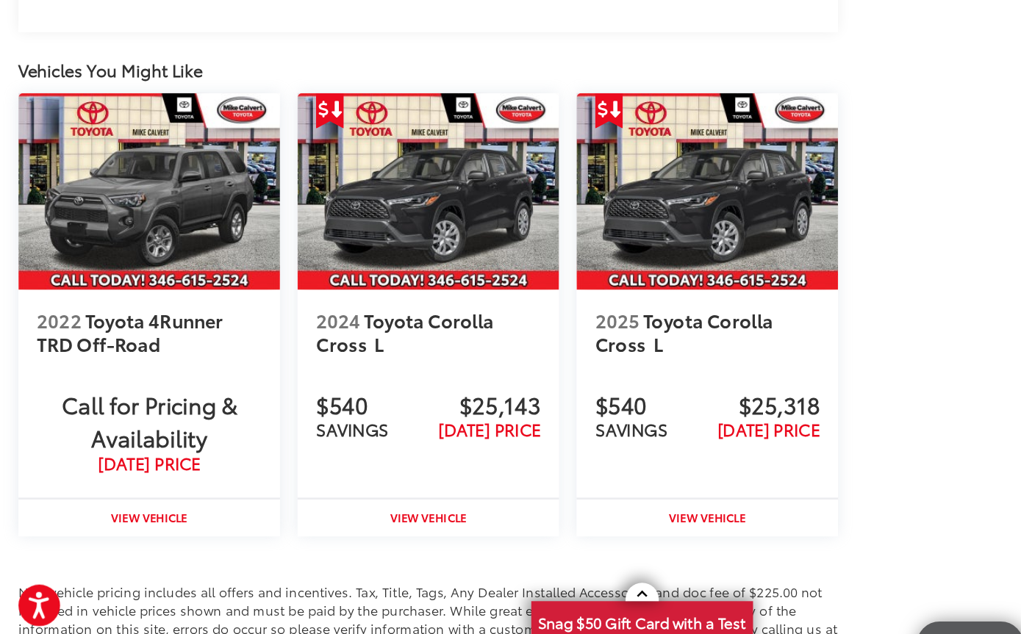
scroll to position [2092, 0]
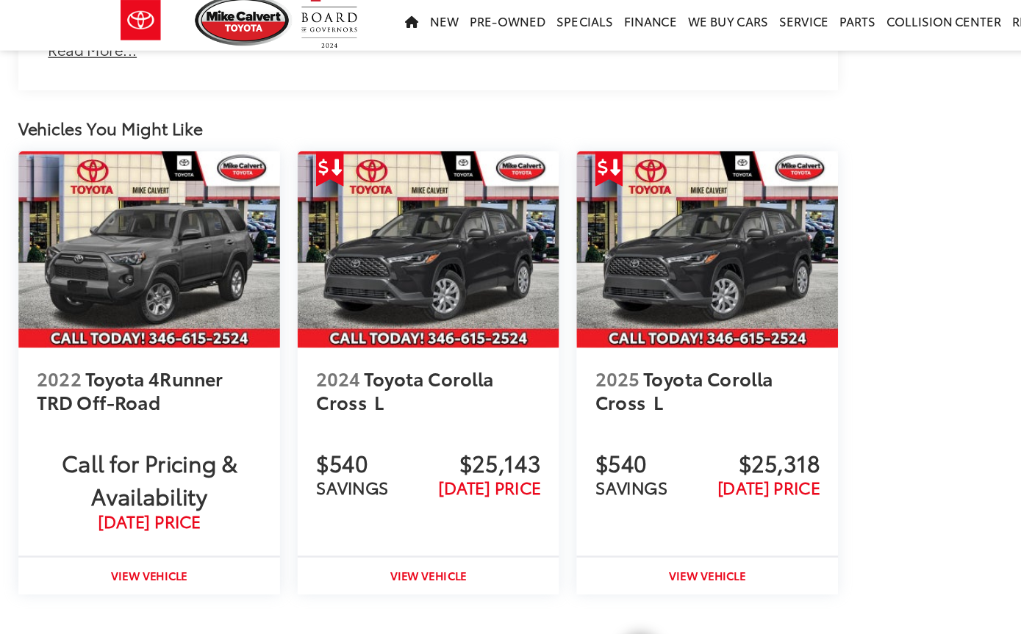
click at [126, 356] on span "TRD Off-Road" at bounding box center [78, 366] width 99 height 21
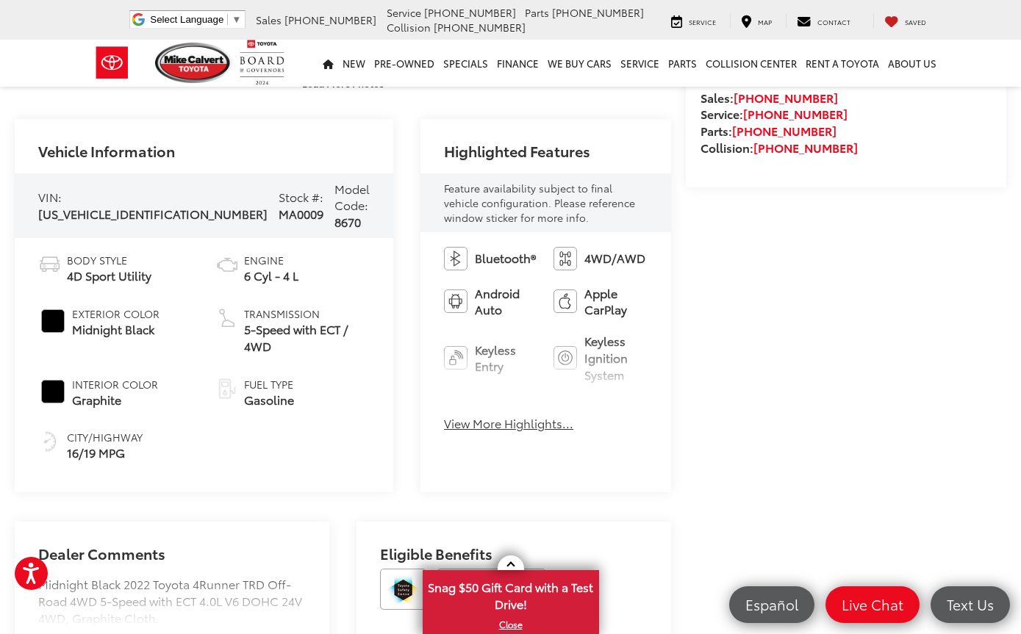
scroll to position [469, 0]
click at [444, 418] on button "View More Highlights..." at bounding box center [508, 422] width 129 height 17
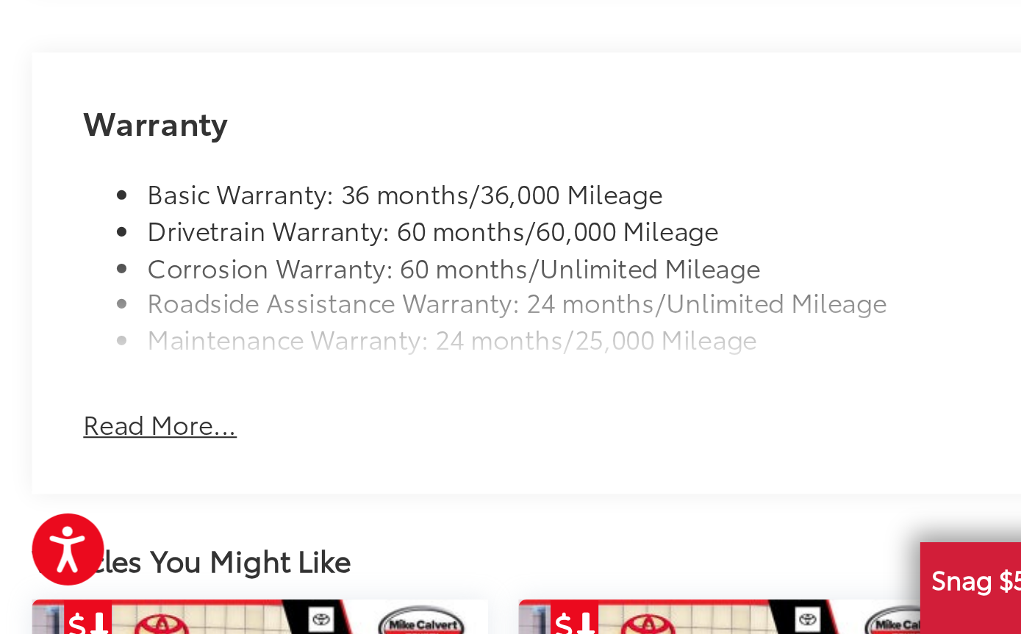
scroll to position [1416, 0]
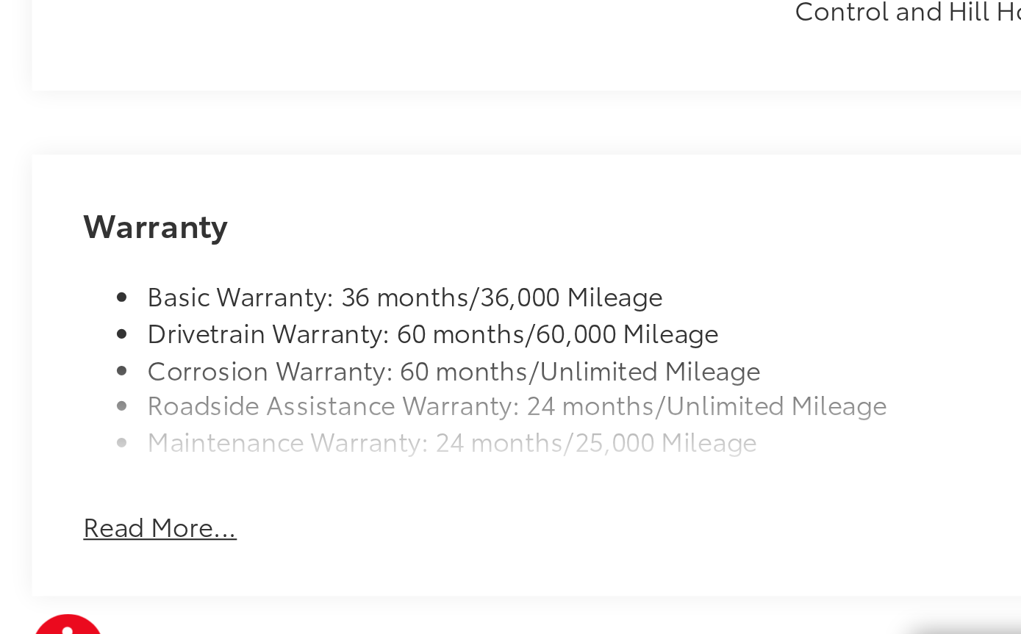
click at [84, 509] on button "Read More..." at bounding box center [73, 517] width 71 height 17
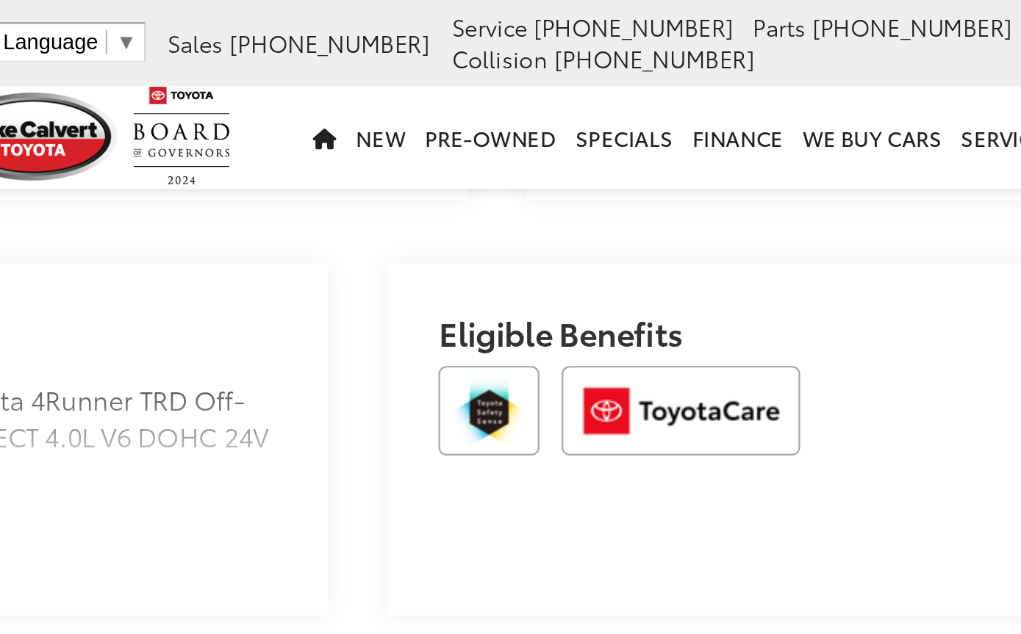
scroll to position [1048, 0]
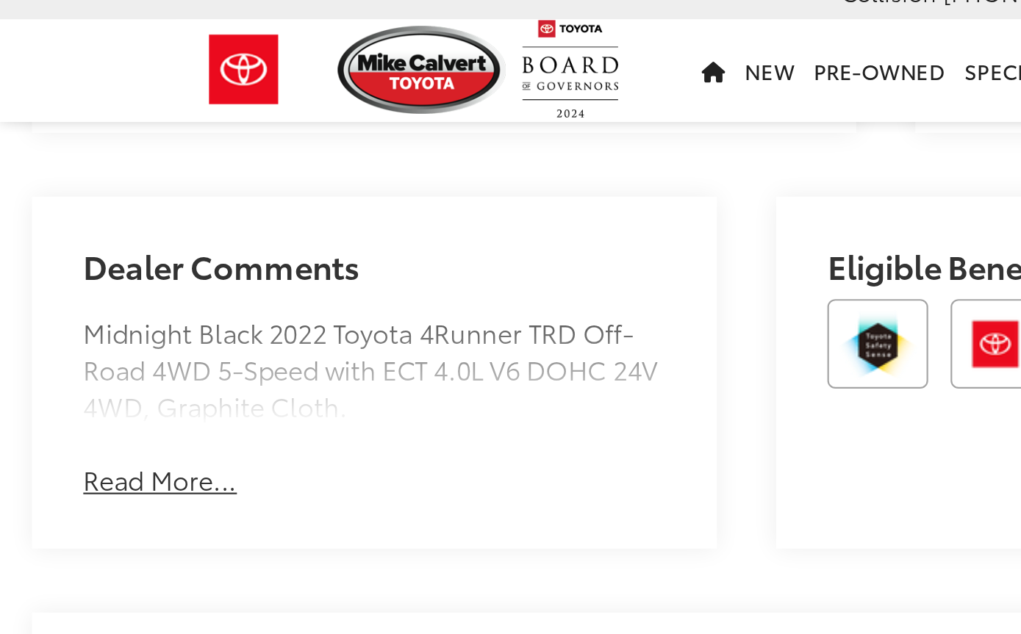
click at [78, 243] on button "Read More..." at bounding box center [73, 251] width 71 height 17
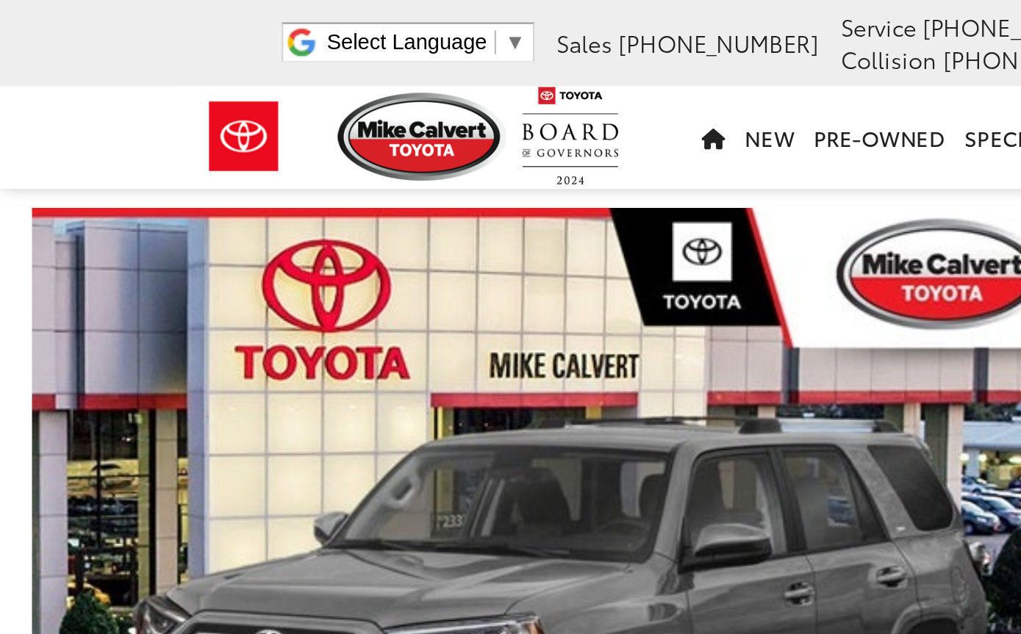
scroll to position [0, 0]
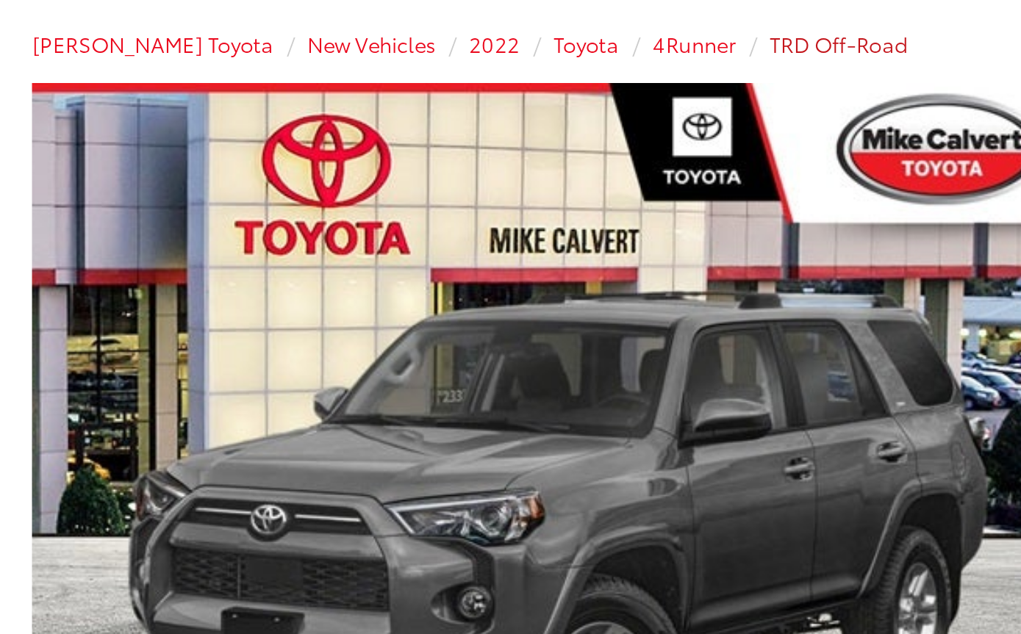
click at [354, 107] on span "TRD Off-Road" at bounding box center [385, 113] width 63 height 13
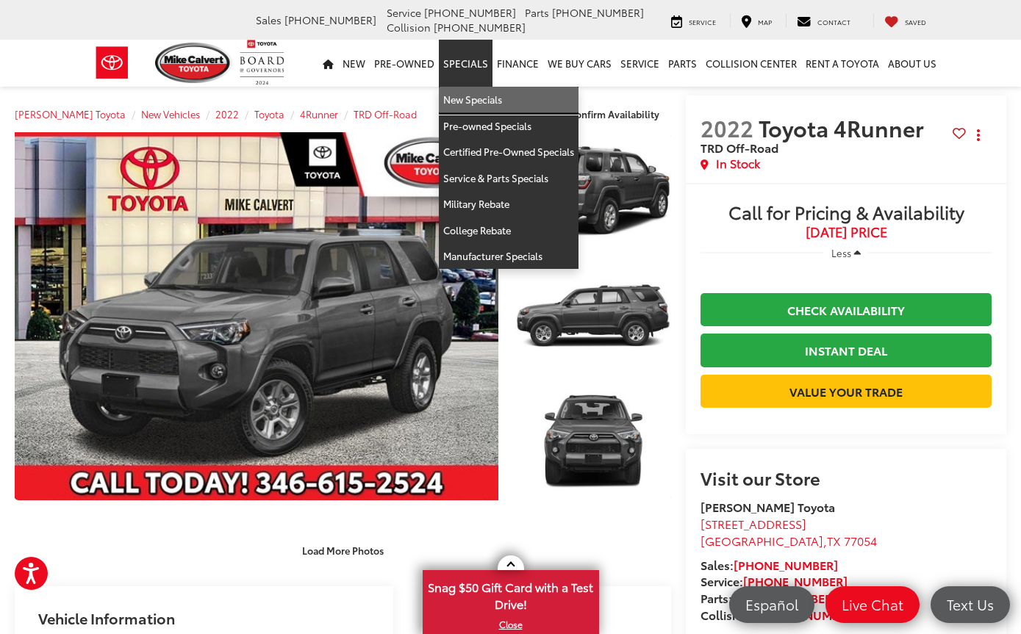
click at [470, 96] on link "New Specials" at bounding box center [509, 100] width 140 height 26
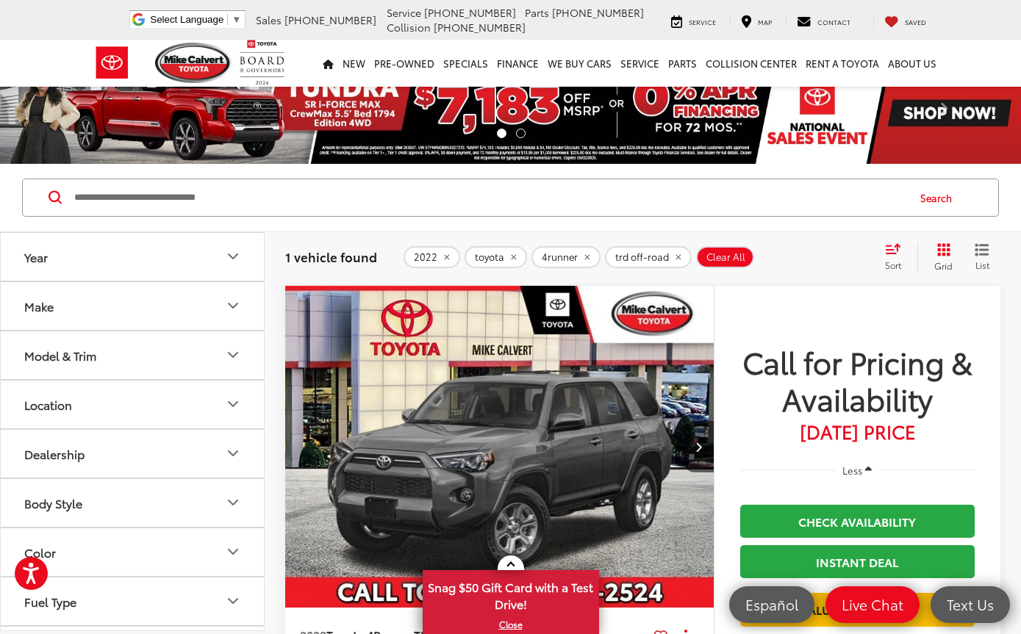
scroll to position [7, 0]
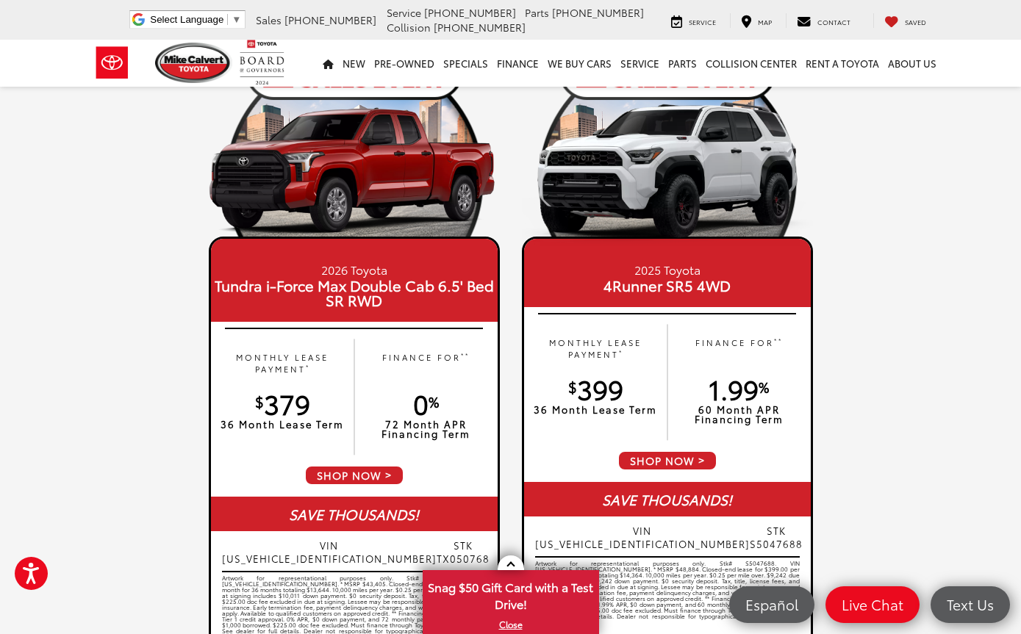
scroll to position [1379, 0]
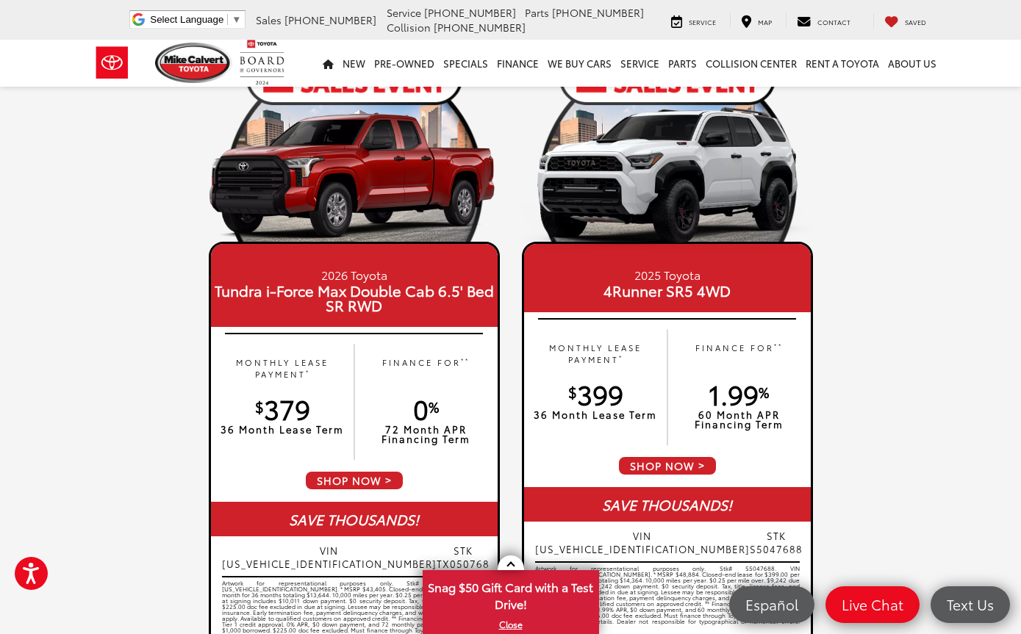
click at [680, 249] on img at bounding box center [667, 179] width 291 height 146
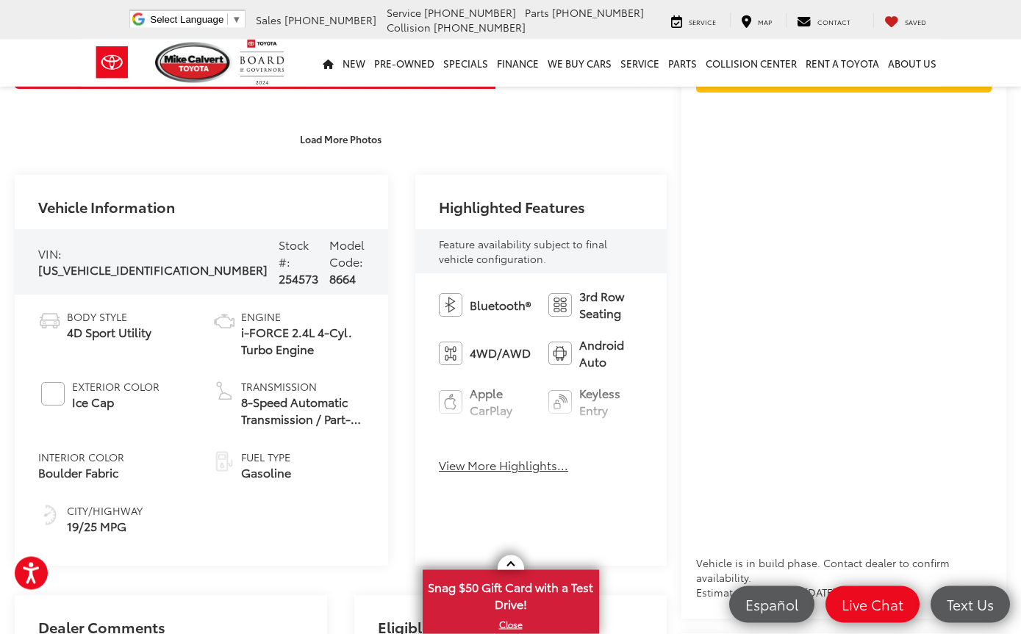
scroll to position [414, 0]
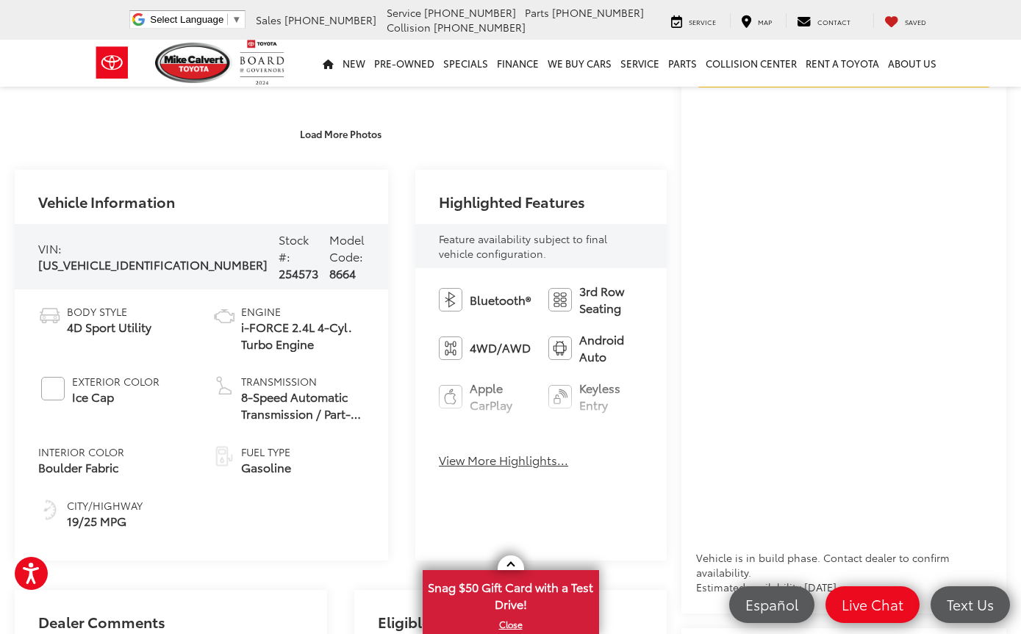
click at [439, 469] on button "View More Highlights..." at bounding box center [503, 460] width 129 height 17
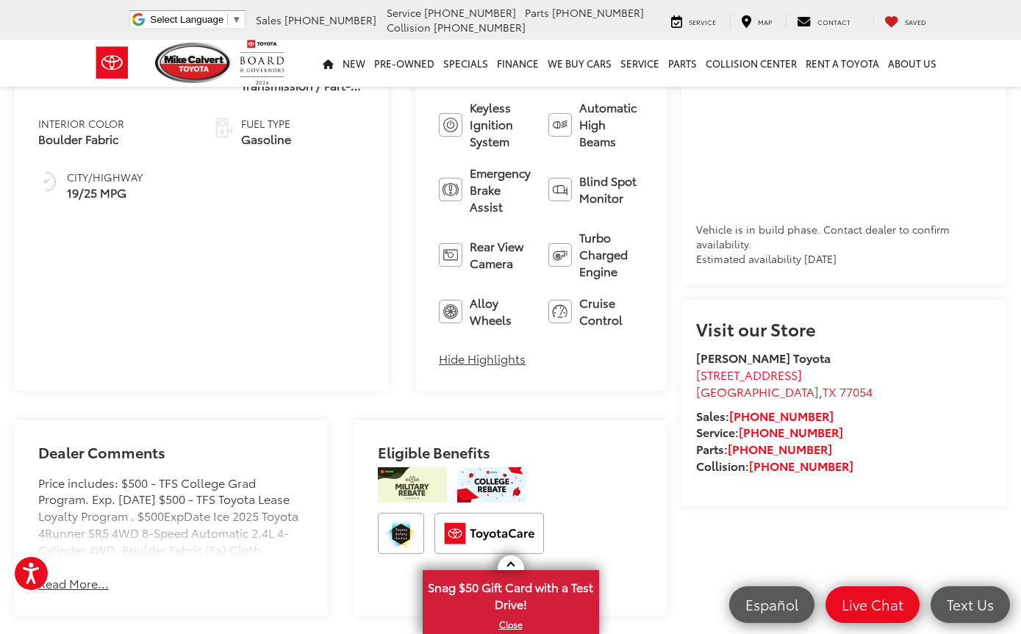
scroll to position [739, 0]
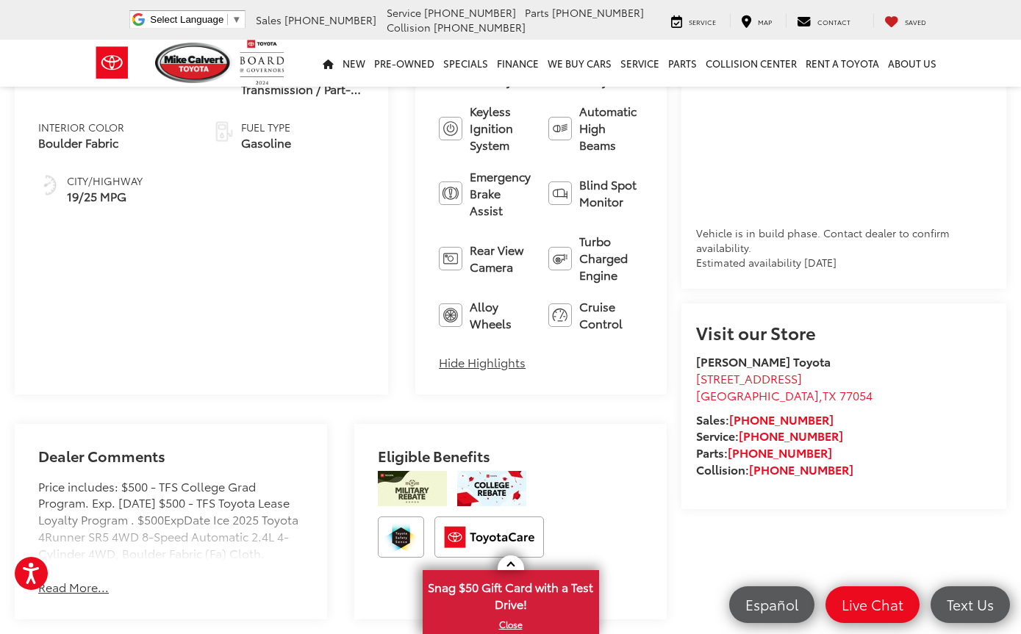
click at [81, 579] on button "Read More..." at bounding box center [73, 587] width 71 height 17
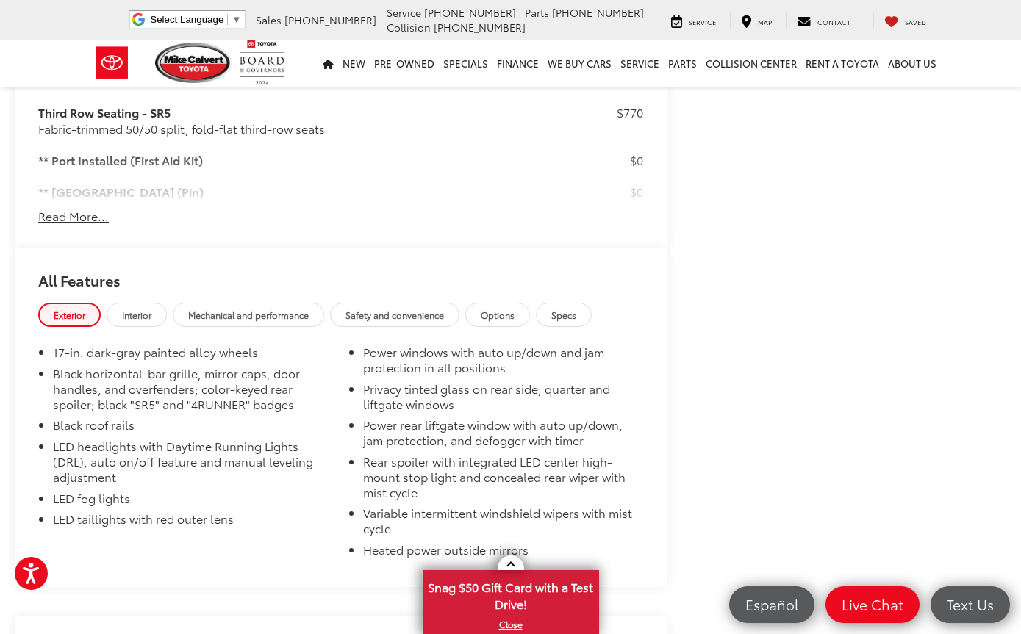
scroll to position [1411, 0]
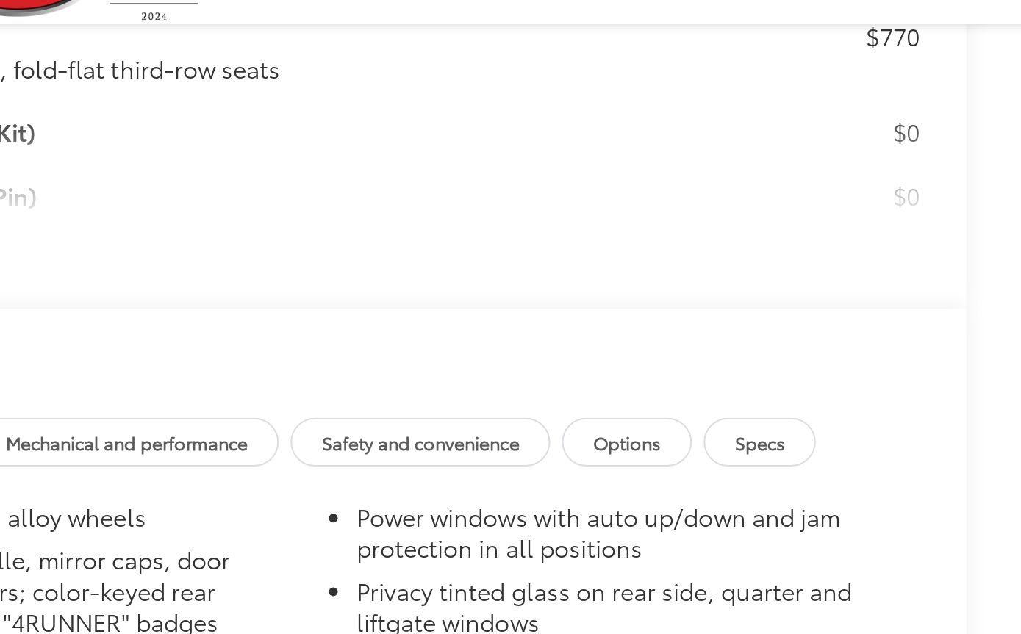
click at [551, 289] on span "Specs" at bounding box center [563, 295] width 25 height 12
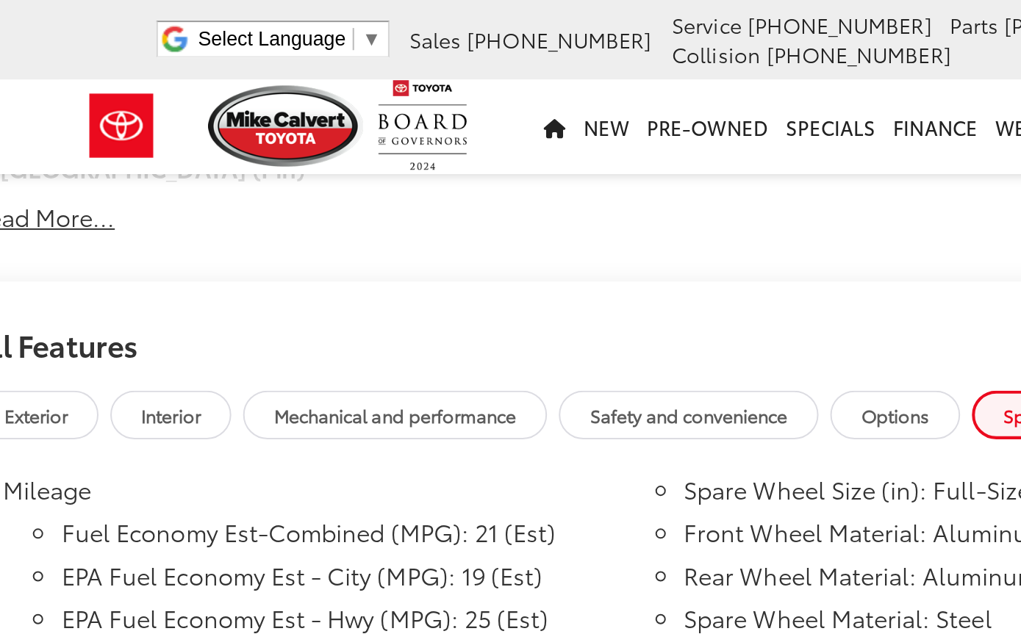
scroll to position [1499, 0]
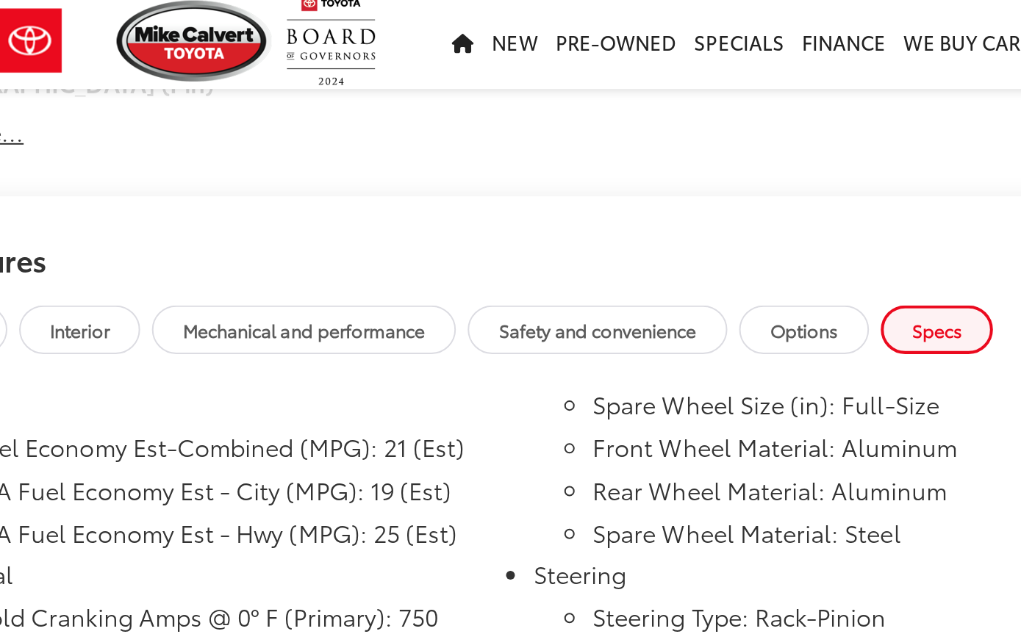
click at [481, 201] on span "Options" at bounding box center [498, 207] width 34 height 12
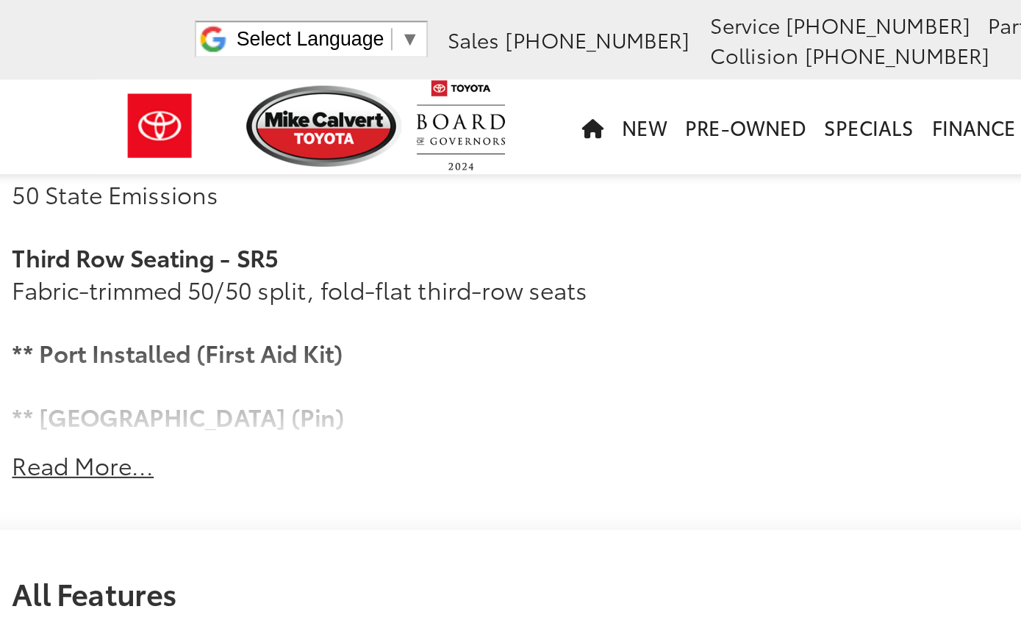
scroll to position [1370, 0]
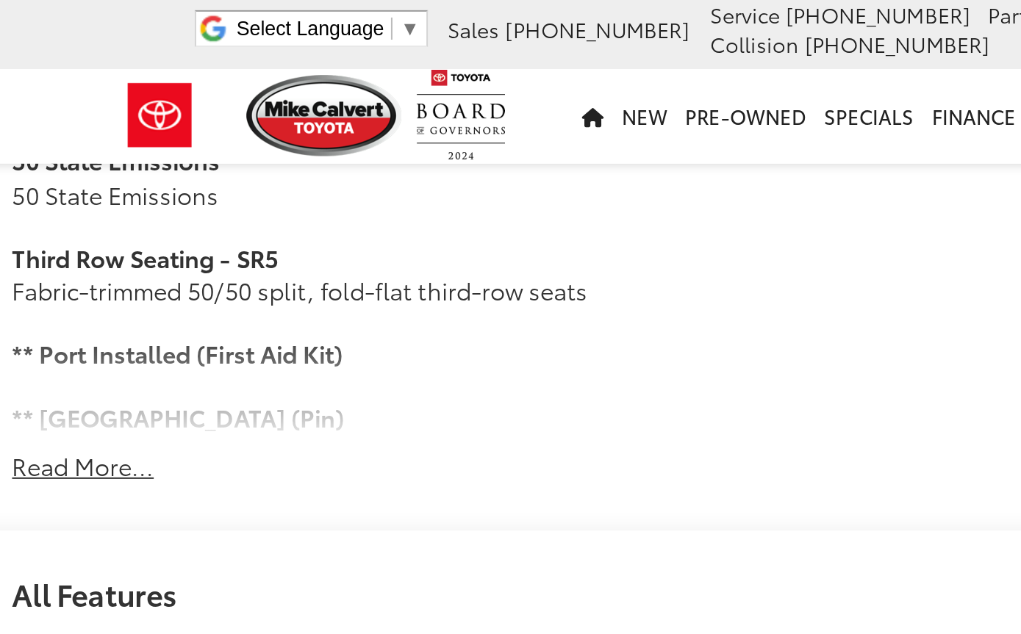
click at [362, 330] on span "Safety and convenience" at bounding box center [395, 336] width 99 height 12
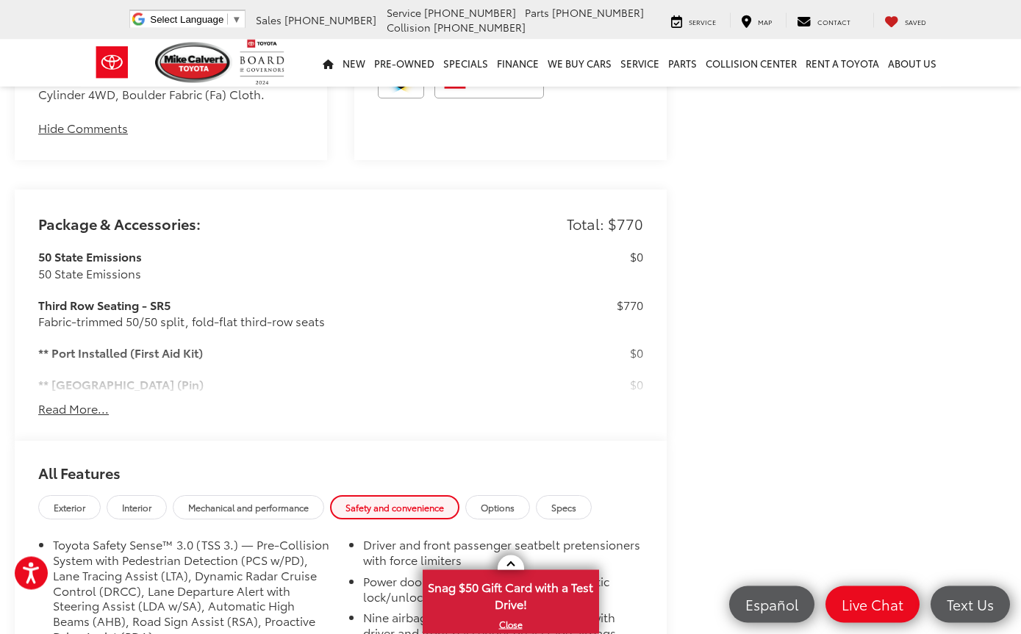
scroll to position [1201, 0]
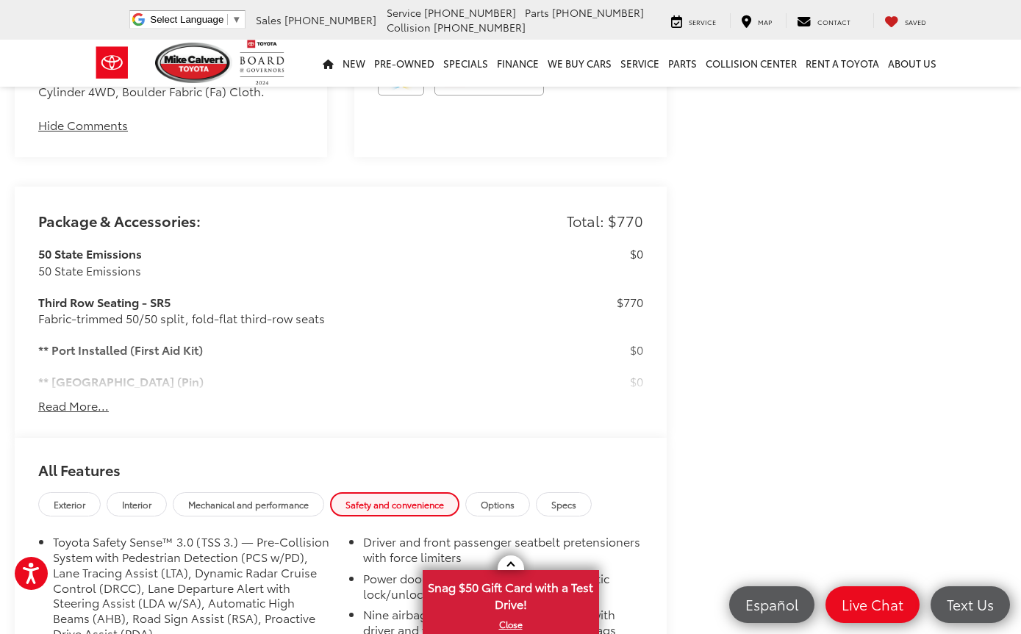
click at [248, 493] on link "Mechanical and performance" at bounding box center [248, 505] width 151 height 24
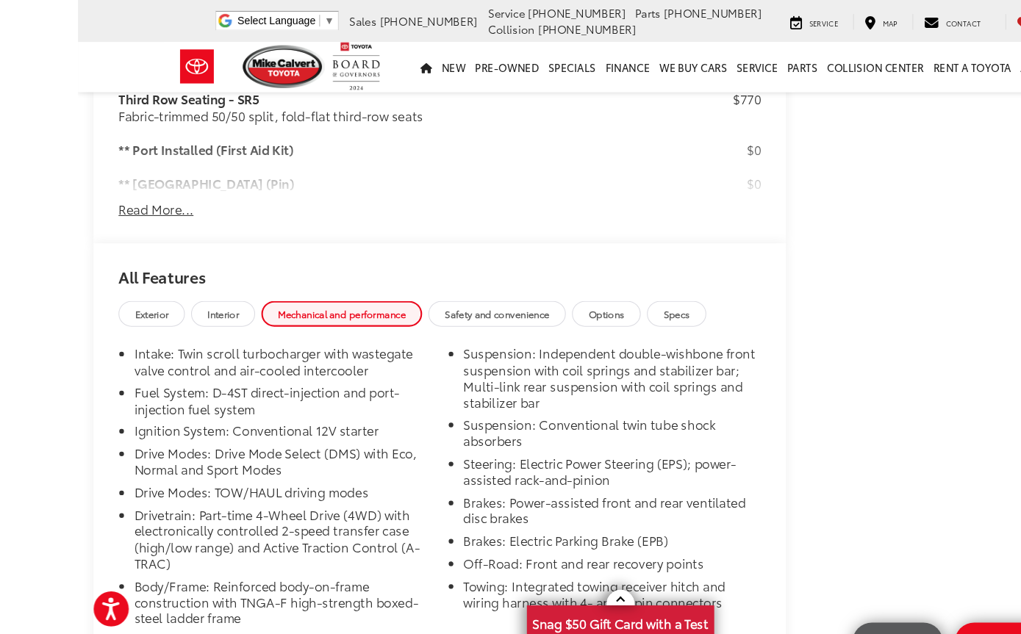
scroll to position [1418, 0]
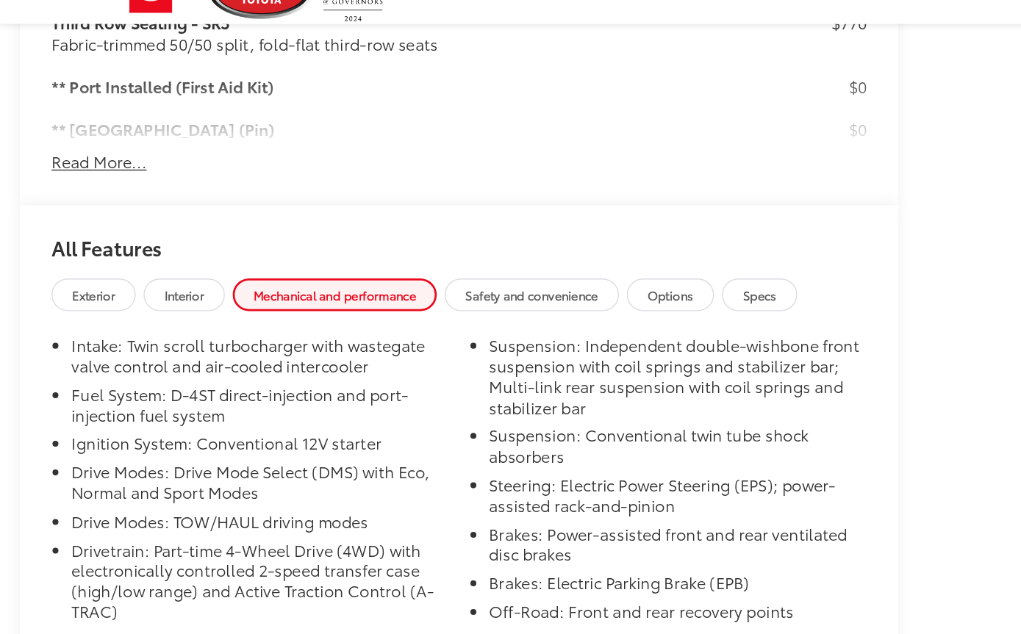
click at [137, 282] on span "Interior" at bounding box center [136, 288] width 29 height 12
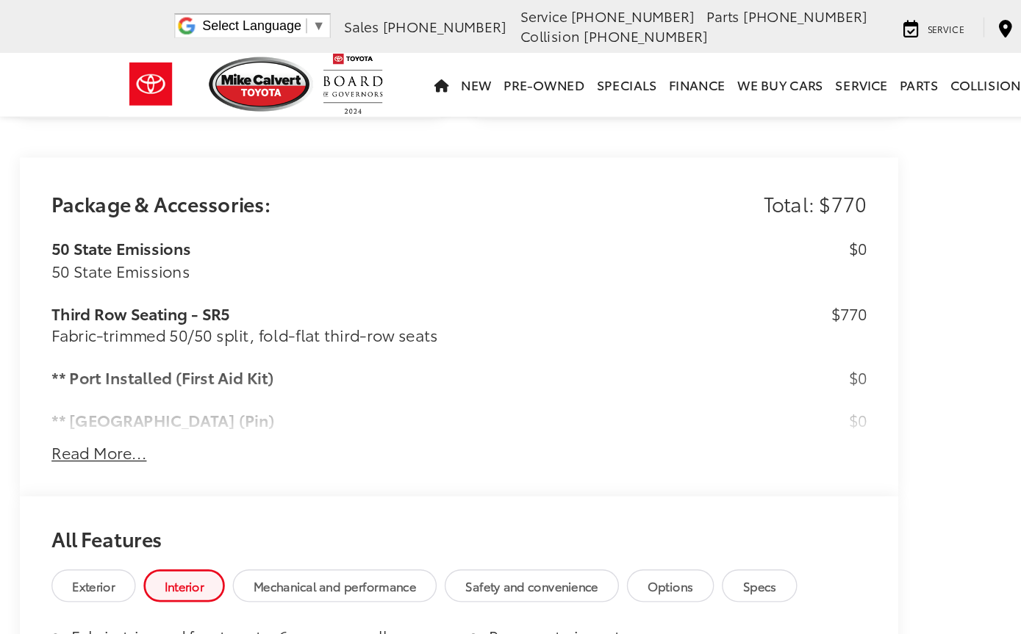
scroll to position [1265, 0]
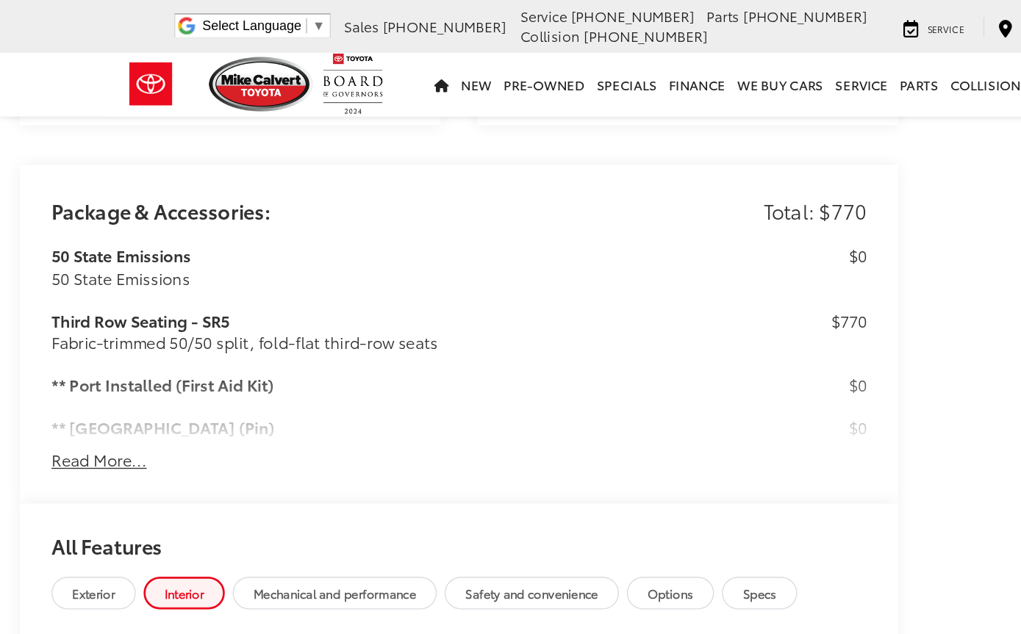
click at [73, 429] on link "Exterior" at bounding box center [69, 441] width 62 height 24
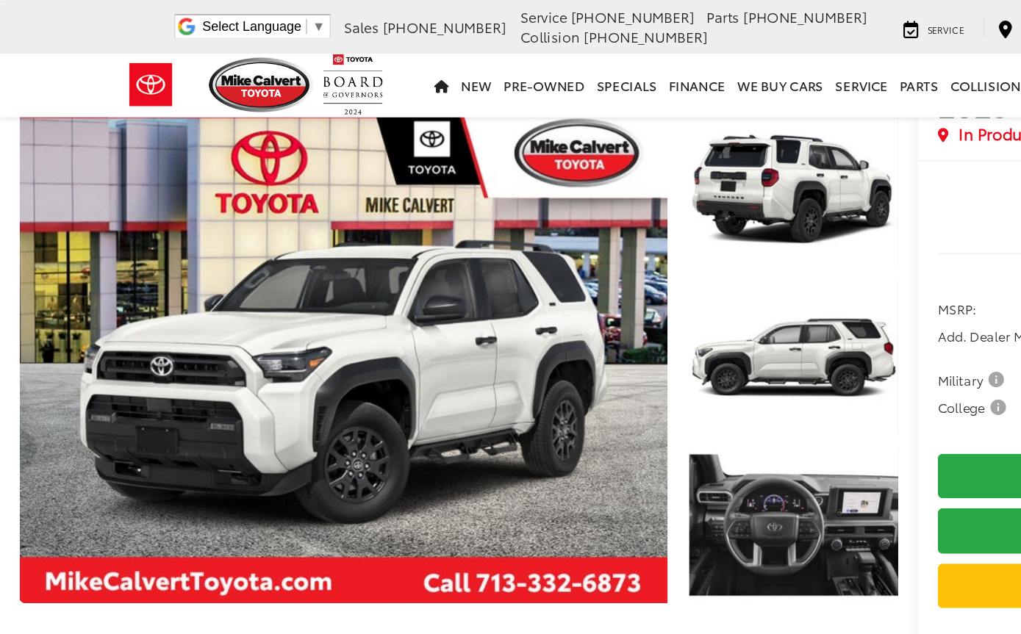
scroll to position [0, 0]
